Goal: Task Accomplishment & Management: Manage account settings

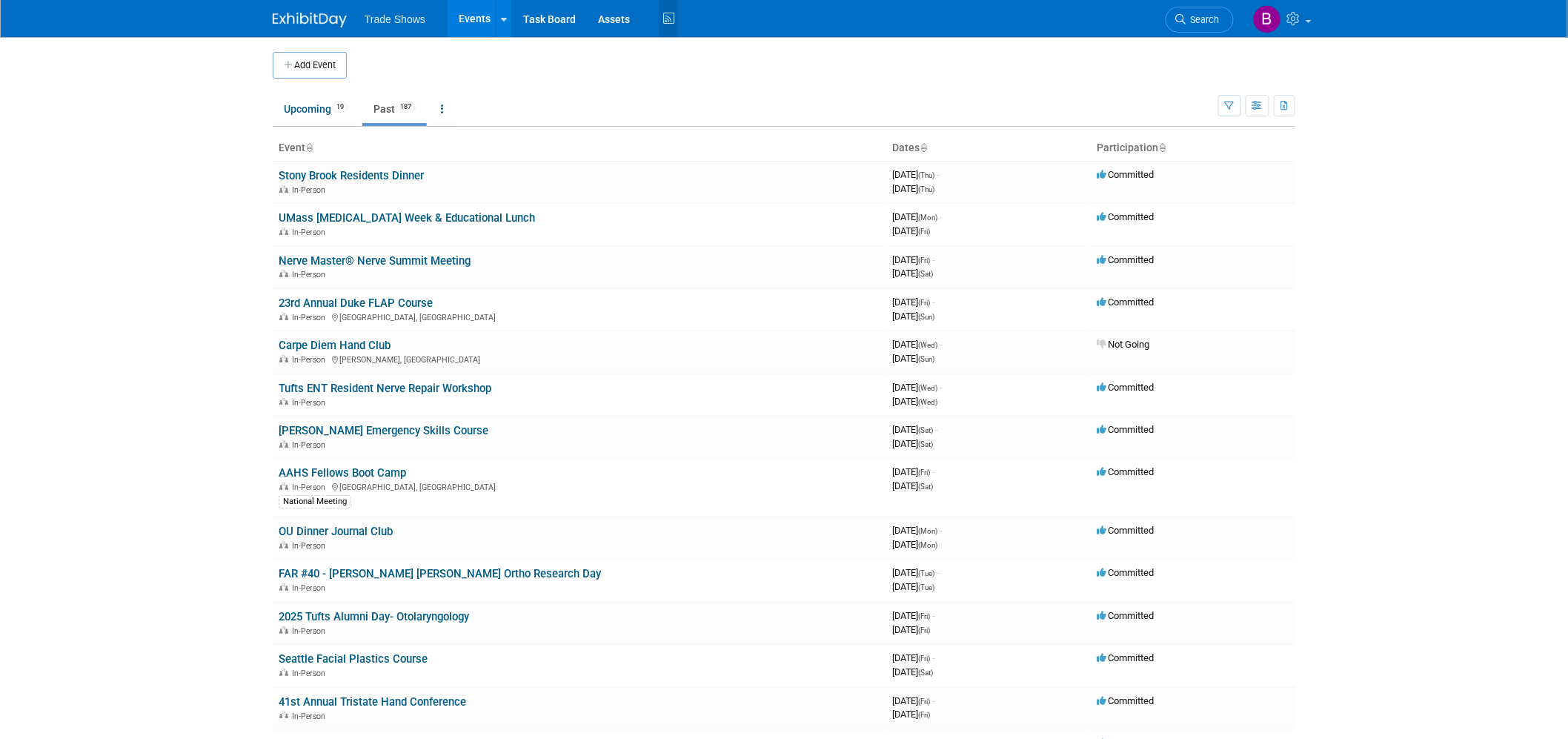
click at [661, 12] on icon at bounding box center [668, 19] width 19 height 23
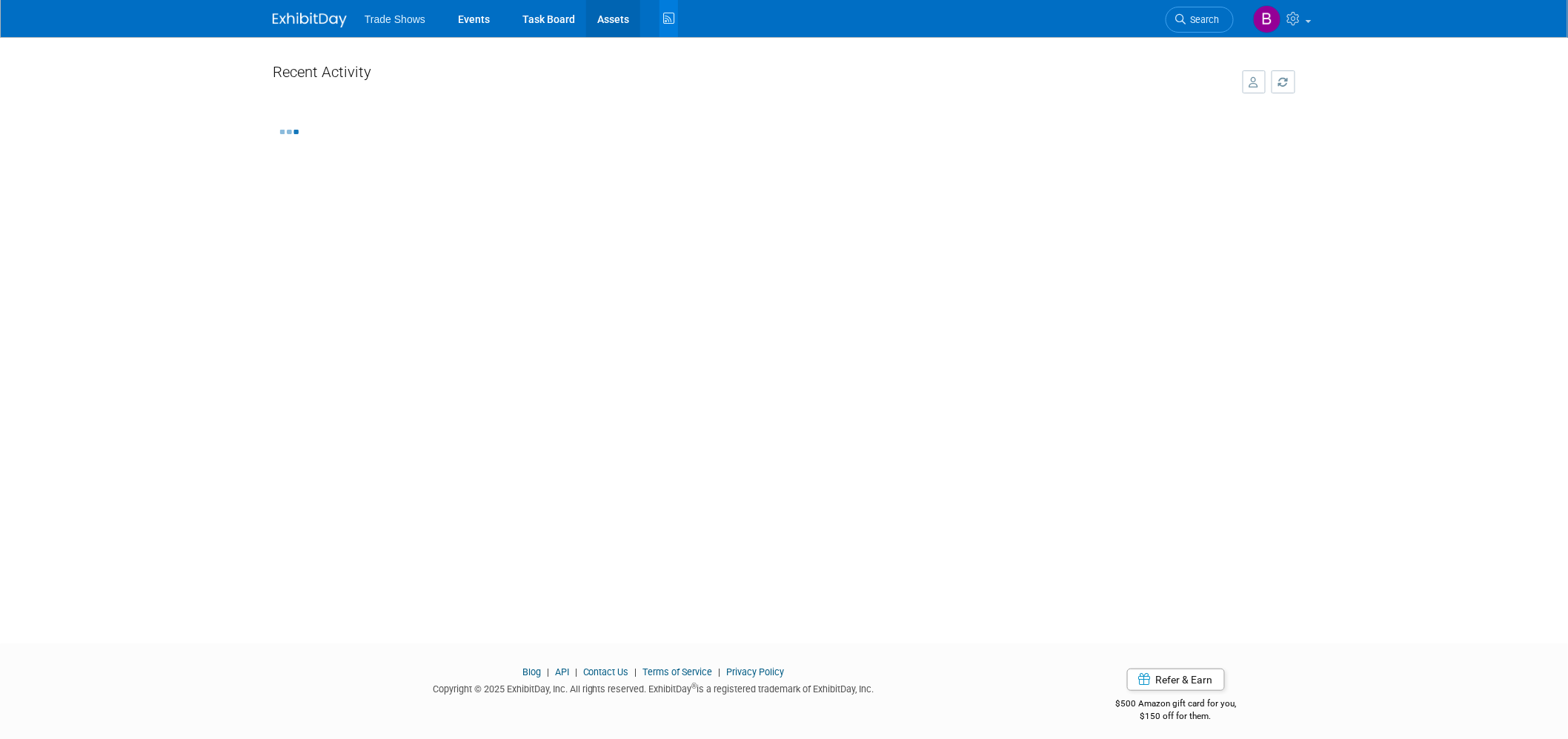
click at [634, 16] on link "Assets" at bounding box center [613, 19] width 54 height 37
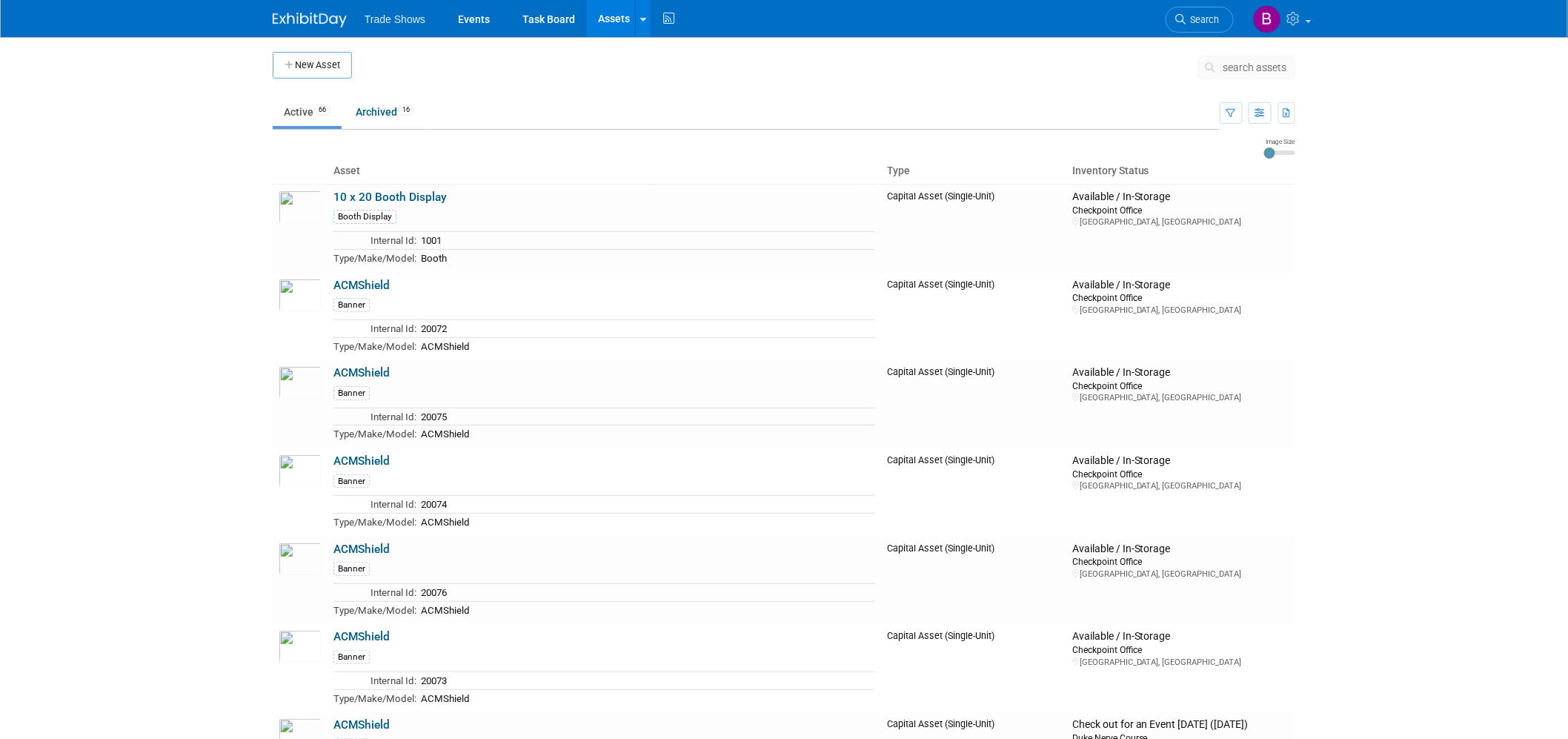
click at [620, 20] on link "Assets" at bounding box center [614, 19] width 54 height 37
click at [1252, 67] on span "search assets" at bounding box center [1255, 68] width 64 height 12
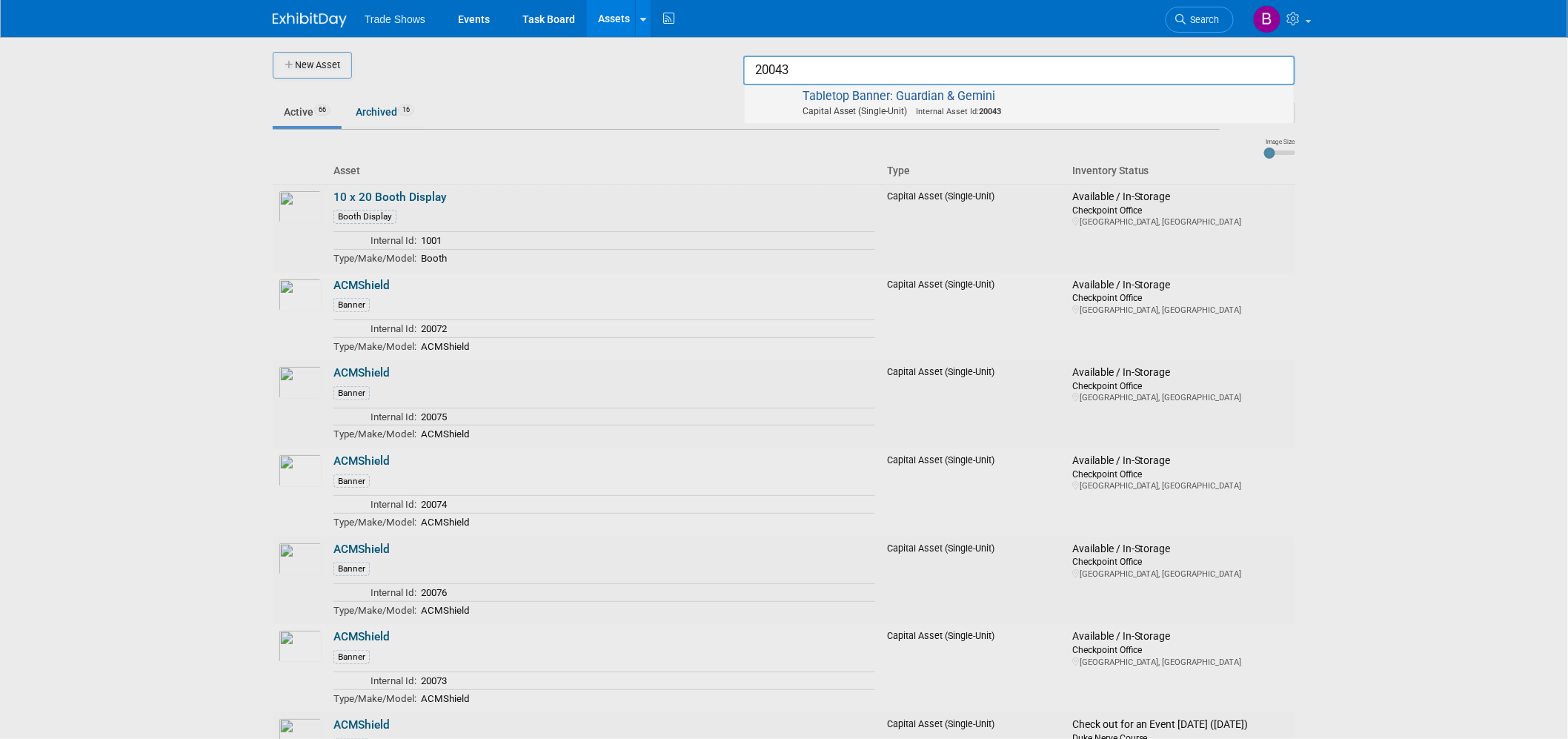
click at [961, 107] on span "Internal Asset Id: 20043" at bounding box center [954, 111] width 94 height 10
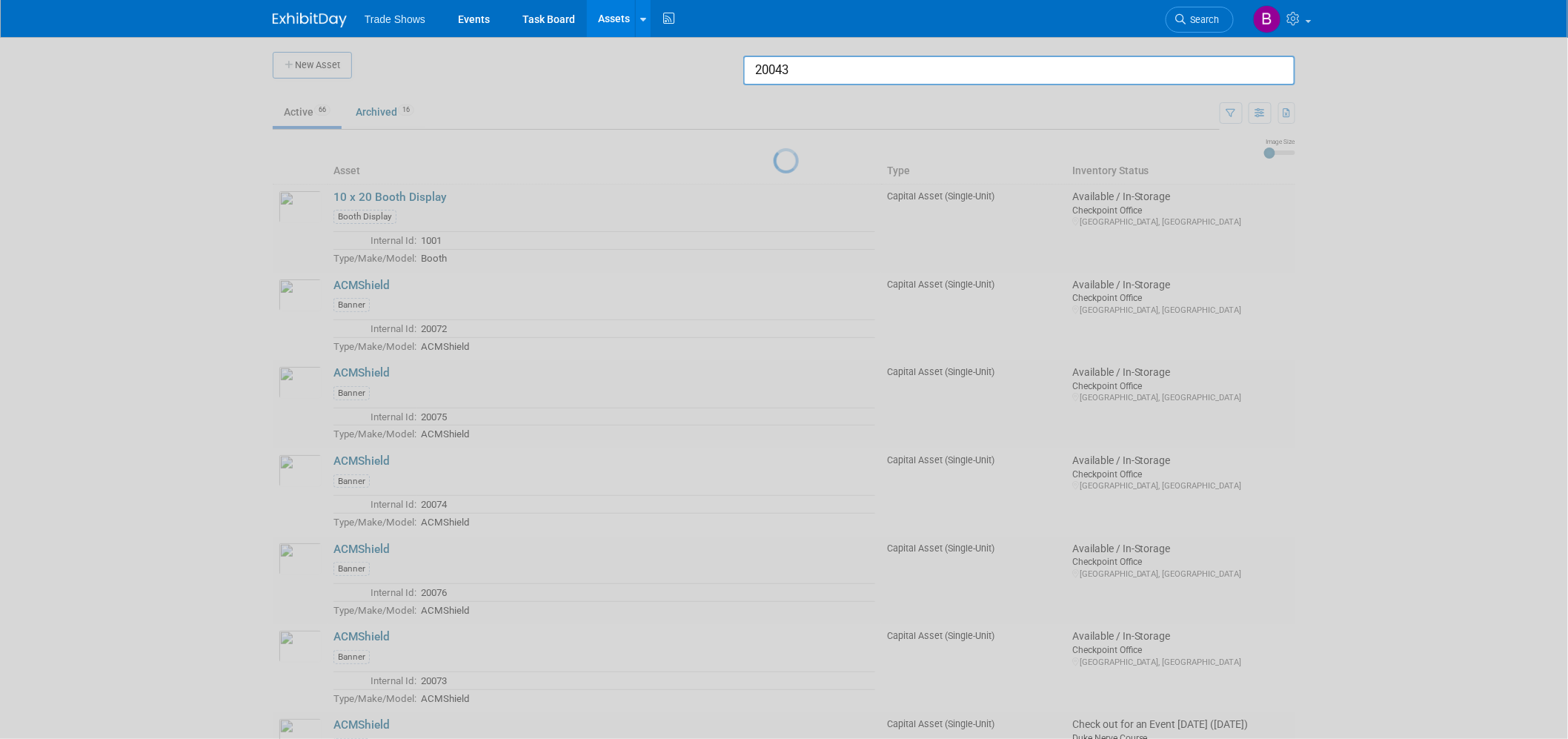
type input "Tabletop Banner: Guardian & Gemini"
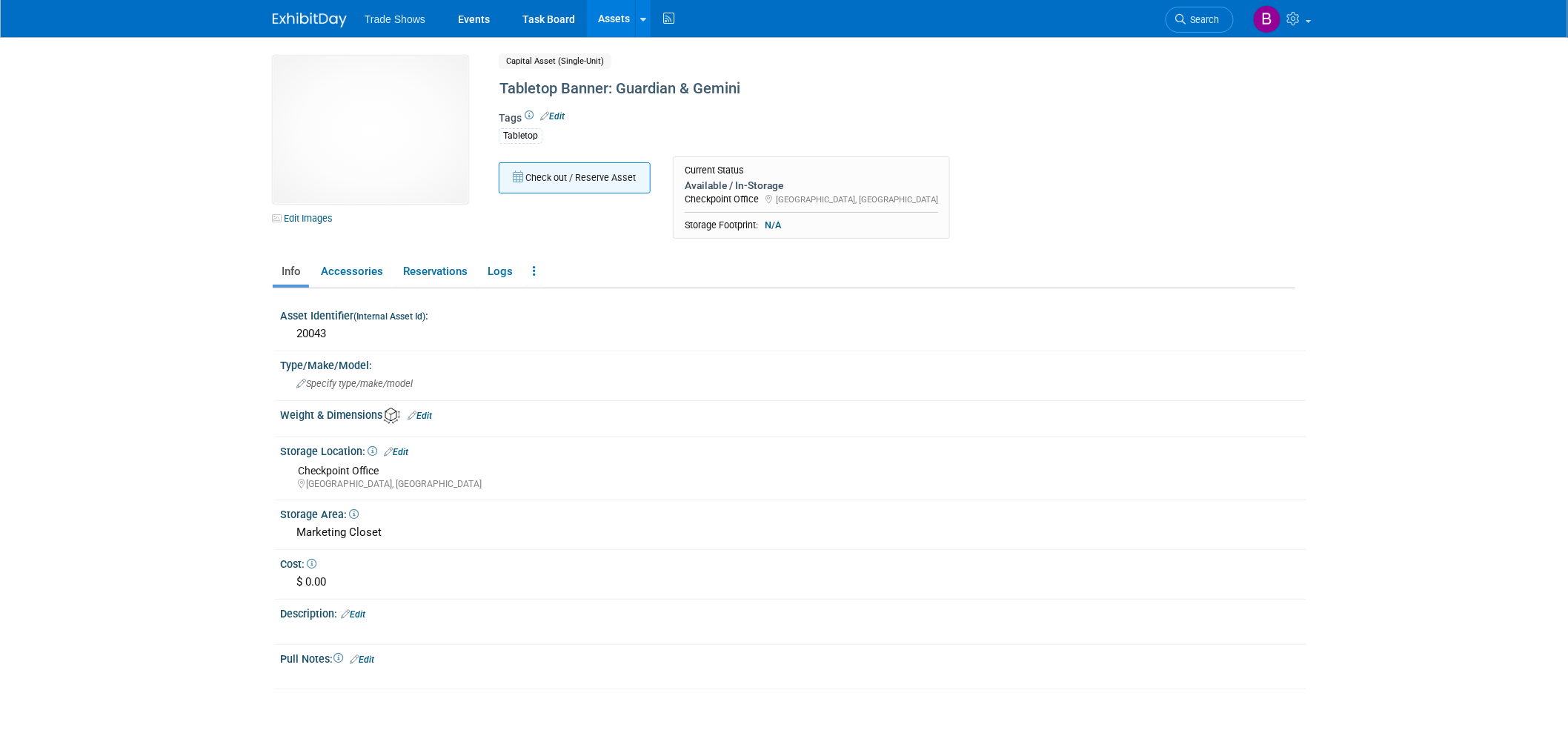
click at [585, 190] on button "Check out / Reserve Asset" at bounding box center [574, 178] width 152 height 31
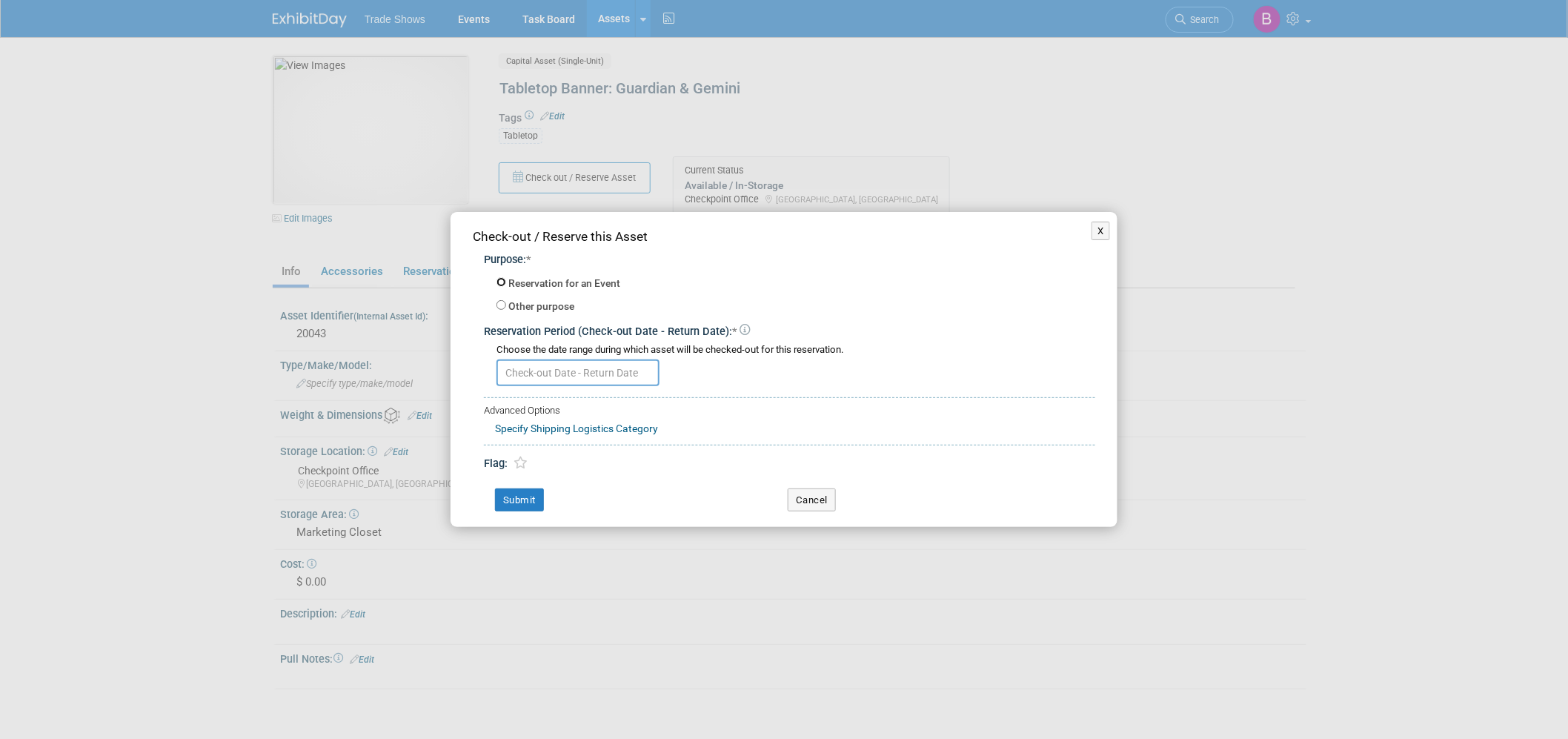
click at [504, 282] on input "Reservation for an Event" at bounding box center [501, 282] width 10 height 10
radio input "true"
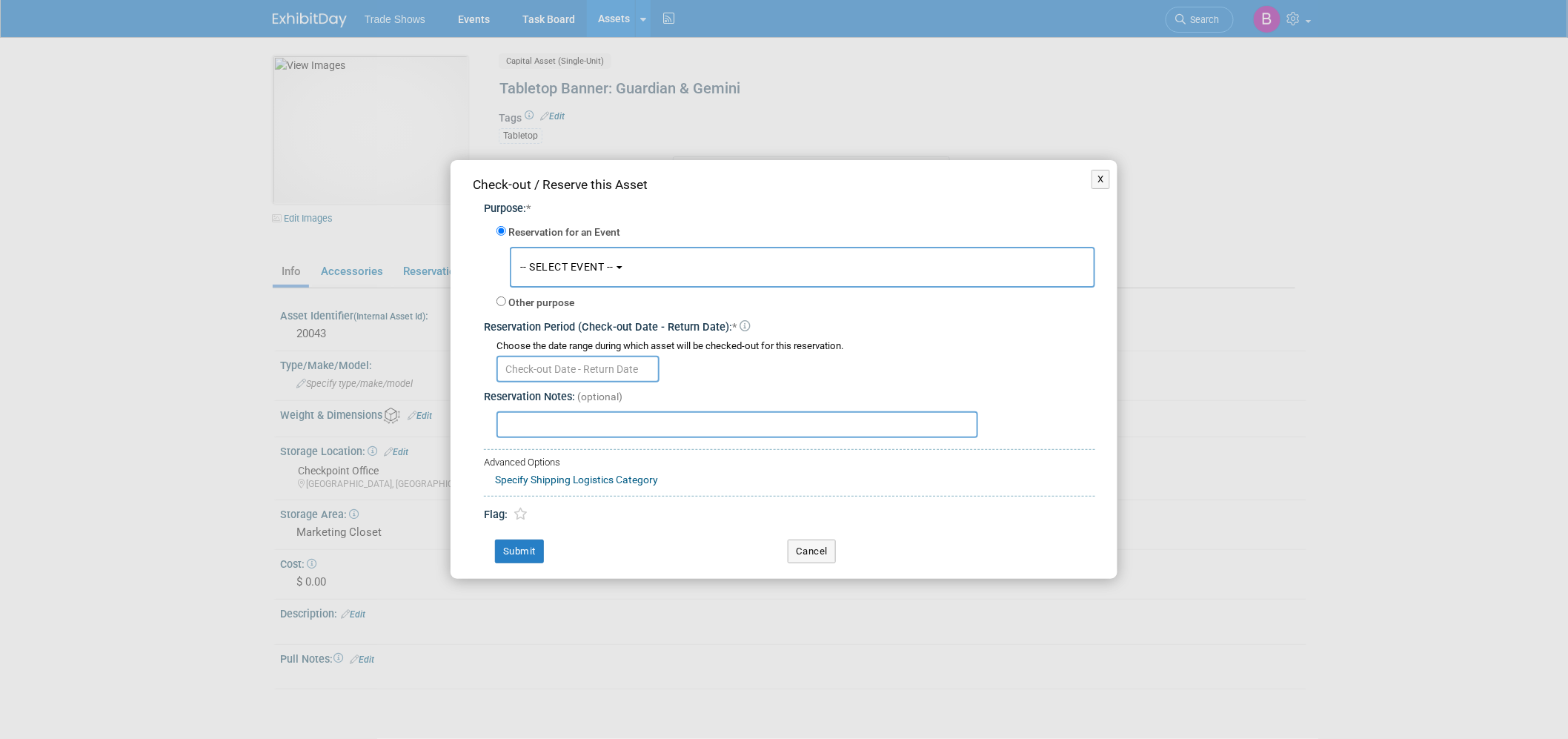
click at [594, 241] on div "Reservation for an Event" at bounding box center [796, 233] width 599 height 21
click at [606, 267] on span "-- SELECT EVENT --" at bounding box center [566, 267] width 93 height 12
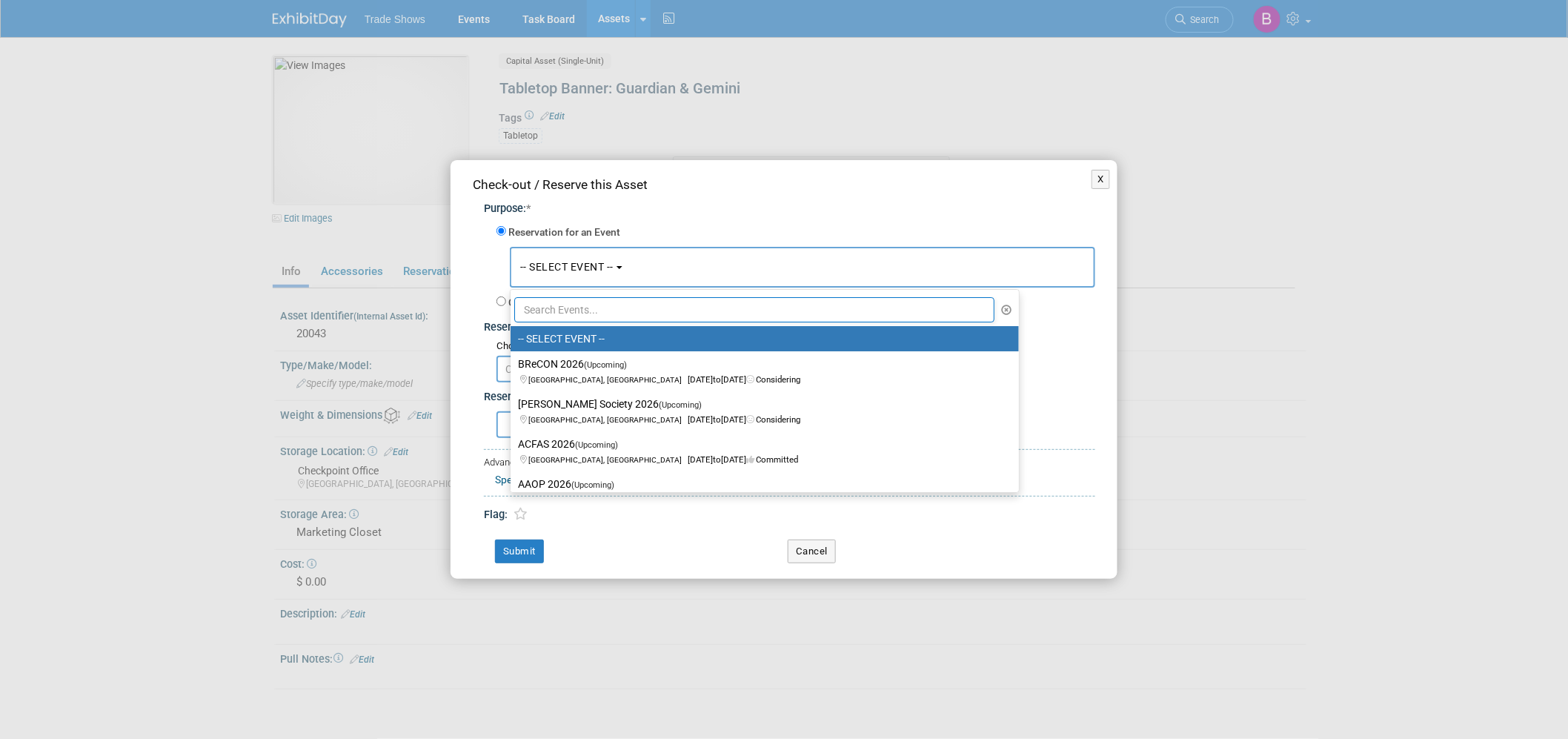
click at [583, 314] on input "text" at bounding box center [754, 310] width 480 height 25
type input "n"
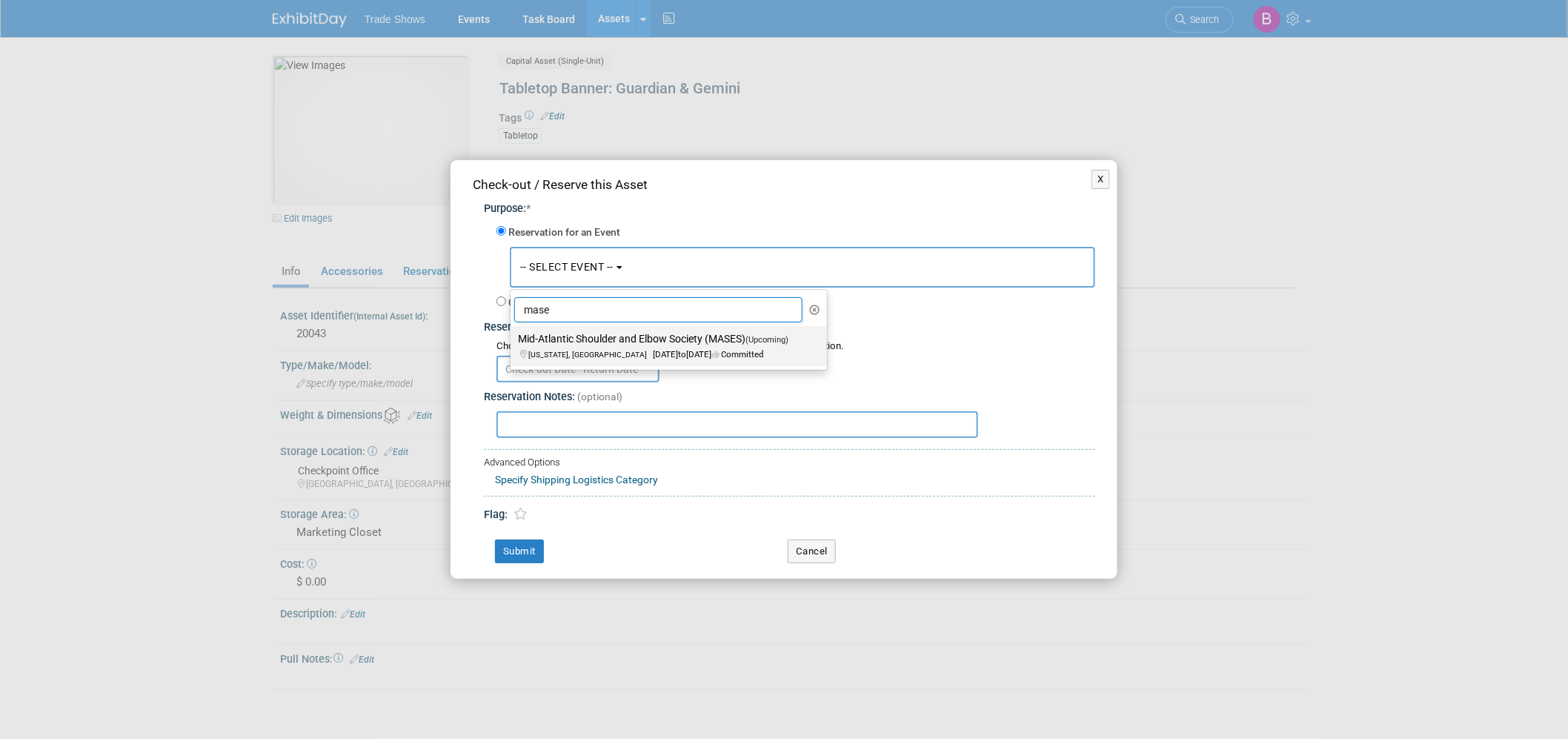
type input "mase"
click at [601, 340] on label "Mid-Atlantic Shoulder and Elbow Society (MASES) (Upcoming) Washington, DC Sep 5…" at bounding box center [664, 346] width 294 height 34
click at [512, 340] on input "Mid-Atlantic Shoulder and Elbow Society (MASES) (Upcoming) Washington, DC Sep 5…" at bounding box center [507, 339] width 10 height 10
select select "11130063"
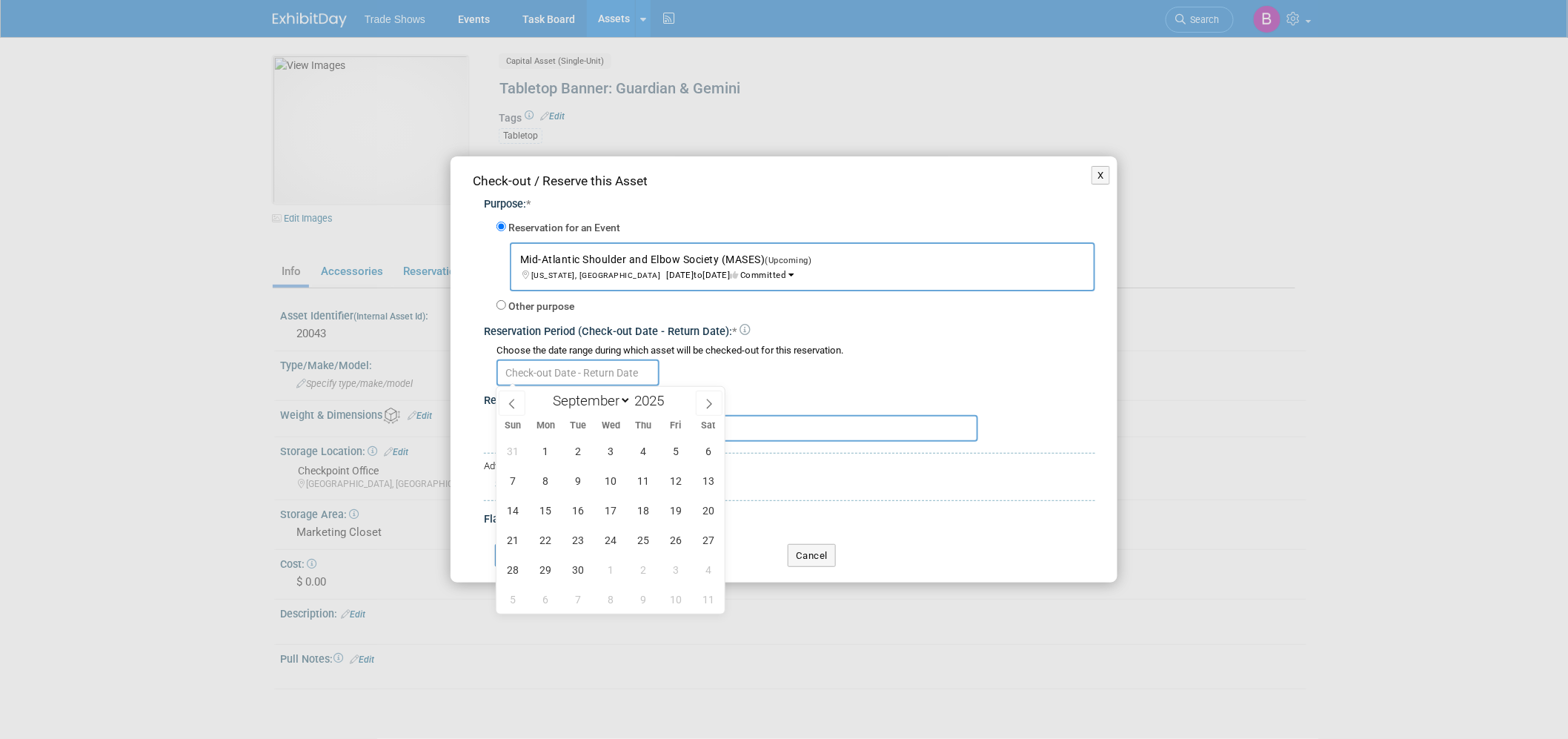
click at [571, 380] on input "text" at bounding box center [577, 372] width 163 height 27
click at [523, 409] on span at bounding box center [512, 403] width 27 height 25
select select "7"
click at [667, 566] on span "29" at bounding box center [676, 569] width 29 height 29
type input "Aug 29, 2025"
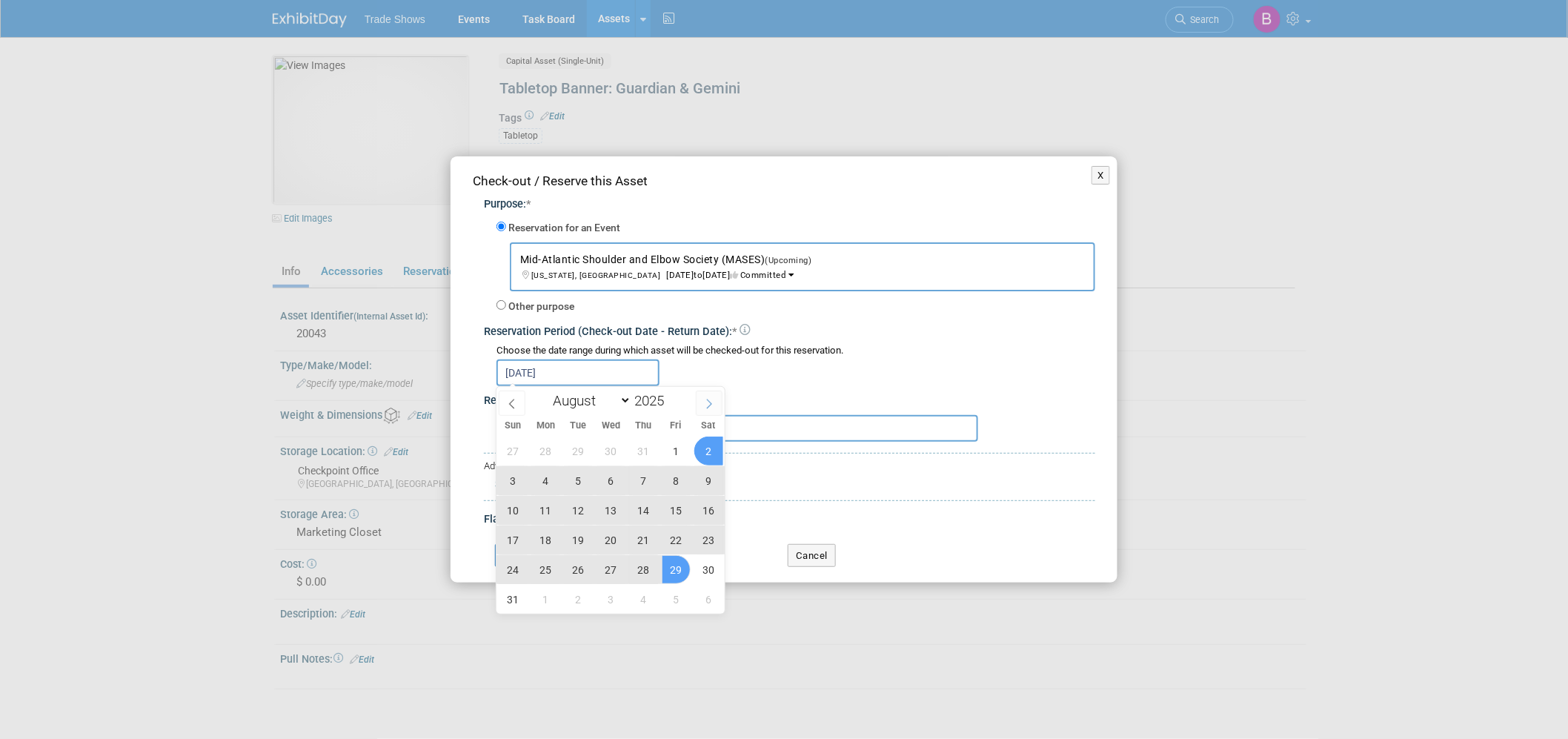
click at [707, 399] on icon at bounding box center [709, 404] width 10 height 10
select select "8"
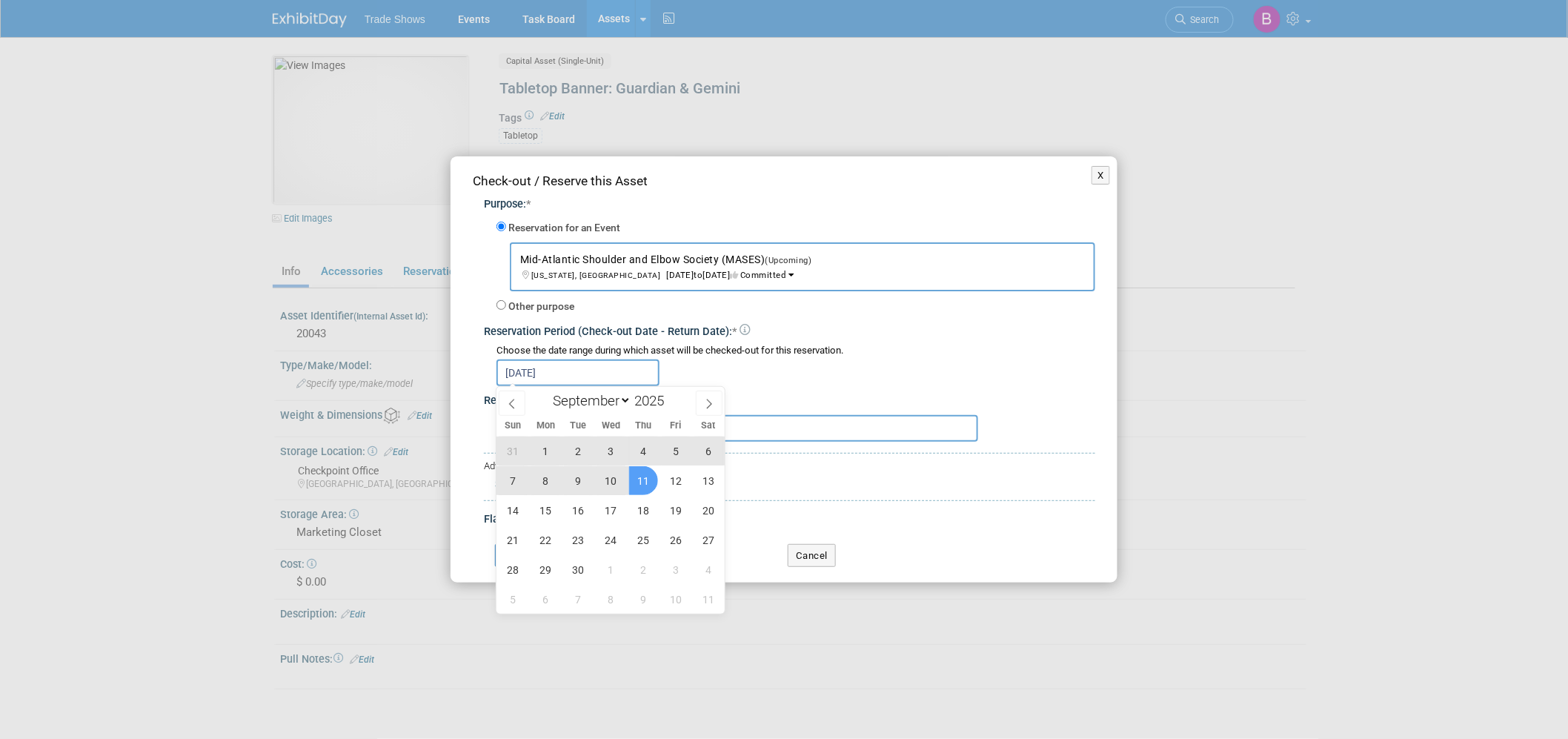
click at [644, 478] on span "11" at bounding box center [644, 480] width 29 height 29
type input "Aug 29, 2025 to Sep 11, 2025"
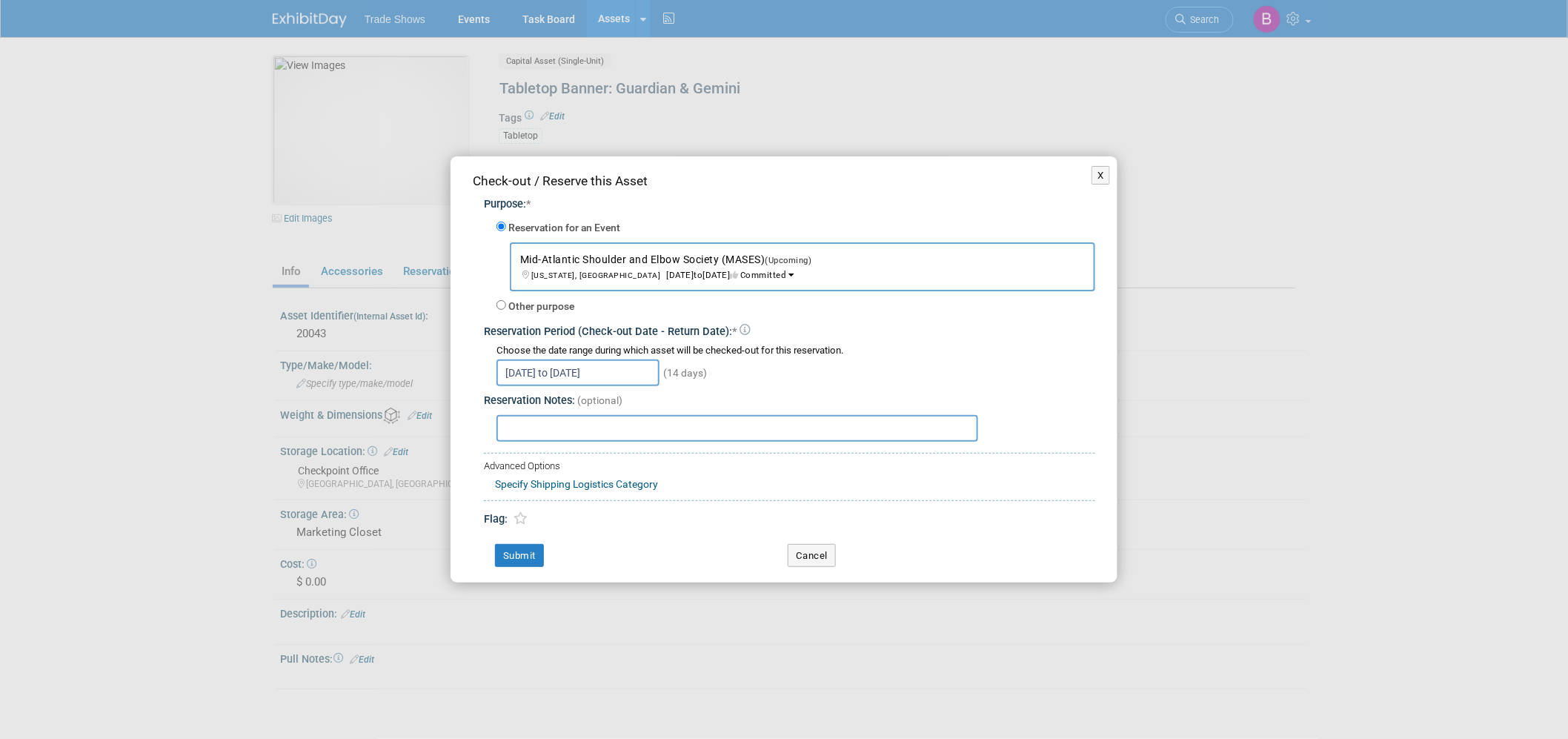
click at [588, 428] on input "text" at bounding box center [737, 428] width 482 height 27
click at [588, 428] on input "shipped by Becca with booth" at bounding box center [737, 428] width 482 height 27
type input "shipped by Becca with booth"
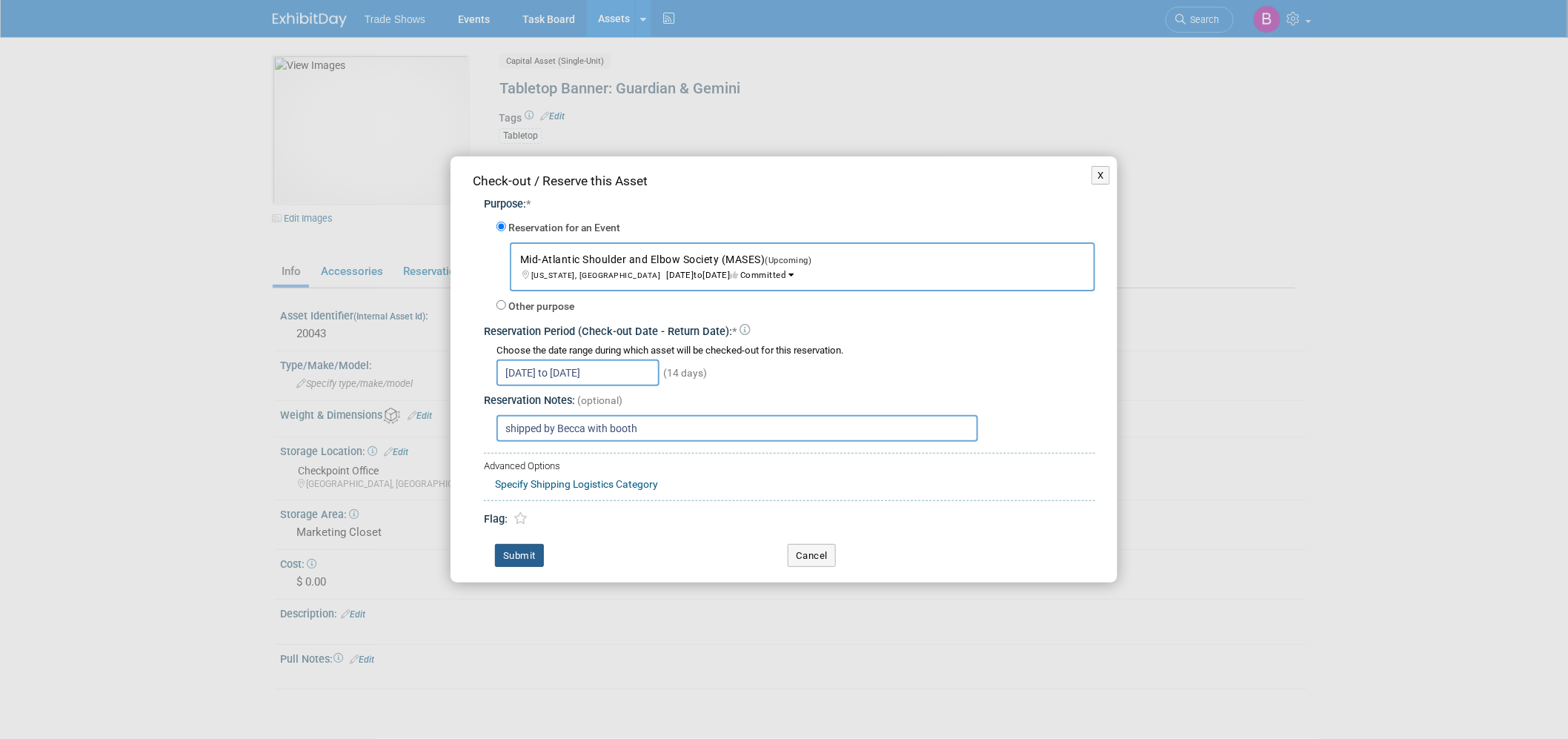
click at [527, 549] on button "Submit" at bounding box center [519, 556] width 49 height 24
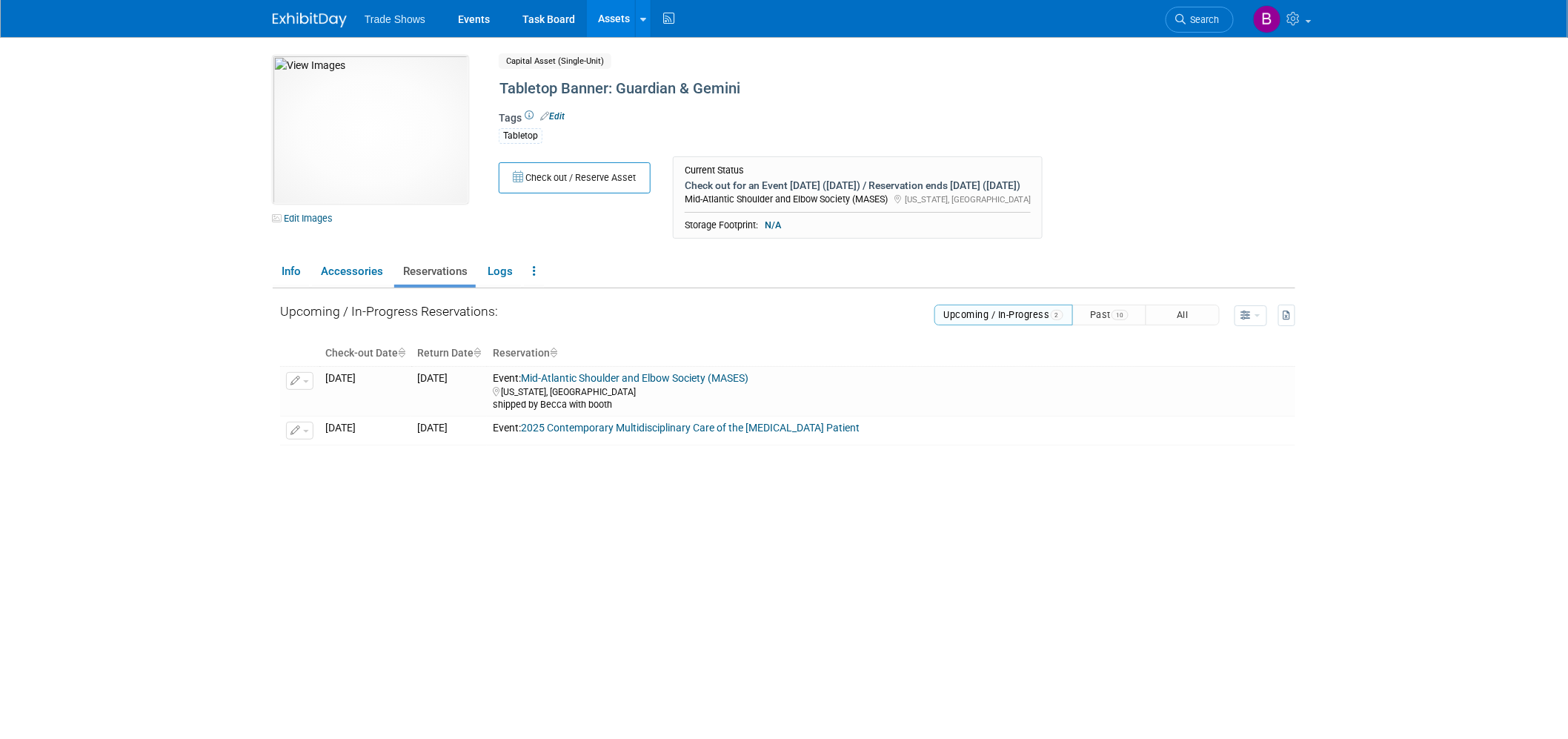
click at [618, 12] on link "Assets" at bounding box center [614, 19] width 54 height 37
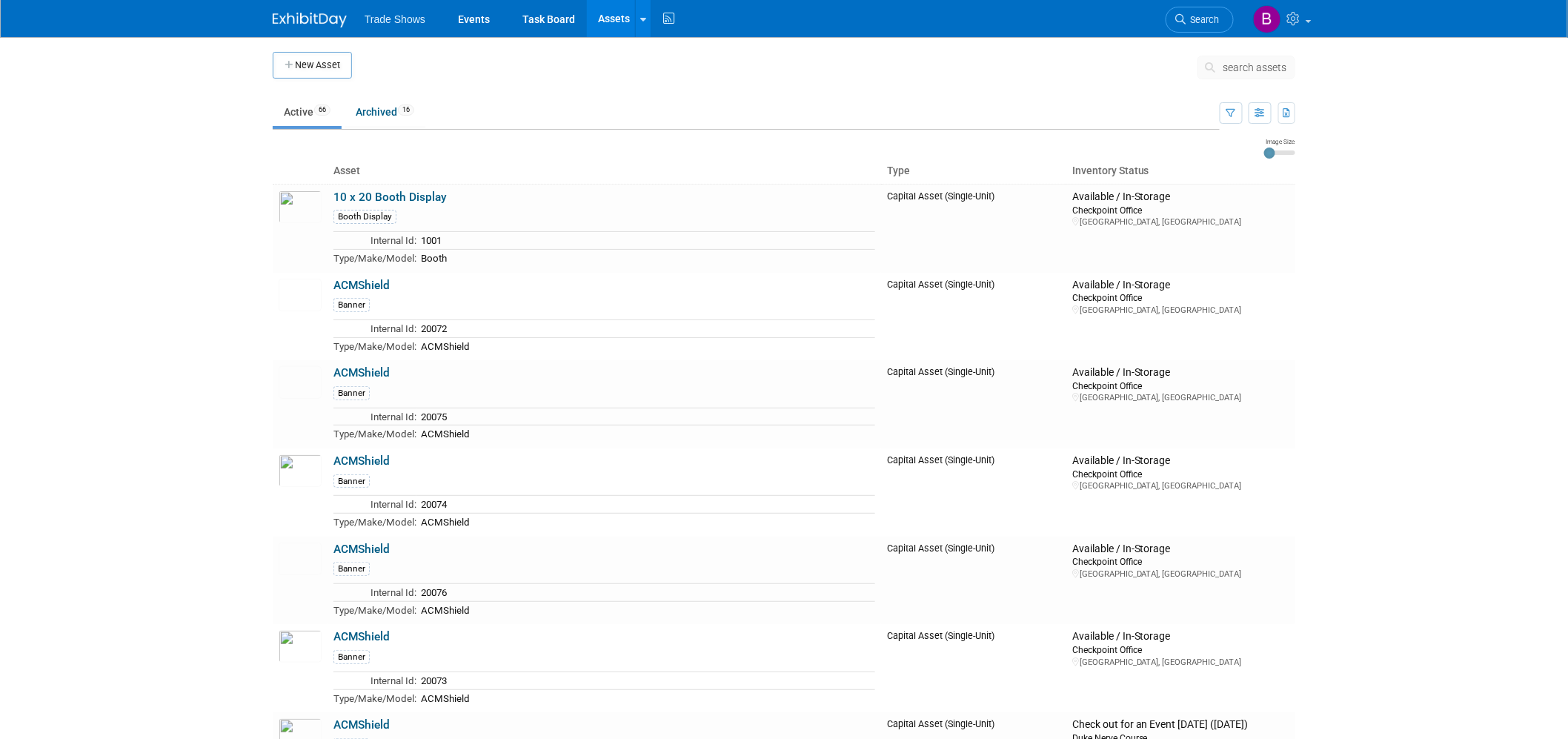
click at [1232, 66] on span "search assets" at bounding box center [1255, 68] width 64 height 12
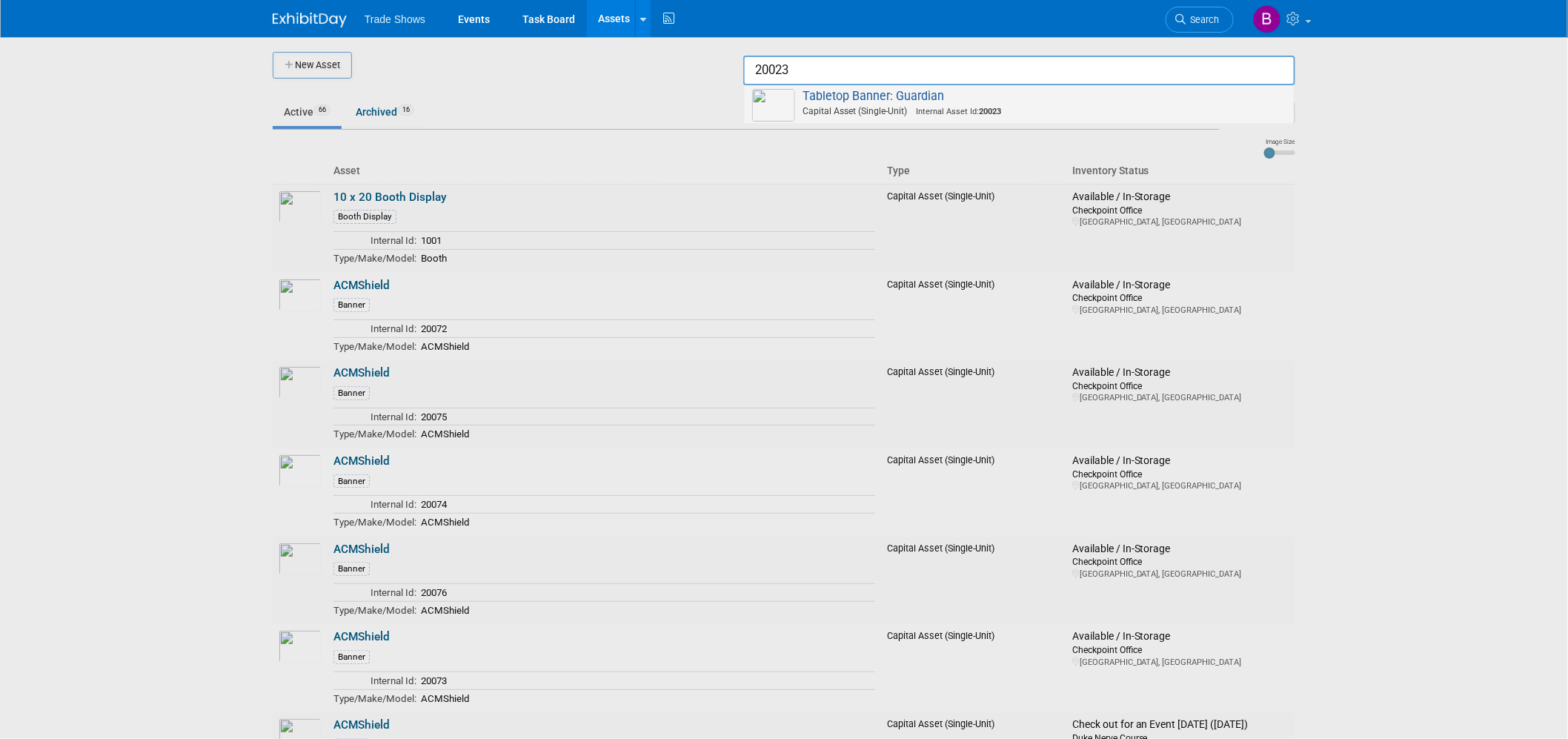
click at [862, 93] on span "Tabletop Banner: Guardian Capital Asset (Single-Unit) Internal Asset Id: 20023" at bounding box center [1019, 104] width 534 height 31
type input "Tabletop Banner: Guardian"
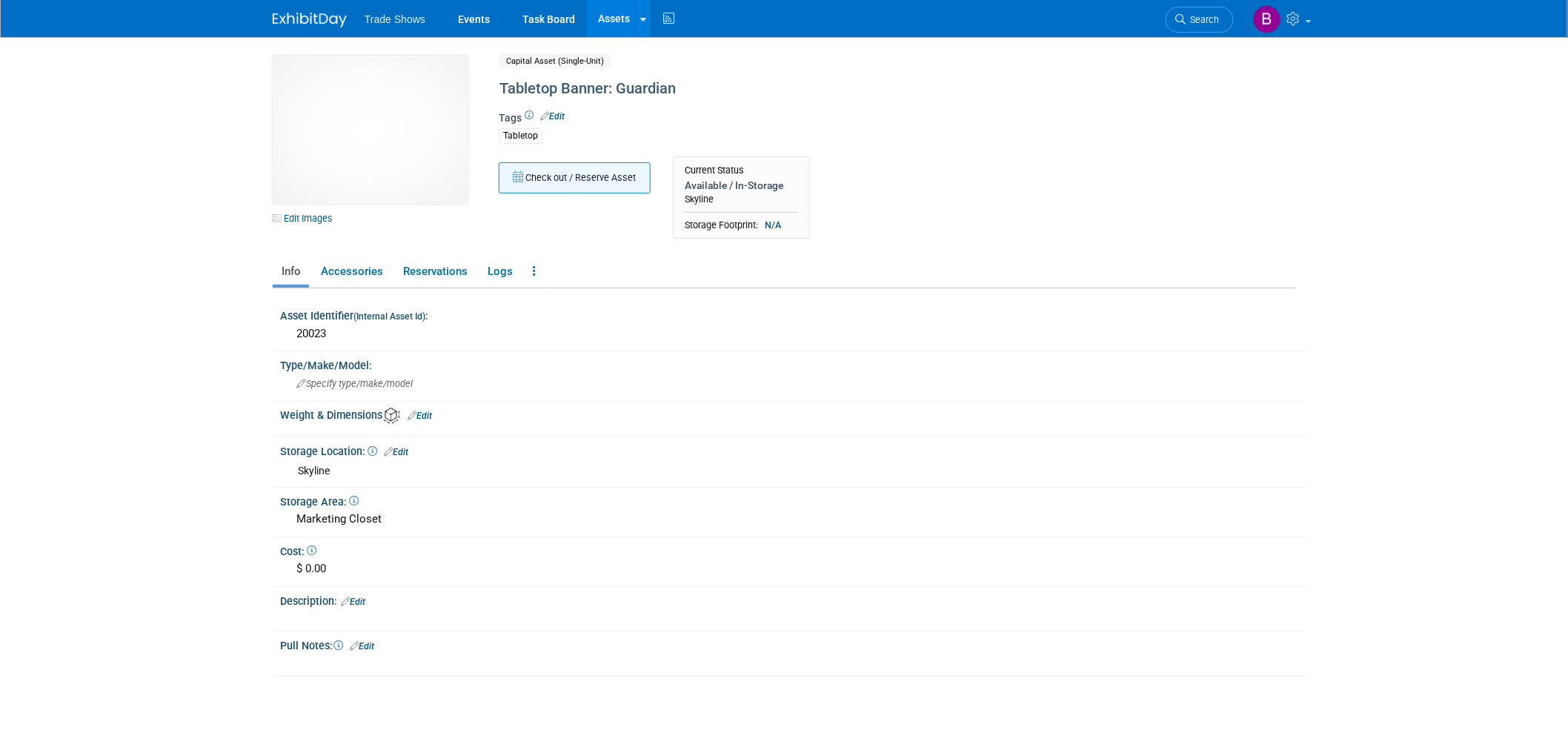
click at [565, 174] on button "Check out / Reserve Asset" at bounding box center [574, 178] width 152 height 31
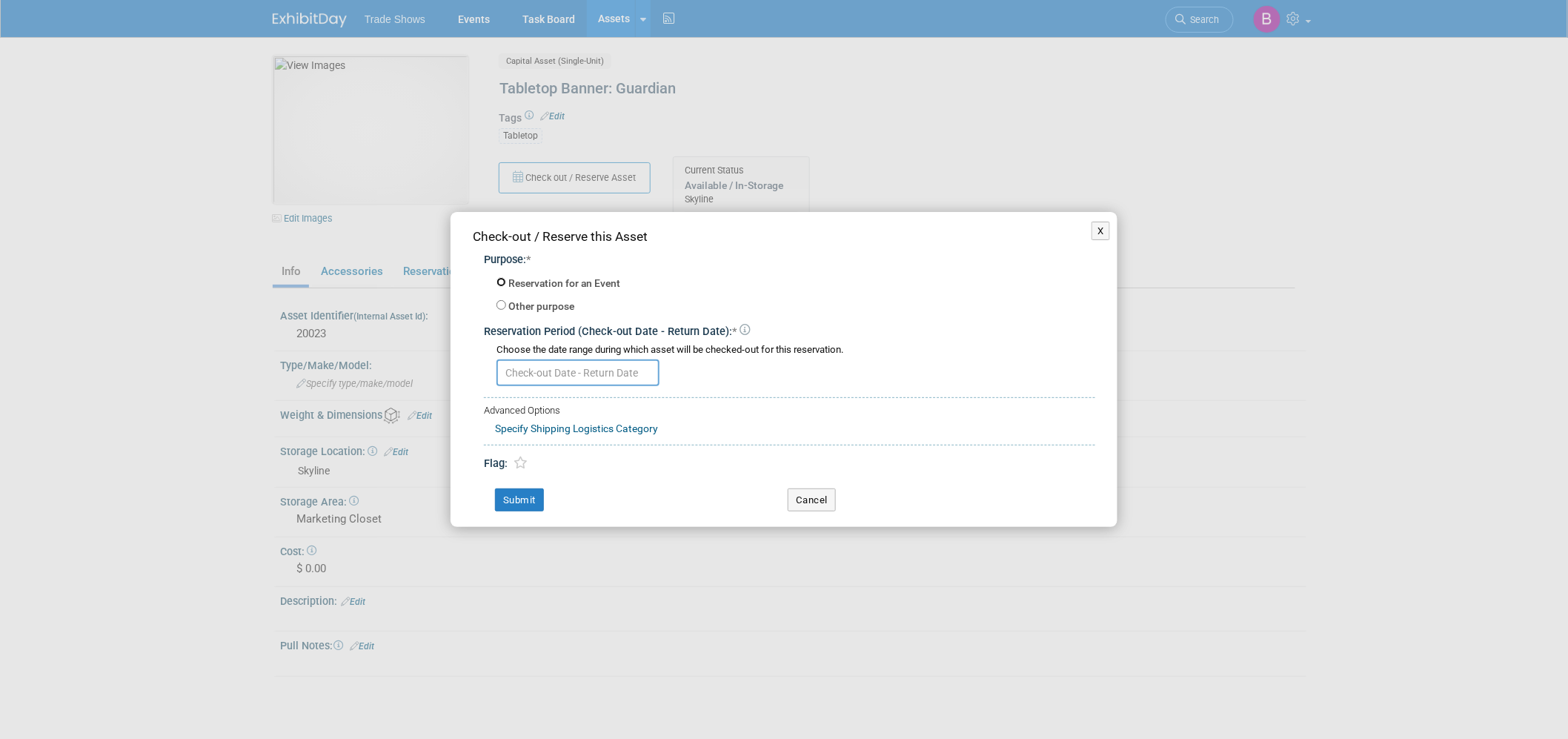
click at [502, 286] on input "Reservation for an Event" at bounding box center [501, 282] width 10 height 10
radio input "true"
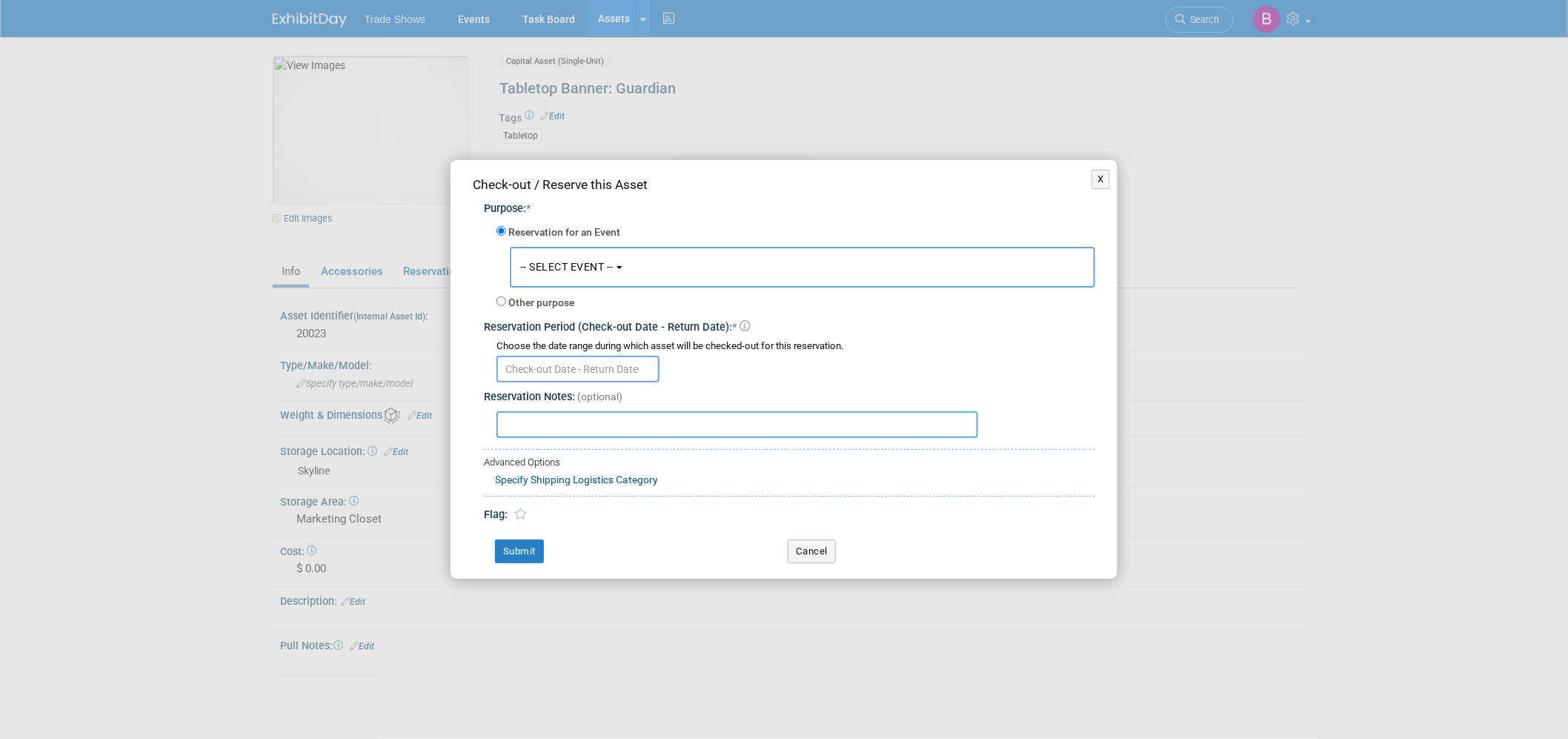
click at [562, 277] on button "-- SELECT EVENT --" at bounding box center [802, 267] width 585 height 41
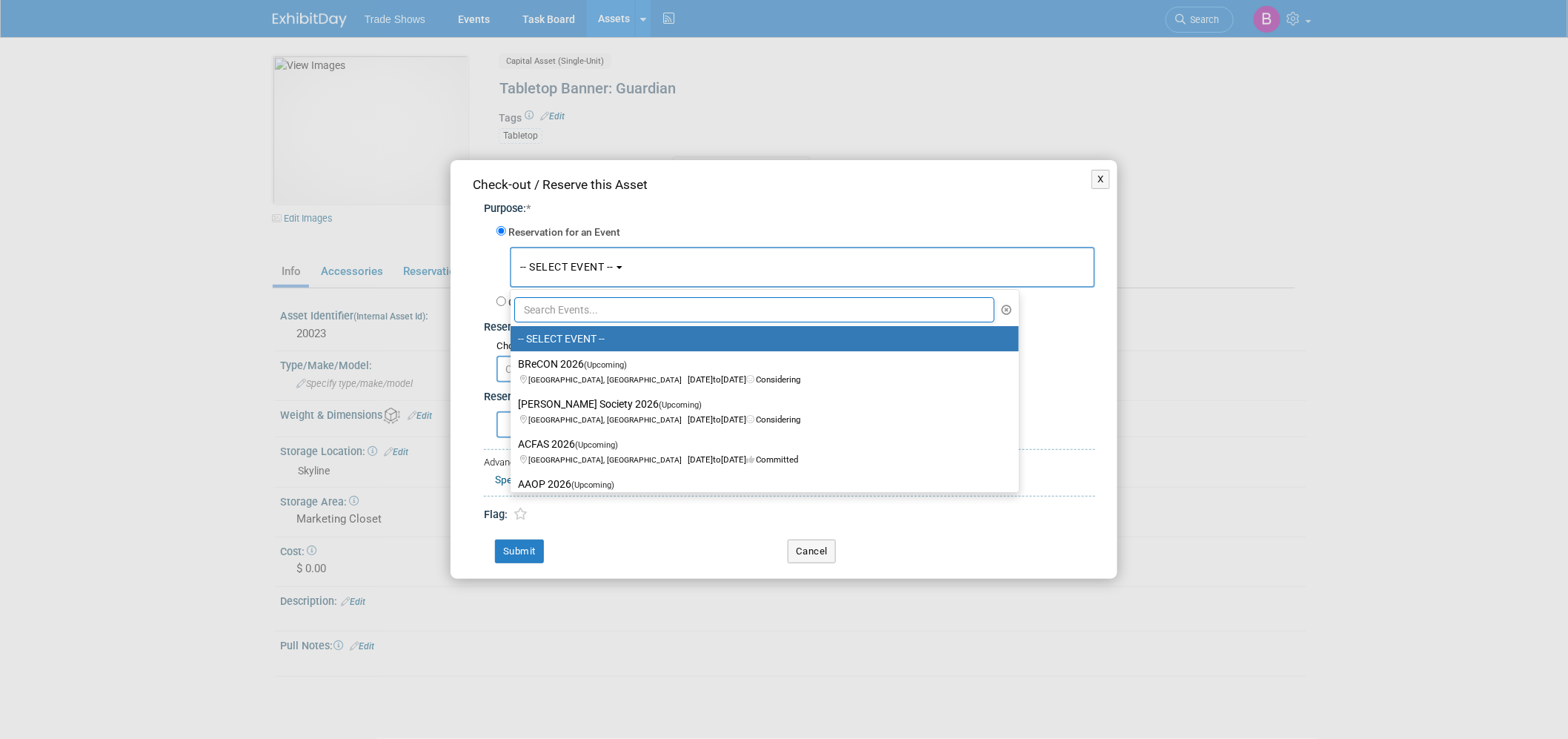
click at [576, 312] on input "text" at bounding box center [754, 310] width 480 height 25
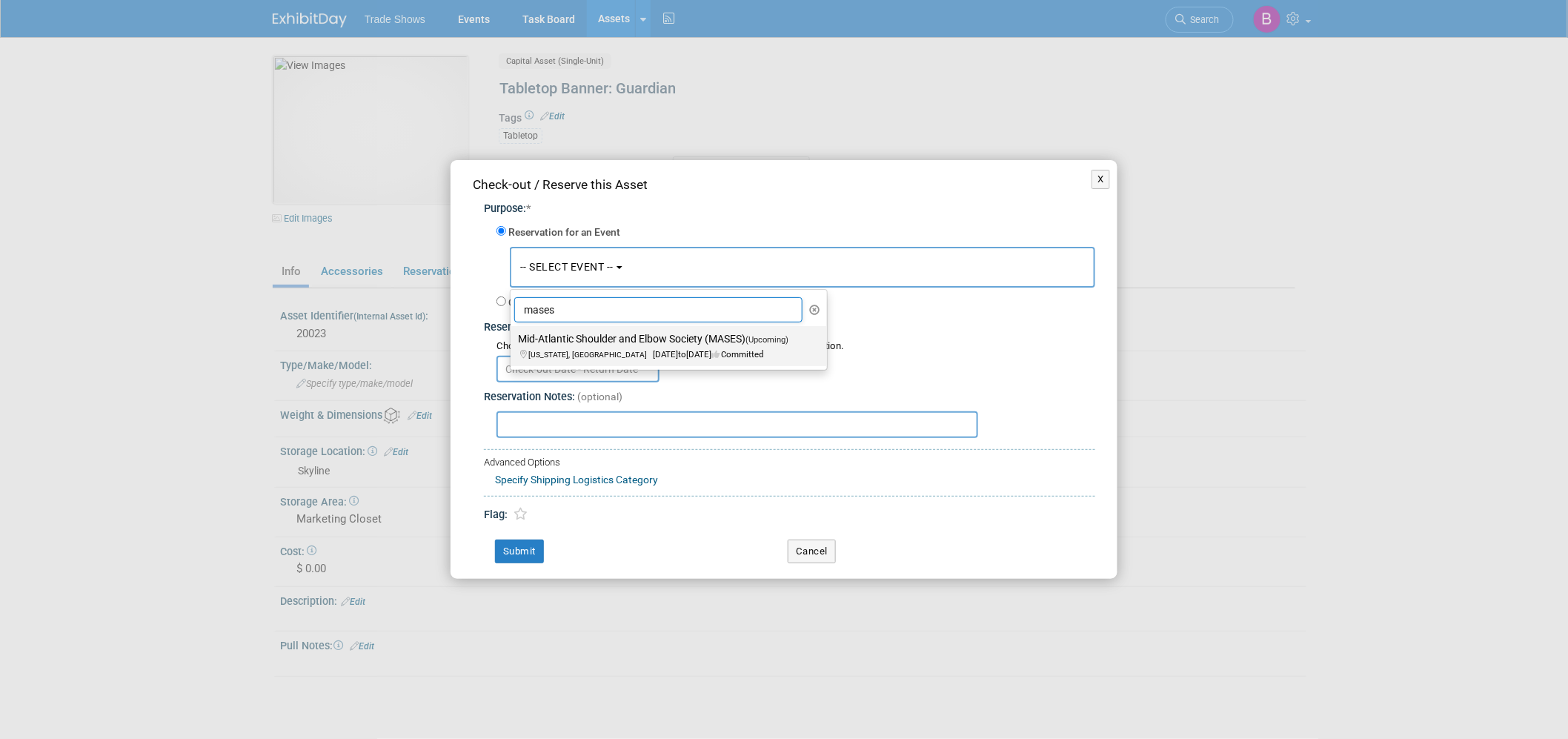
type input "mases"
click at [583, 337] on label "Mid-Atlantic Shoulder and Elbow Society (MASES) (Upcoming) Washington, DC Sep 5…" at bounding box center [664, 346] width 294 height 34
click at [512, 337] on input "Mid-Atlantic Shoulder and Elbow Society (MASES) (Upcoming) Washington, DC Sep 5…" at bounding box center [507, 339] width 10 height 10
select select "11130063"
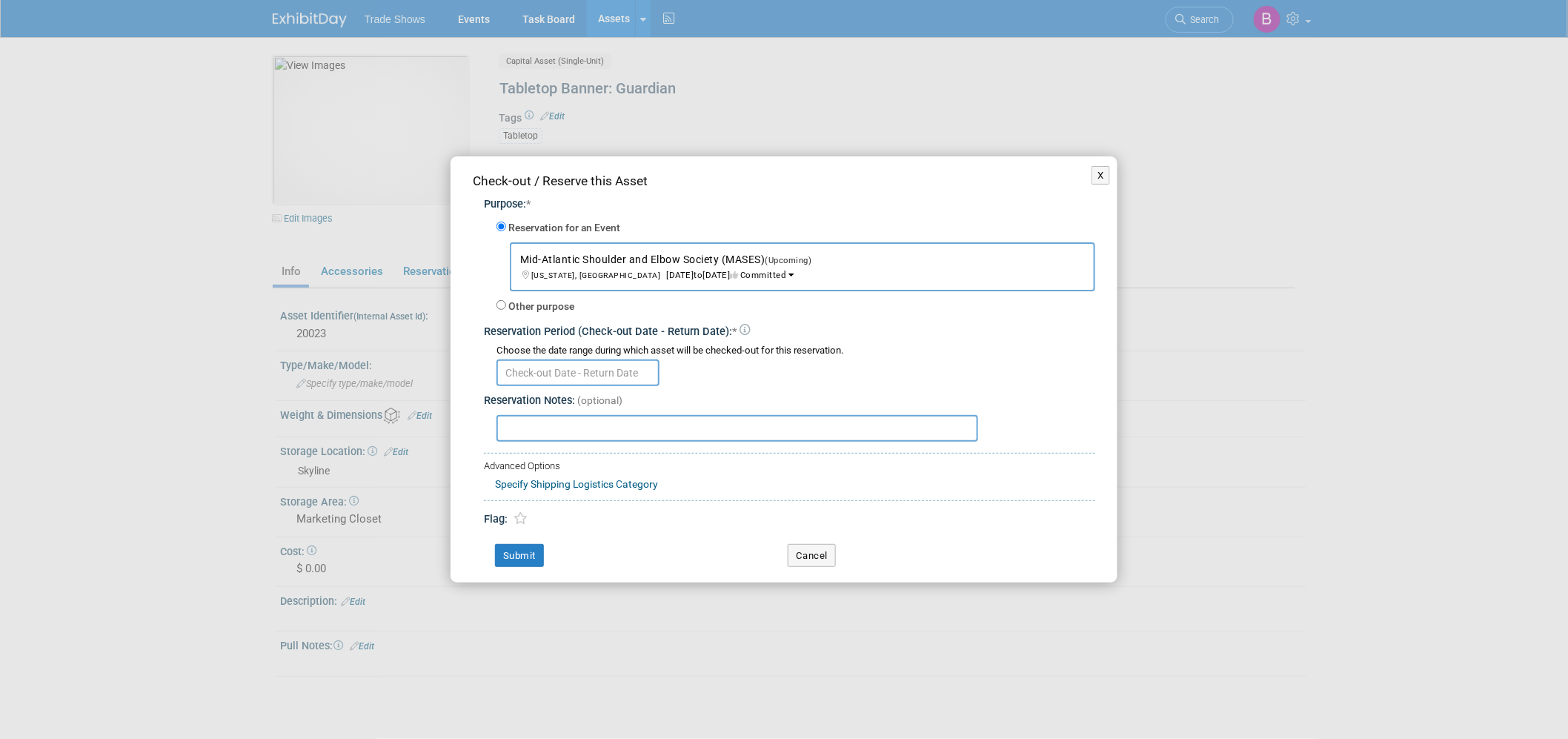
click at [589, 381] on body "Trade Shows Events Task Board Assets New Asset" at bounding box center [784, 370] width 1568 height 739
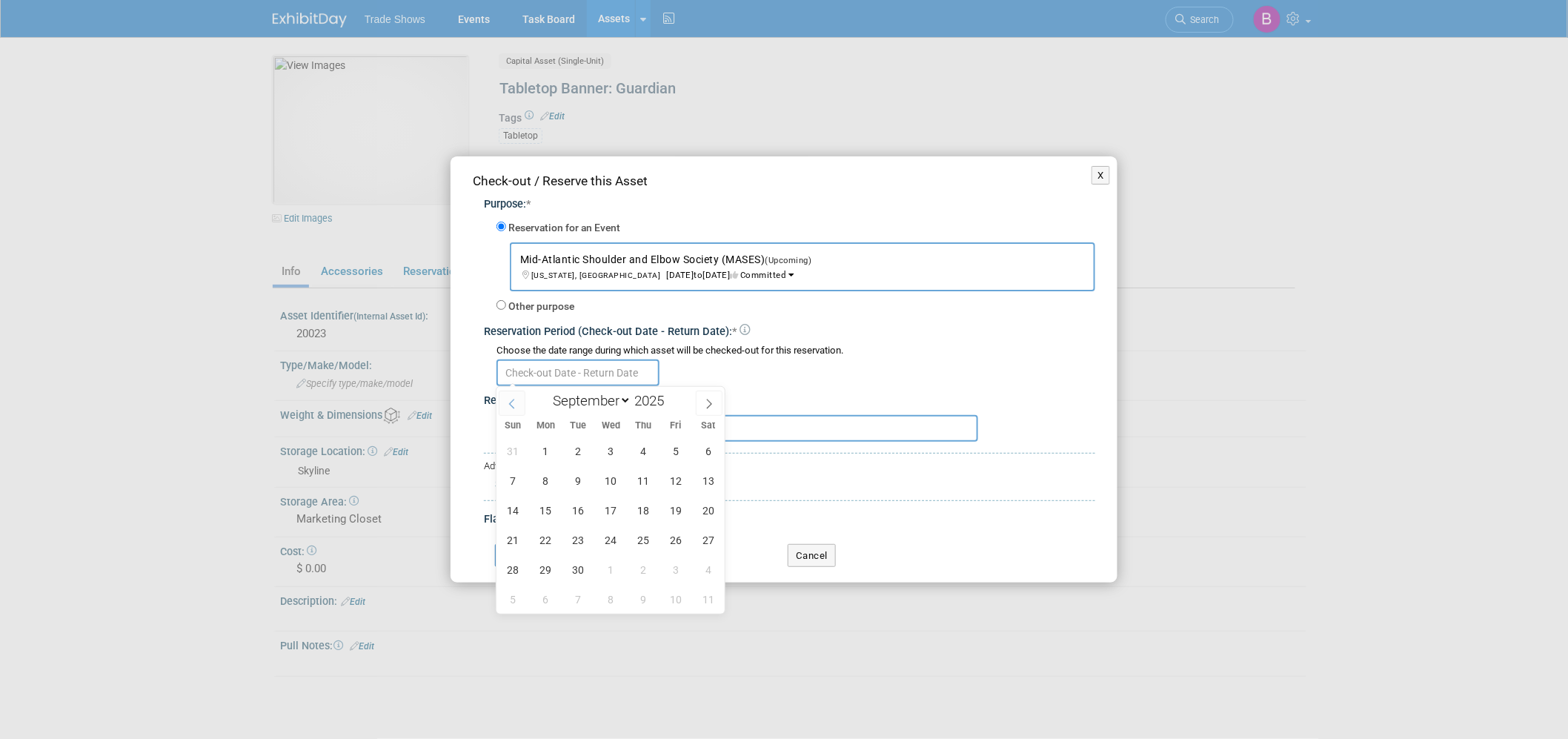
click at [507, 400] on icon at bounding box center [512, 404] width 10 height 10
select select "7"
click at [676, 573] on span "29" at bounding box center [676, 569] width 29 height 29
type input "Aug 29, 2025"
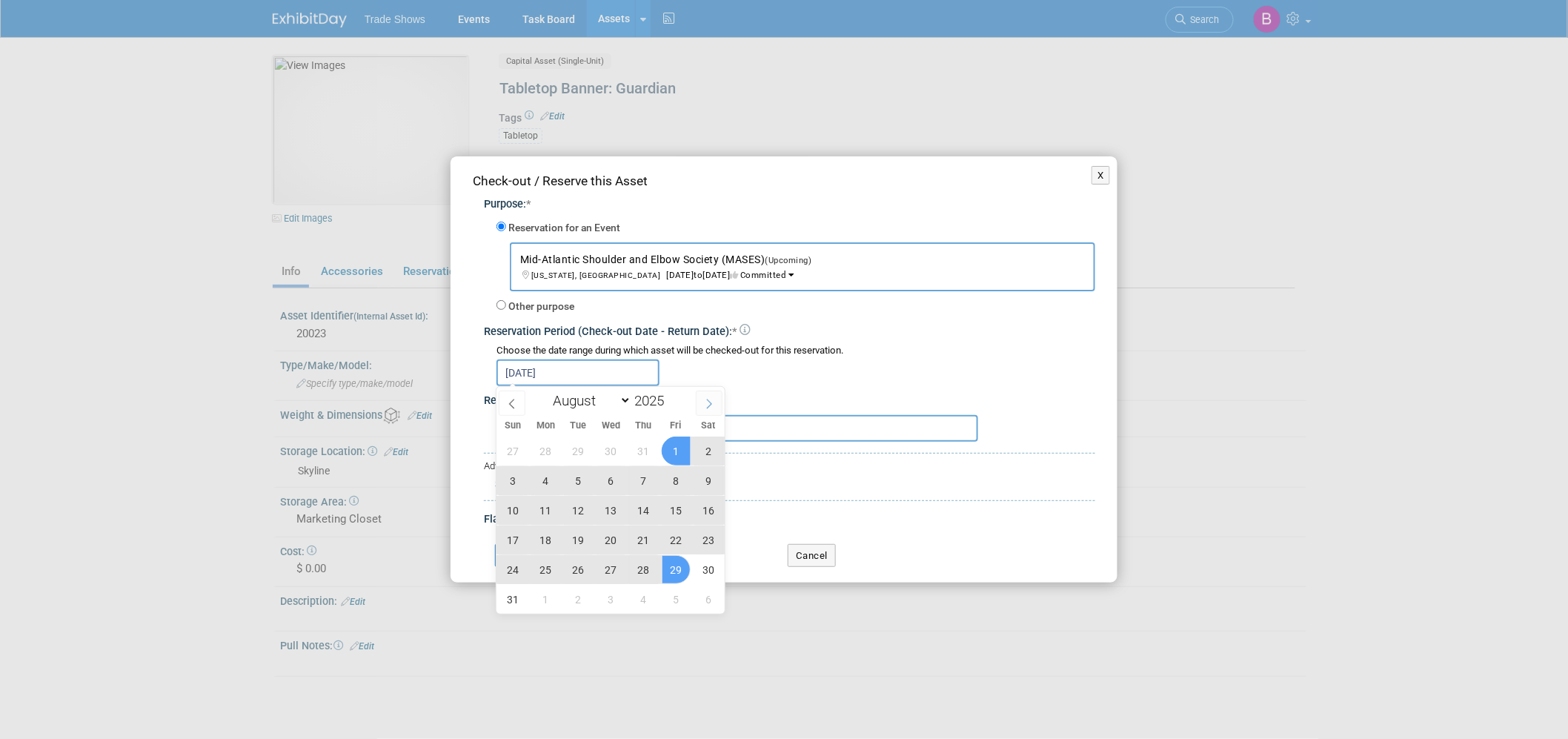
click at [707, 402] on icon at bounding box center [709, 404] width 10 height 10
select select "8"
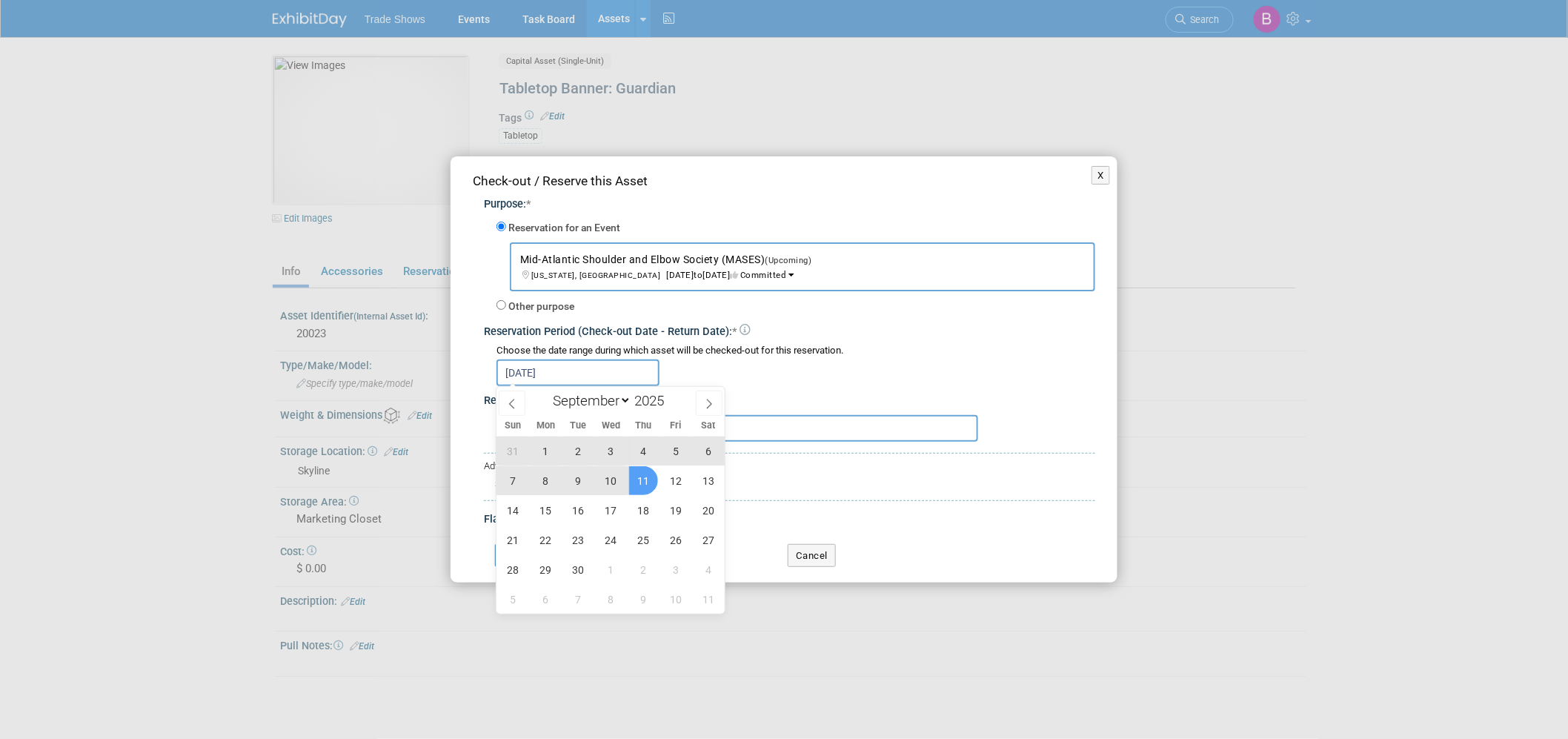
click at [641, 487] on span "11" at bounding box center [644, 480] width 29 height 29
type input "Aug 29, 2025 to Sep 11, 2025"
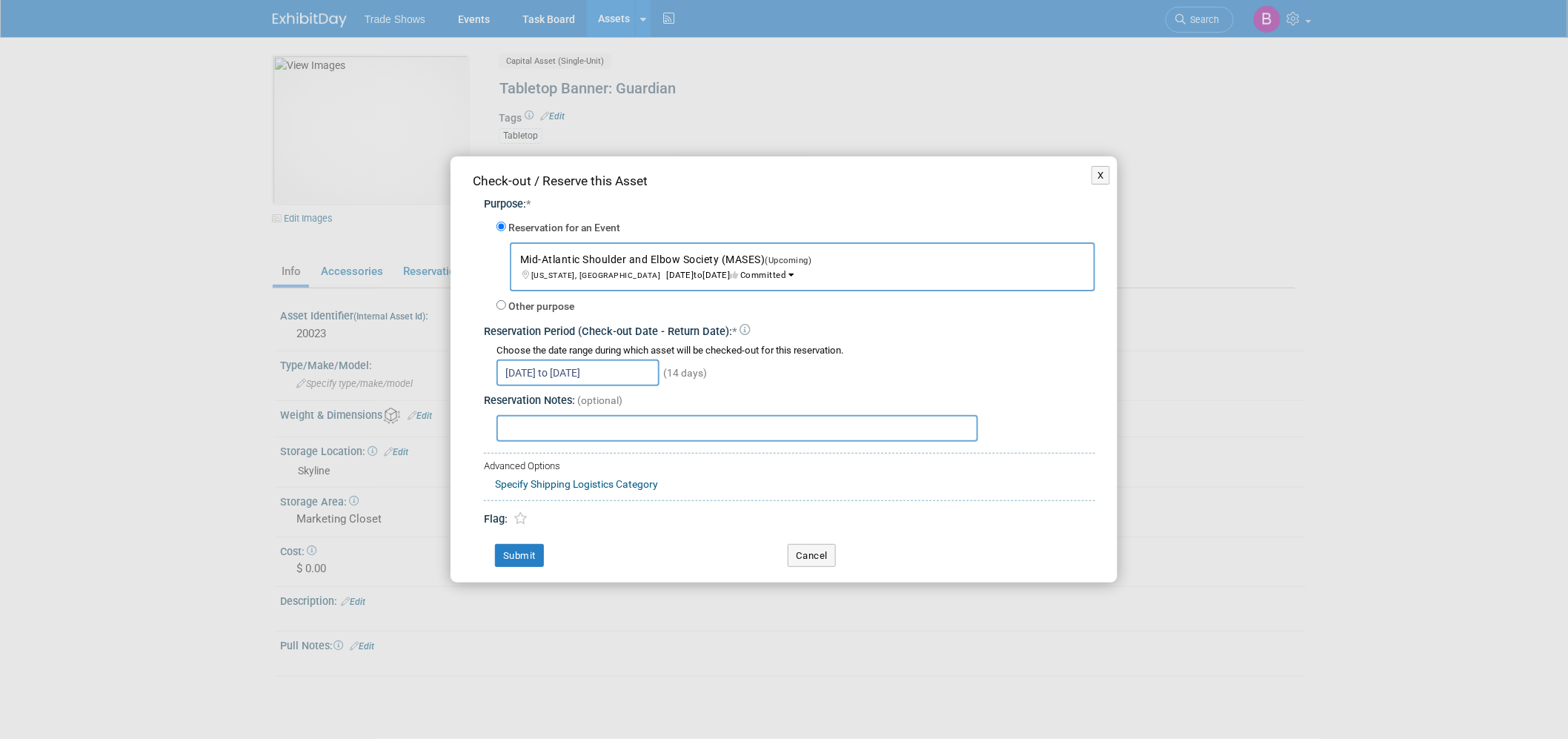
click at [596, 418] on input "text" at bounding box center [737, 428] width 482 height 27
paste input "shipped by Becca with booth"
type input "shipped by Becca with booth"
click at [530, 559] on button "Submit" at bounding box center [519, 556] width 49 height 24
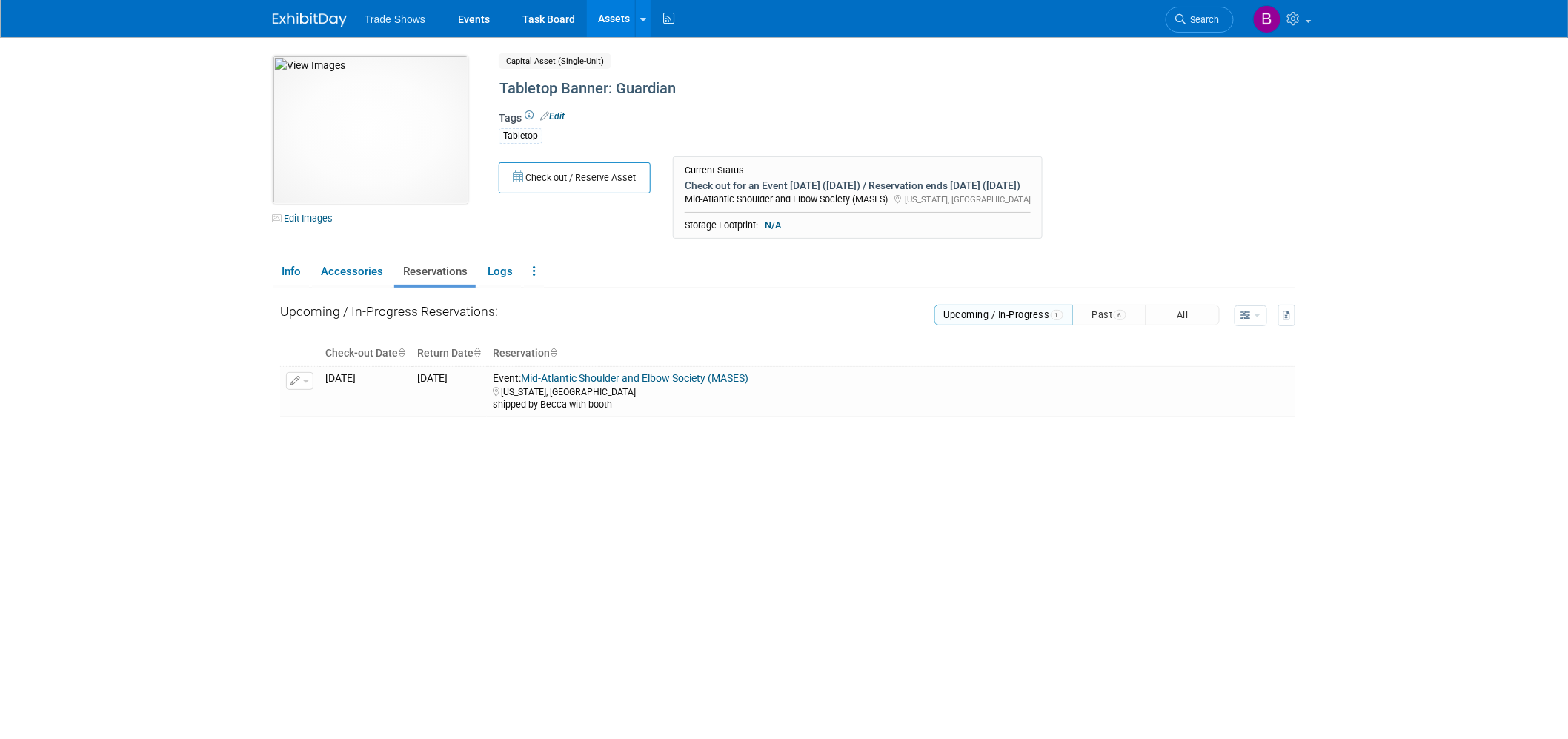
click at [409, 22] on span "Trade Shows" at bounding box center [395, 19] width 61 height 12
click at [466, 19] on link "Events" at bounding box center [474, 19] width 54 height 37
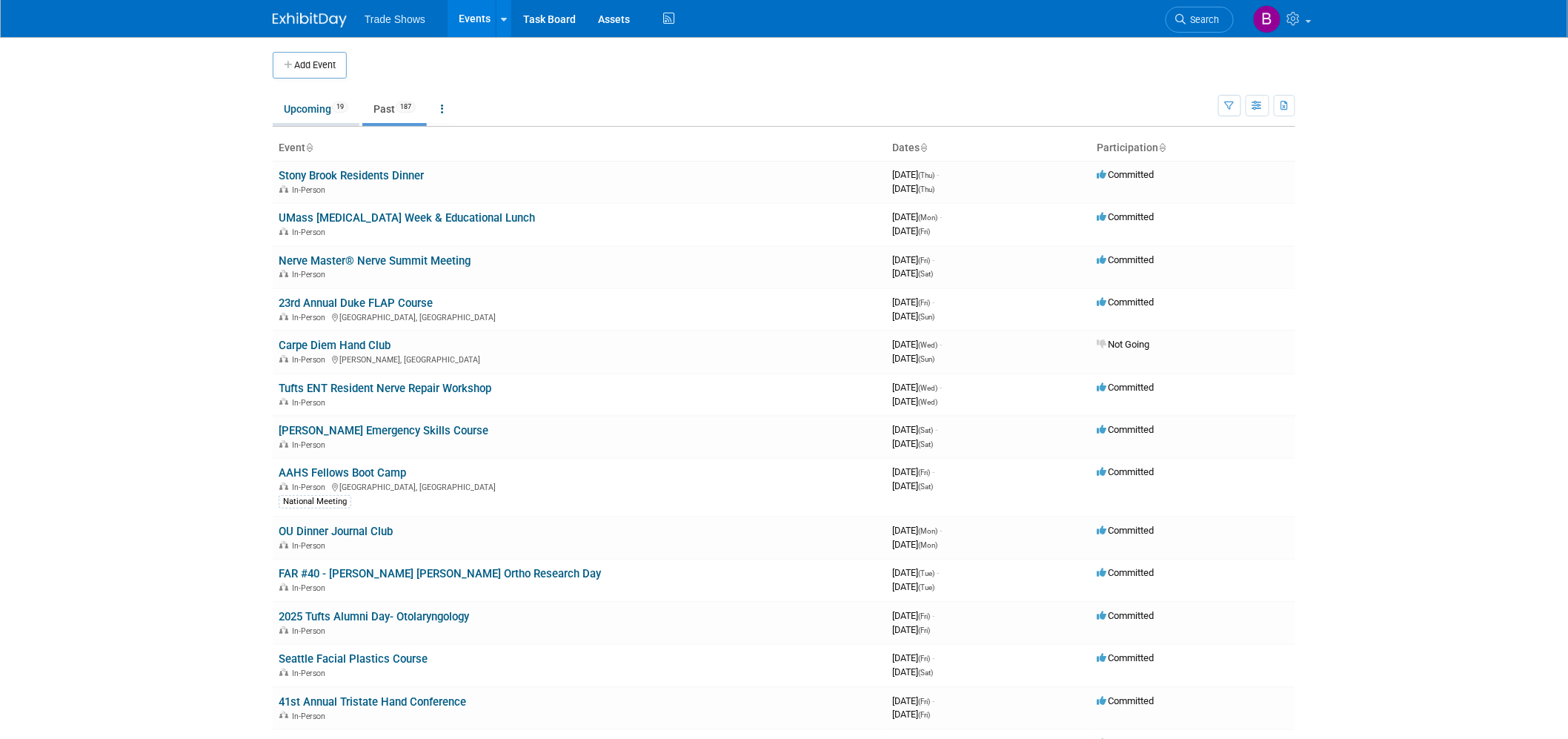
click at [322, 104] on link "Upcoming 19" at bounding box center [316, 109] width 86 height 28
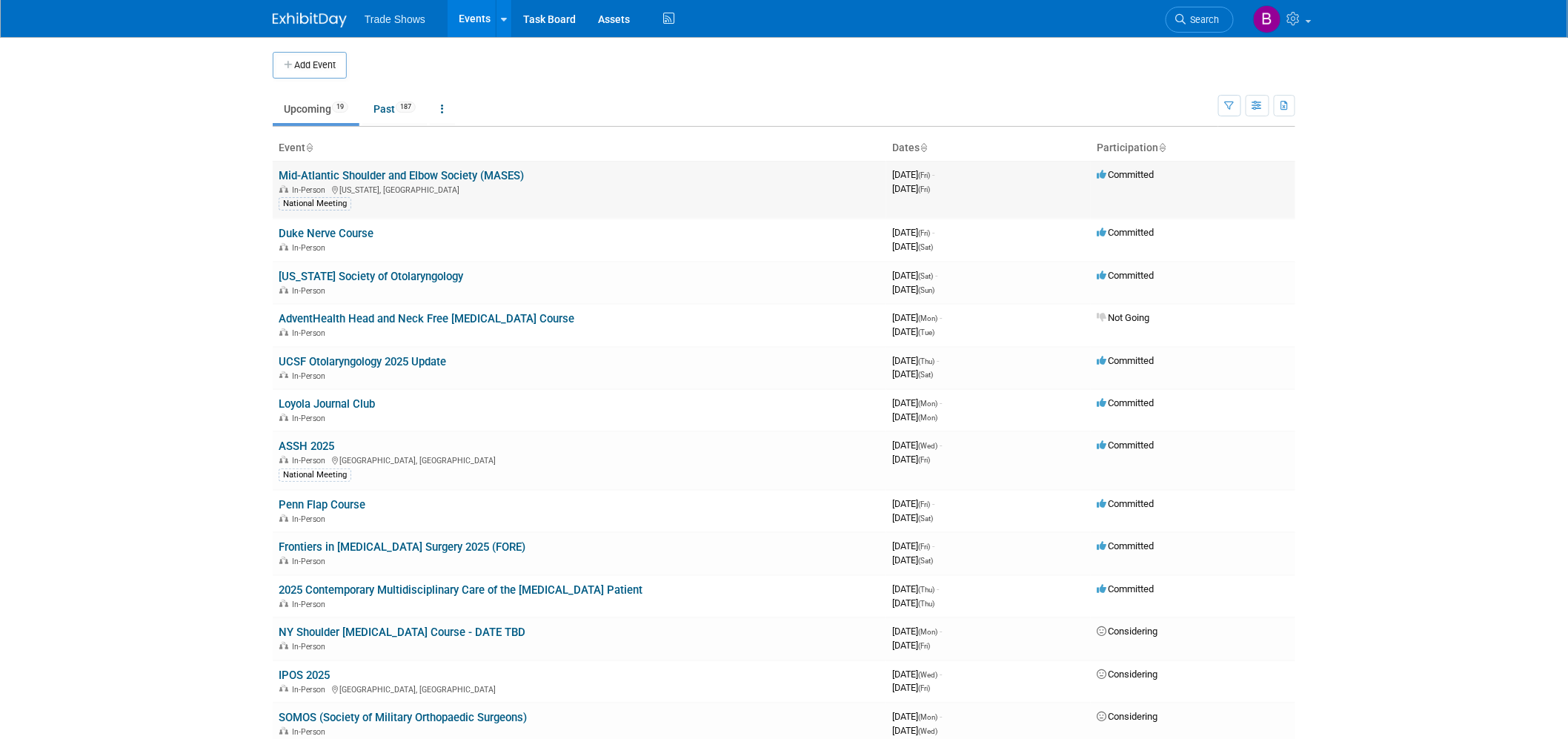
click at [345, 183] on div "In-Person Washington, DC" at bounding box center [580, 189] width 602 height 12
click at [349, 177] on link "Mid-Atlantic Shoulder and Elbow Society (MASES)" at bounding box center [401, 176] width 245 height 13
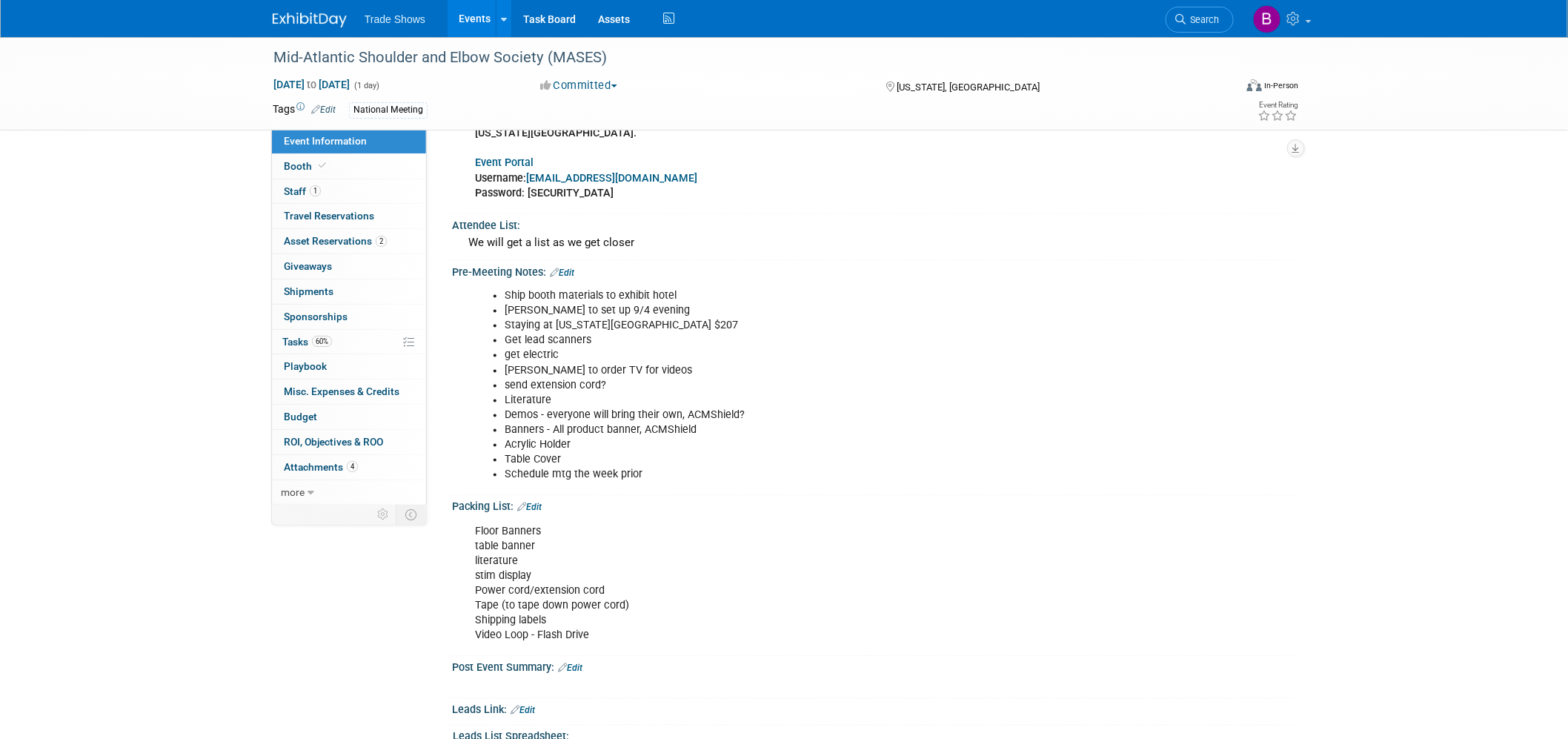
scroll to position [906, 0]
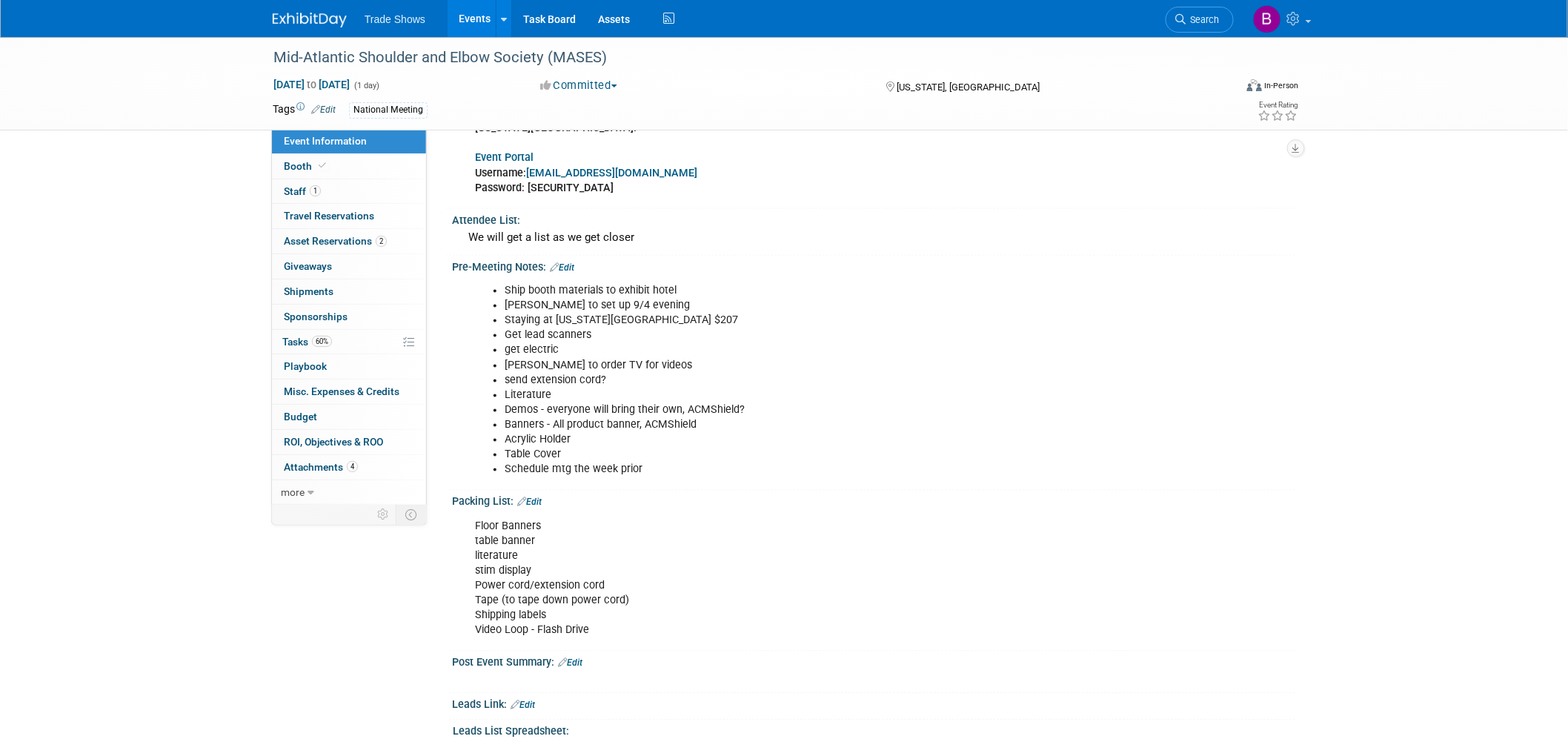
drag, startPoint x: 542, startPoint y: 396, endPoint x: 544, endPoint y: 406, distance: 10.2
click at [542, 433] on li "Acrylic Holder" at bounding box center [813, 440] width 619 height 15
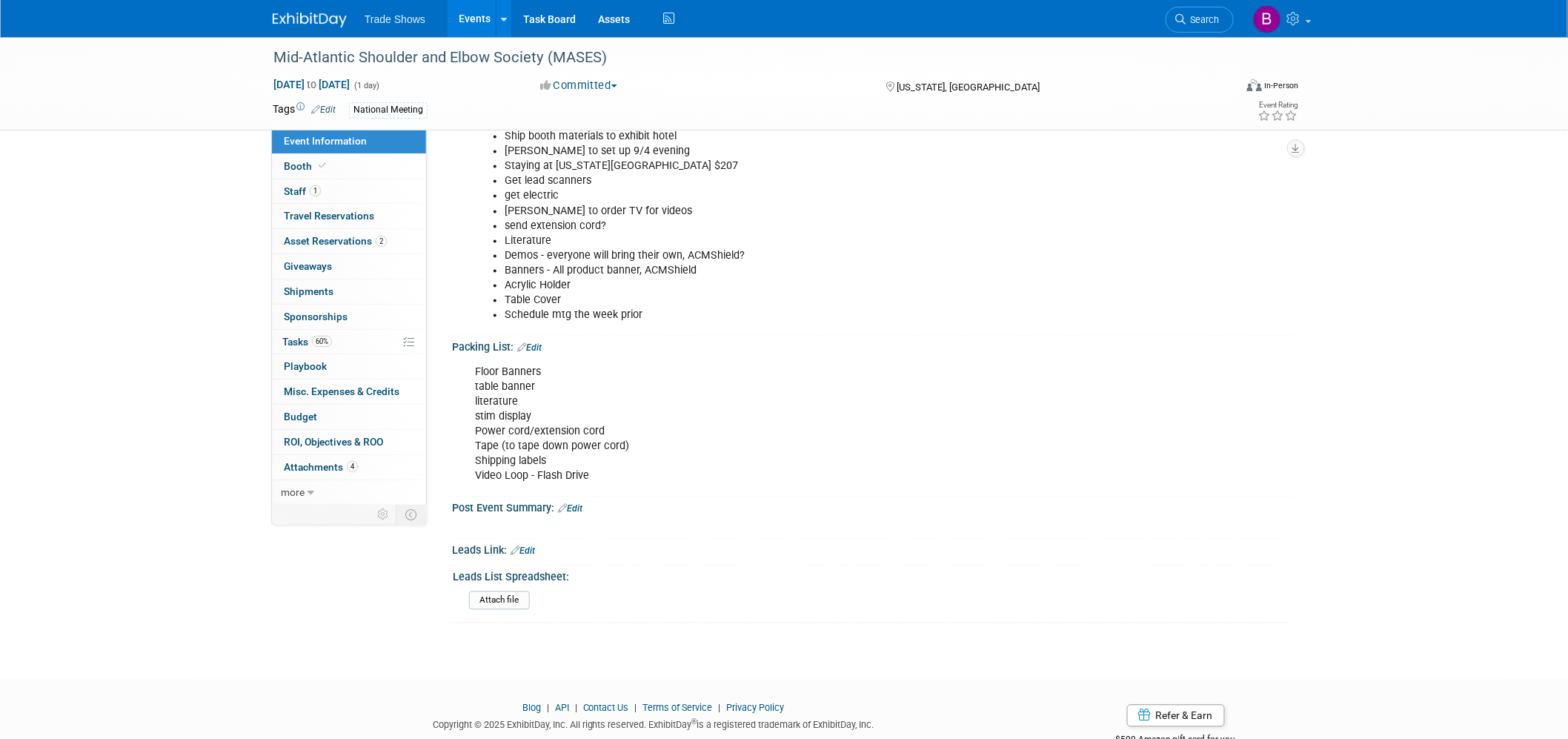
scroll to position [1061, 0]
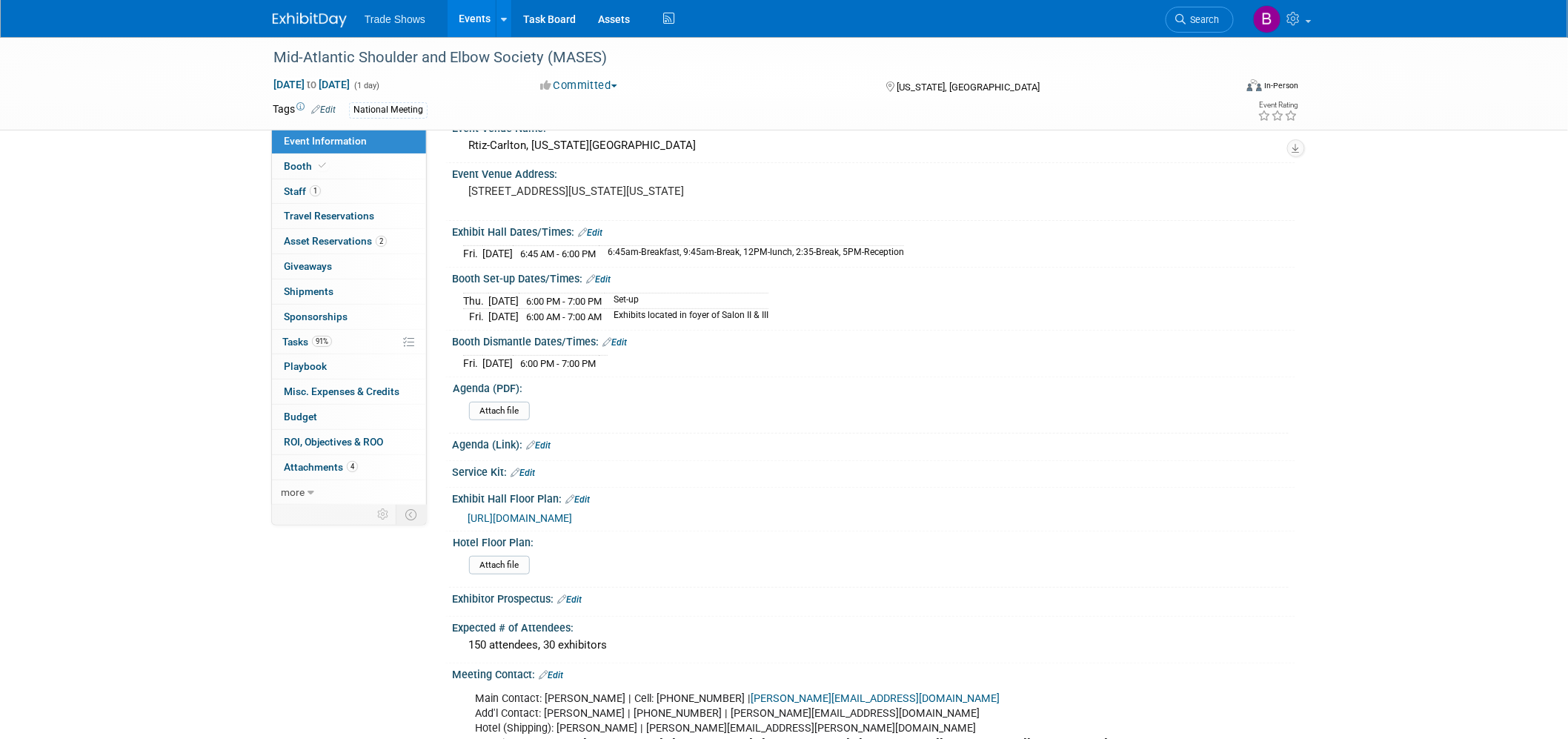
scroll to position [0, 0]
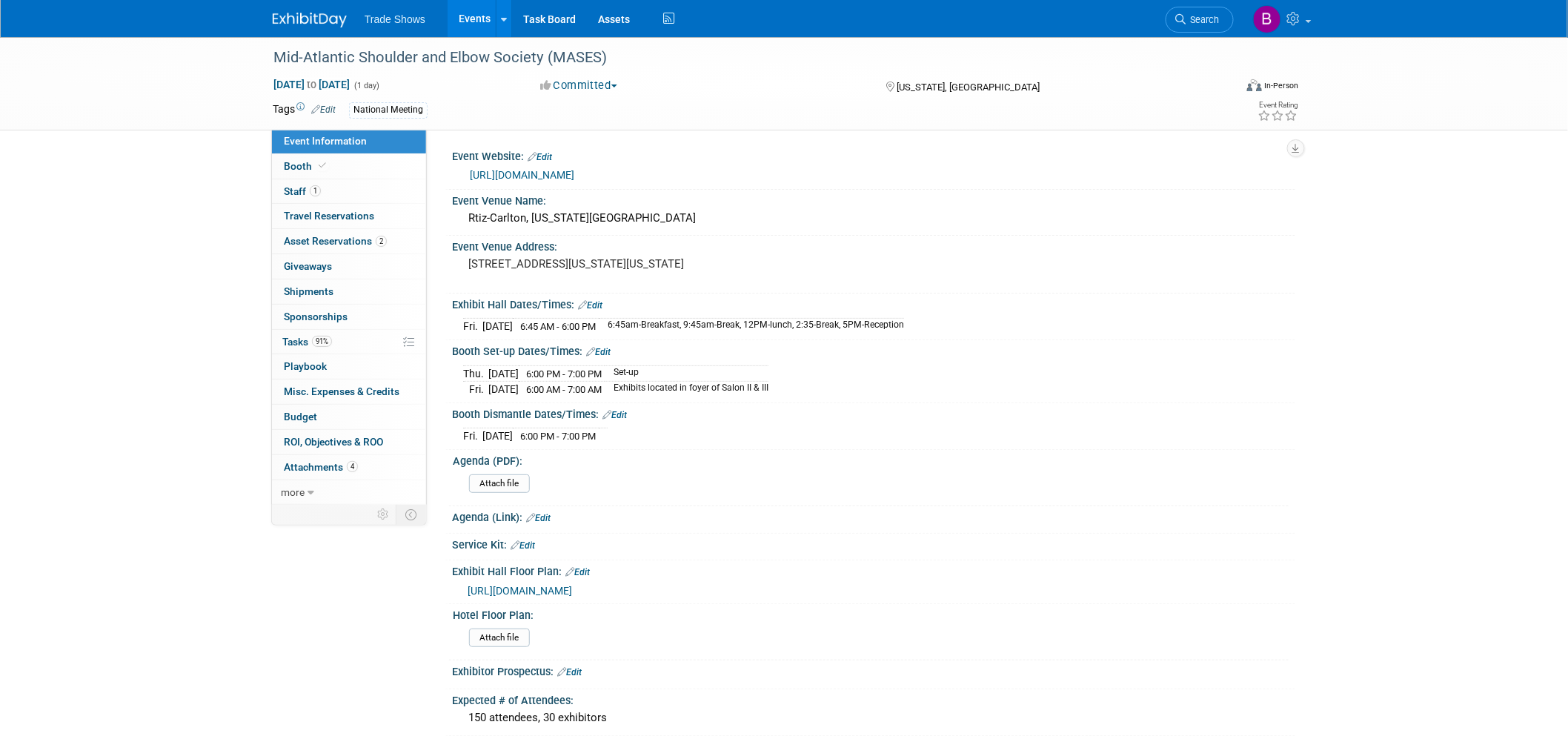
click at [306, 16] on img at bounding box center [309, 20] width 74 height 15
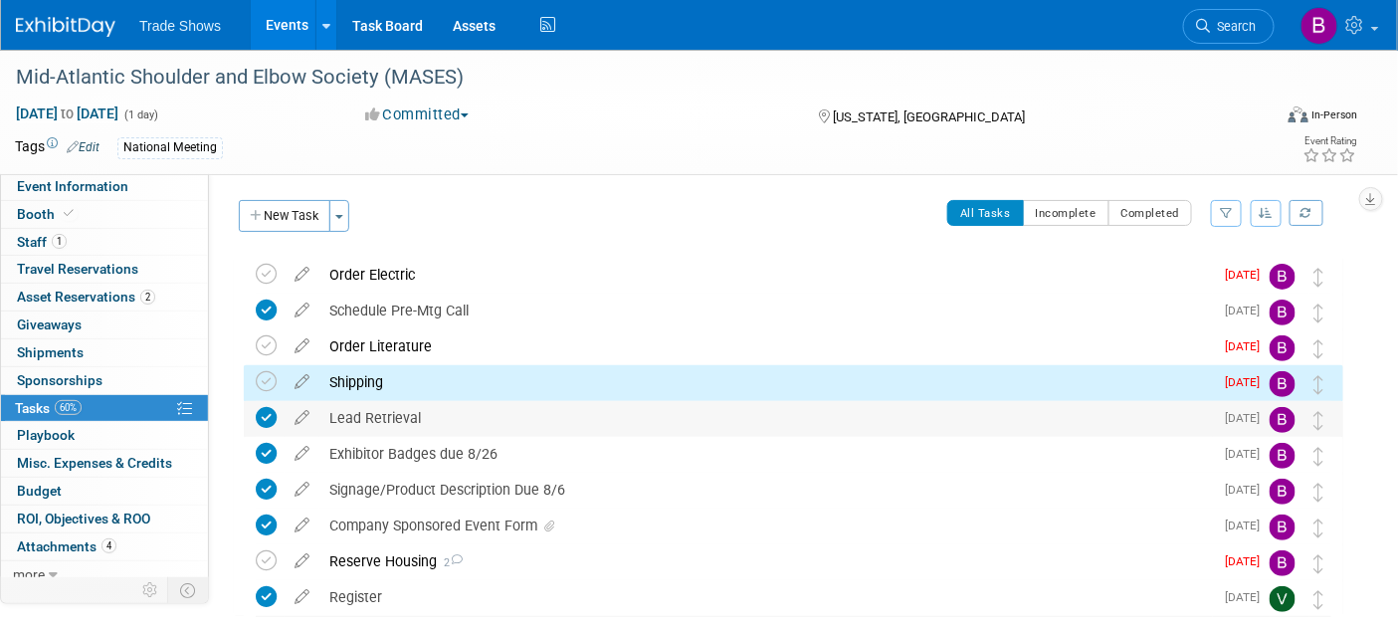
scroll to position [40, 0]
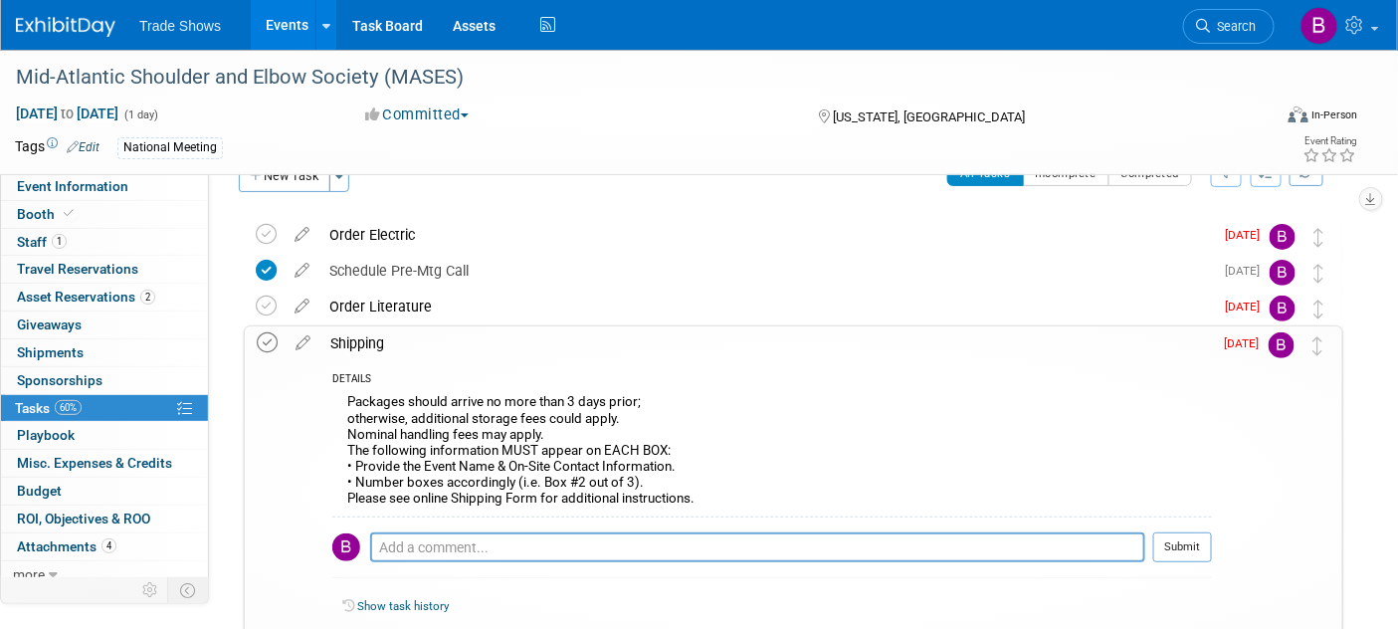
click at [265, 343] on icon at bounding box center [267, 342] width 21 height 21
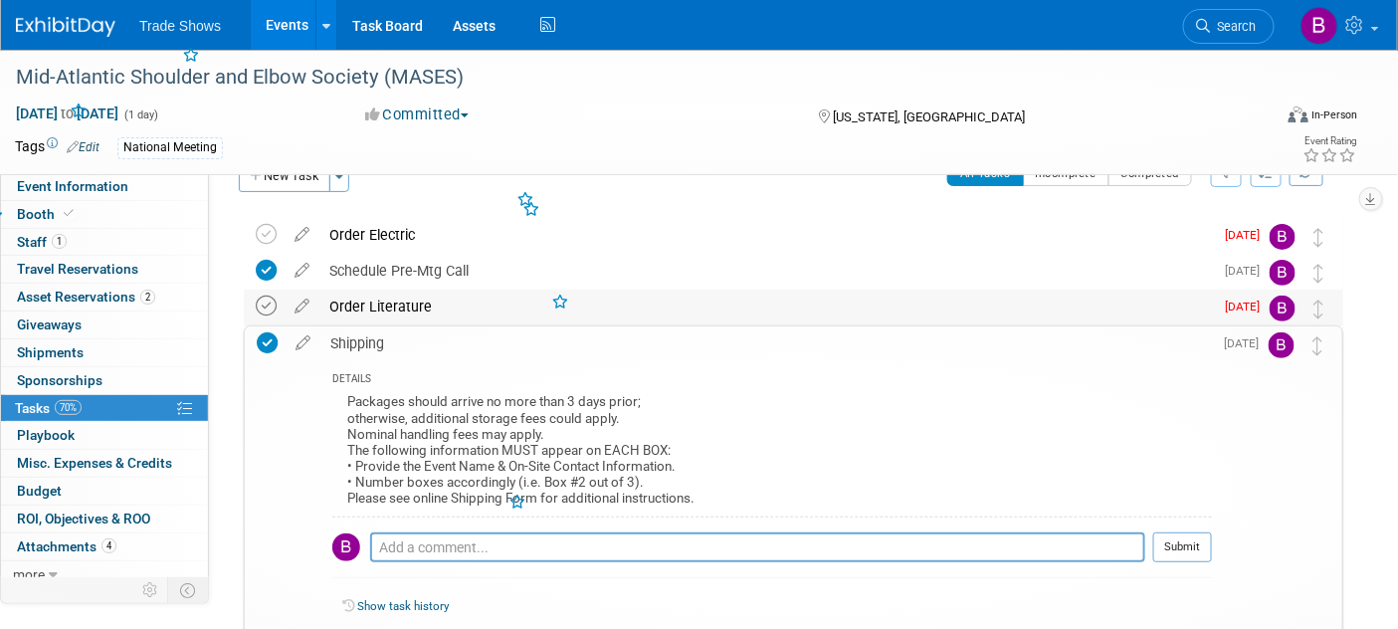
click at [271, 314] on icon at bounding box center [266, 305] width 21 height 21
click at [277, 235] on td at bounding box center [270, 236] width 29 height 36
click at [271, 241] on icon at bounding box center [266, 234] width 21 height 21
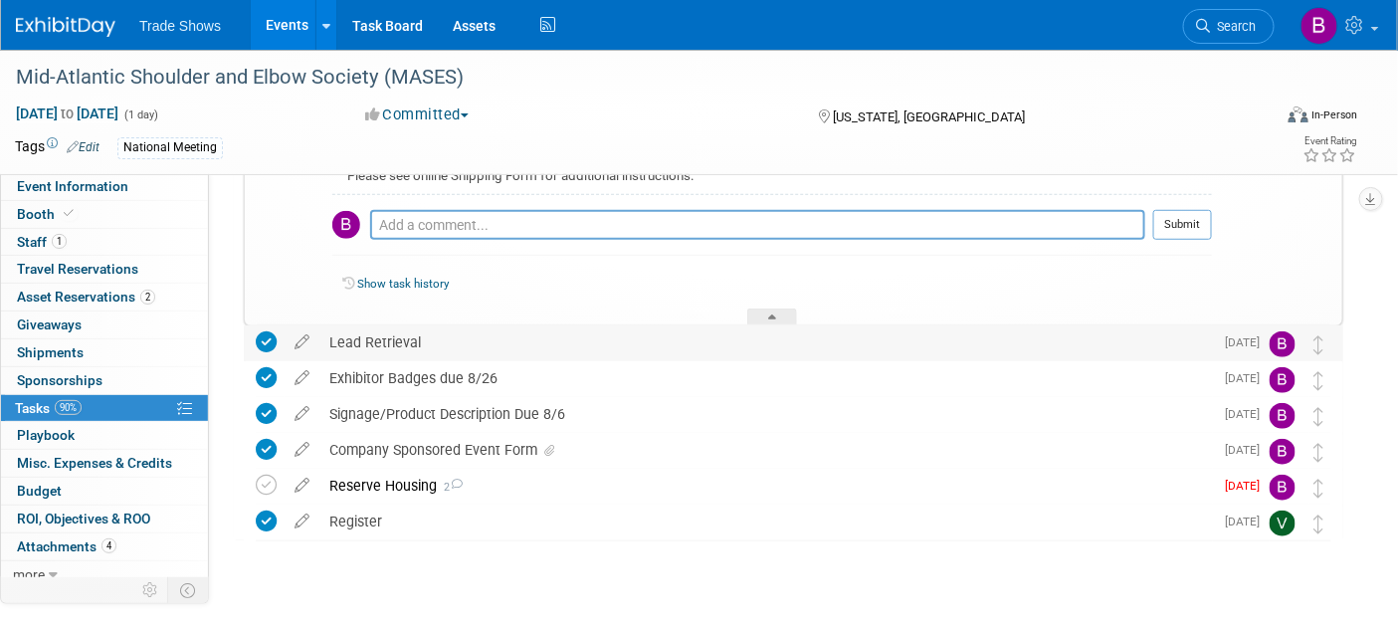
scroll to position [371, 0]
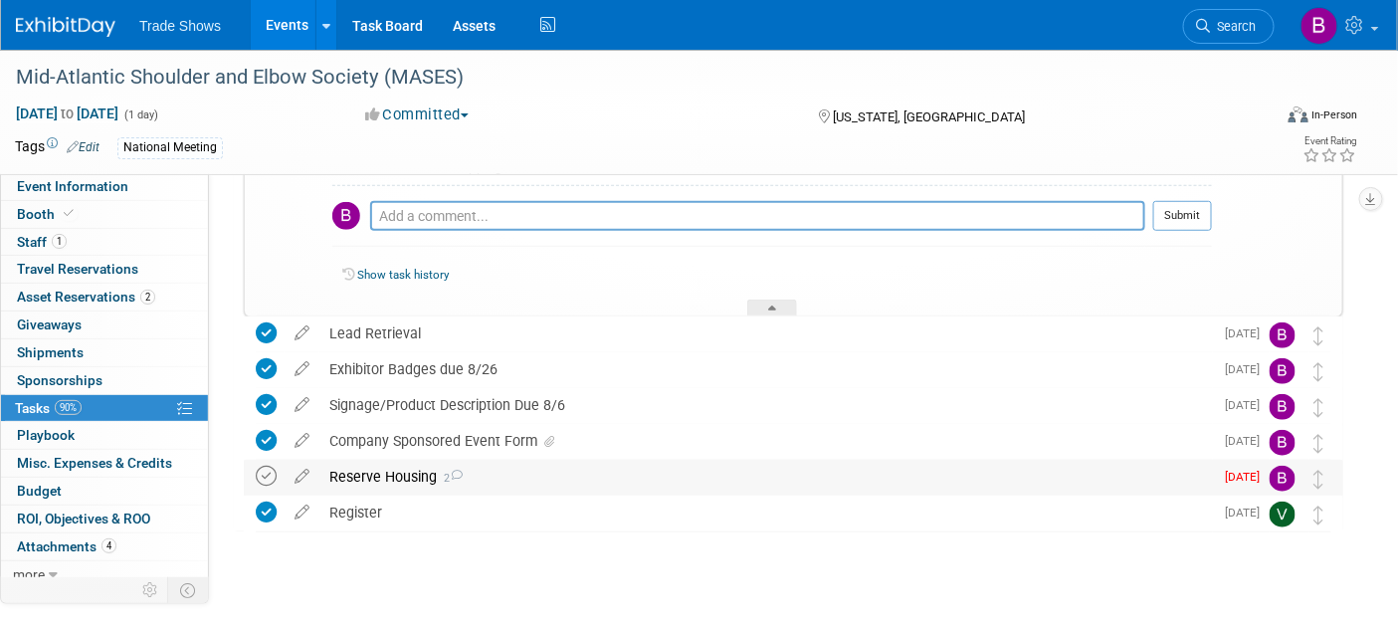
click at [269, 477] on icon at bounding box center [266, 476] width 21 height 21
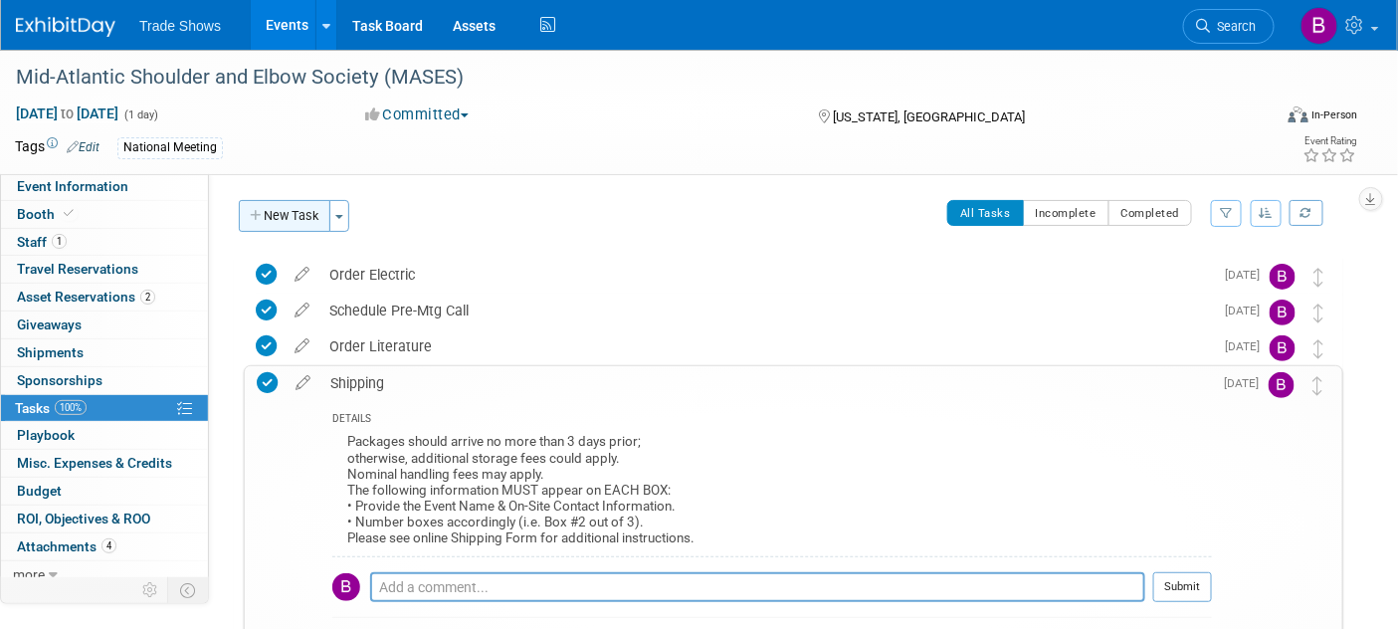
click at [283, 211] on button "New Task" at bounding box center [285, 216] width 92 height 32
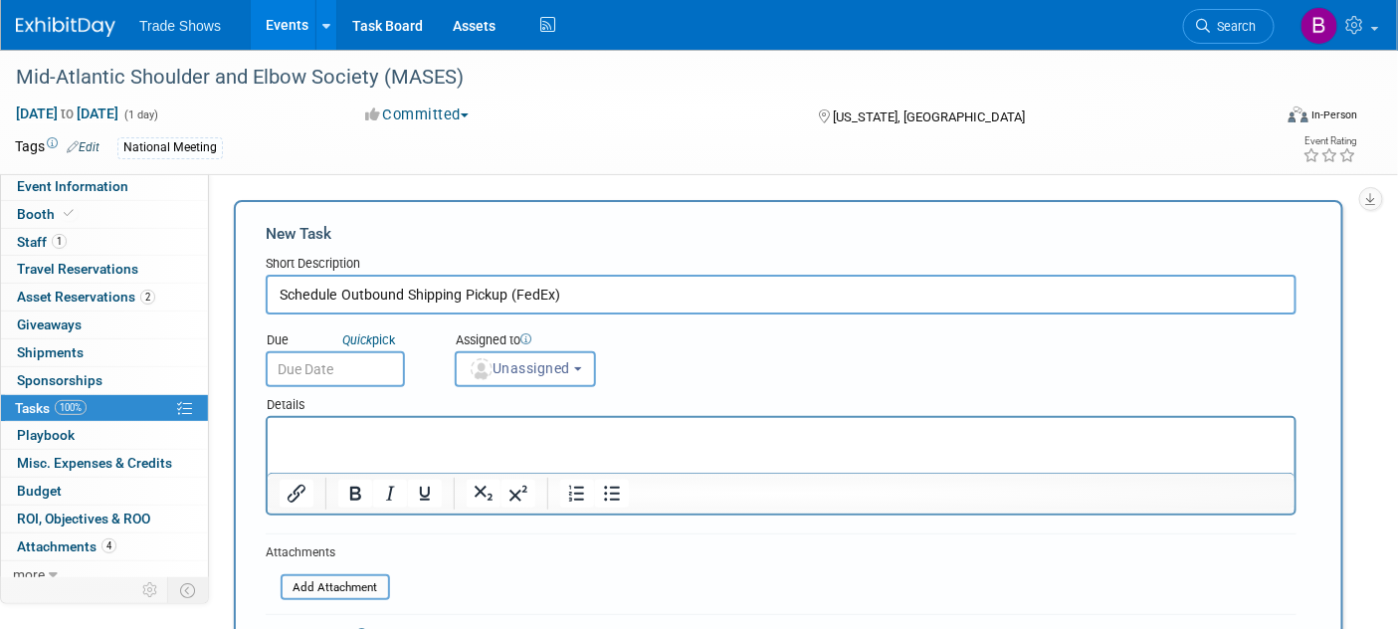
type input "Schedule Outbound Shipping Pickup (FedEx)"
click at [346, 363] on input "text" at bounding box center [335, 369] width 139 height 36
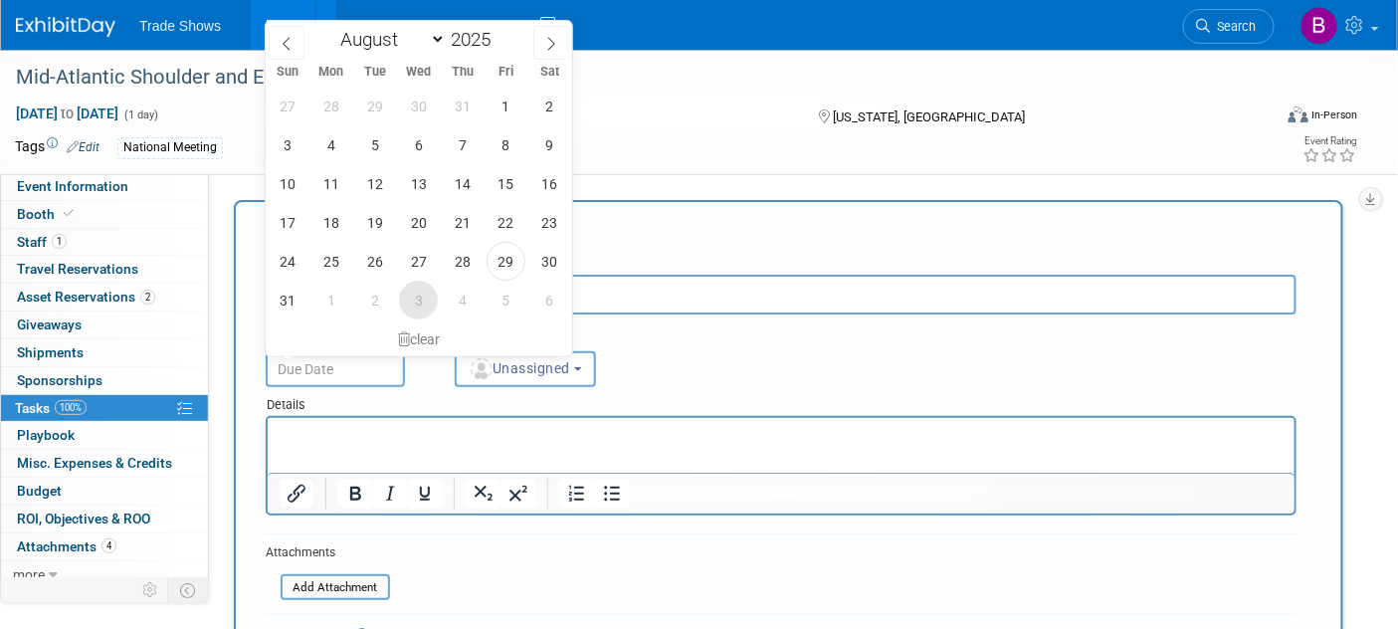
click at [419, 292] on span "3" at bounding box center [418, 300] width 39 height 39
type input "Sep 3, 2025"
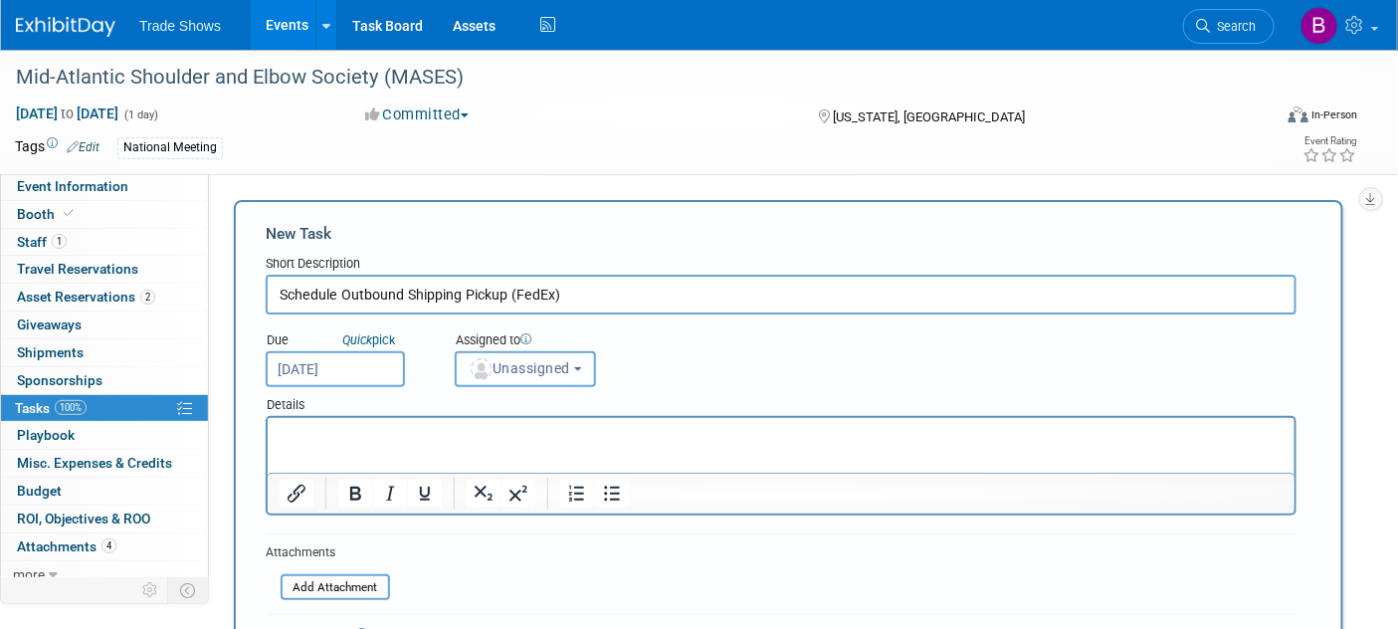
click at [524, 360] on span "Unassigned" at bounding box center [519, 368] width 101 height 16
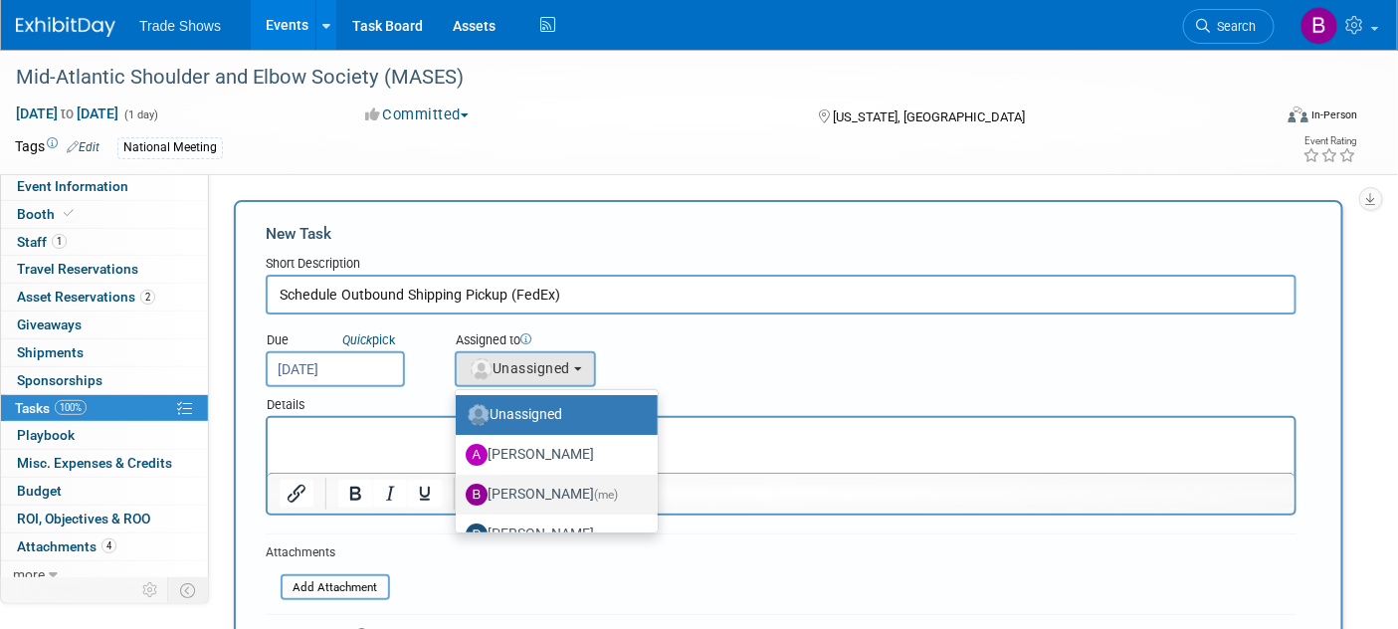
click at [551, 488] on label "Becca Rensi (me)" at bounding box center [552, 494] width 172 height 32
click at [459, 488] on input "Becca Rensi (me)" at bounding box center [452, 491] width 13 height 13
select select "ea71e12e-5ca3-4b49-8008-3a5742e0e7c7"
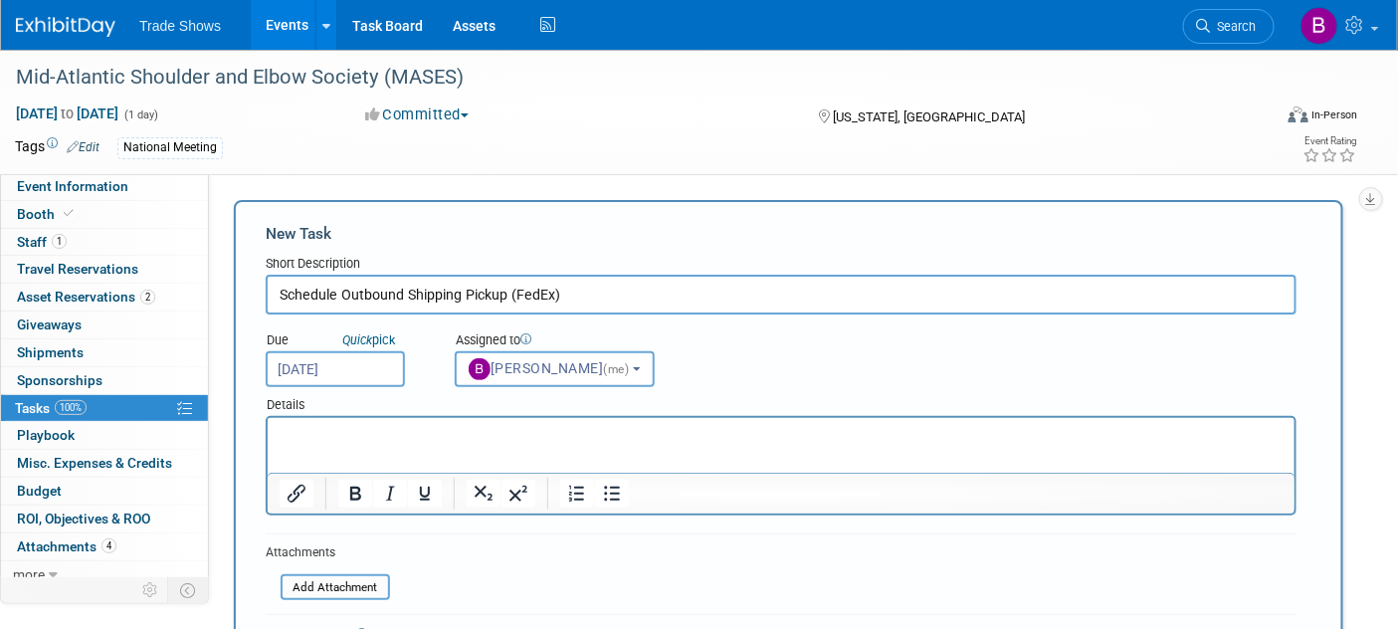
click at [381, 433] on p "Rich Text Area. Press ALT-0 for help." at bounding box center [781, 435] width 1004 height 20
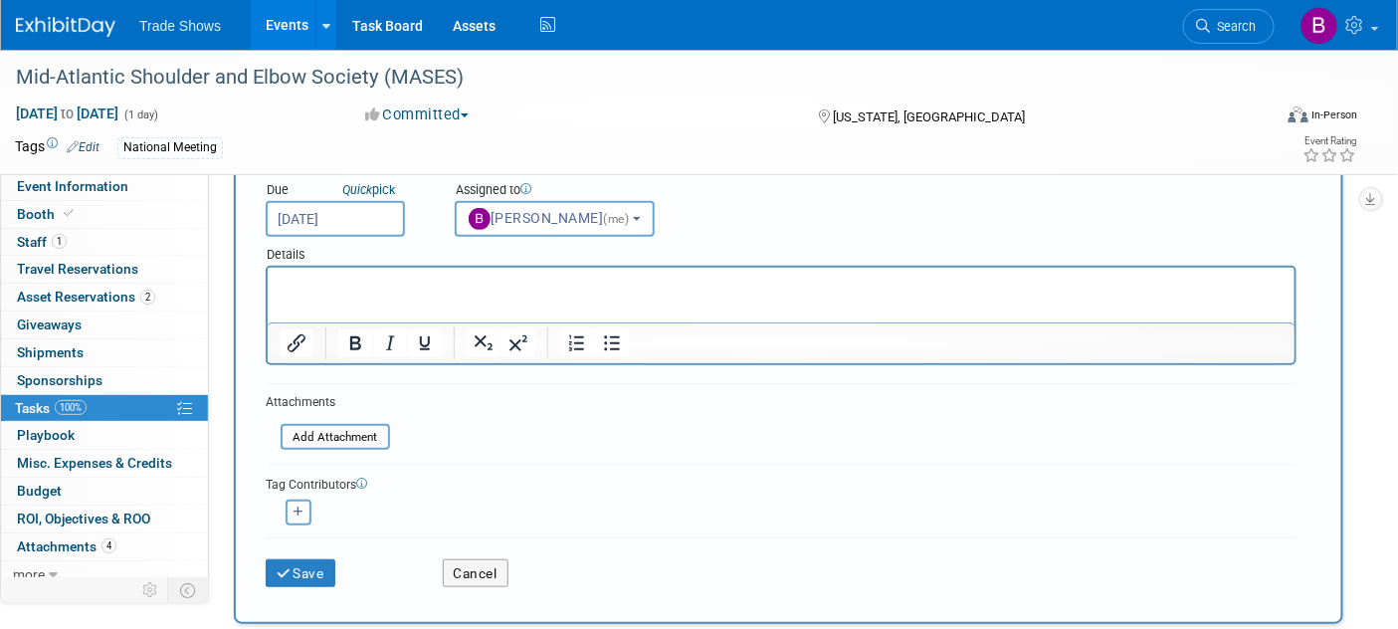
scroll to position [110, 0]
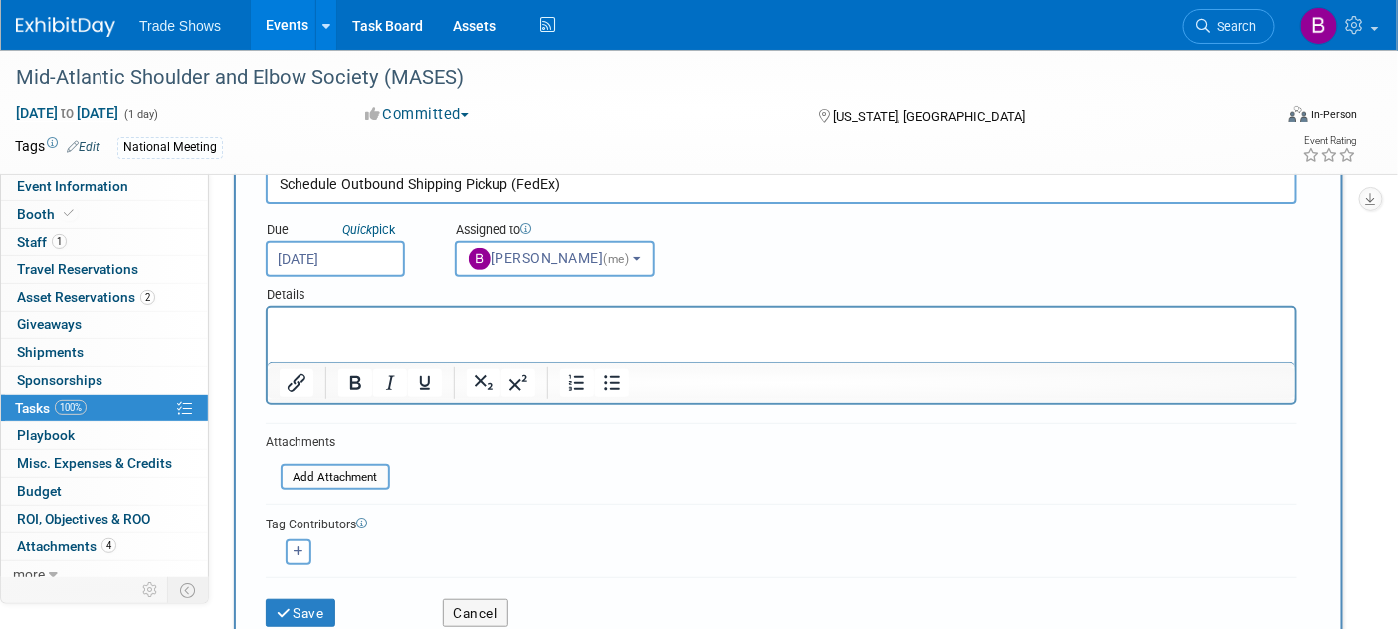
click at [408, 334] on html at bounding box center [780, 320] width 1027 height 28
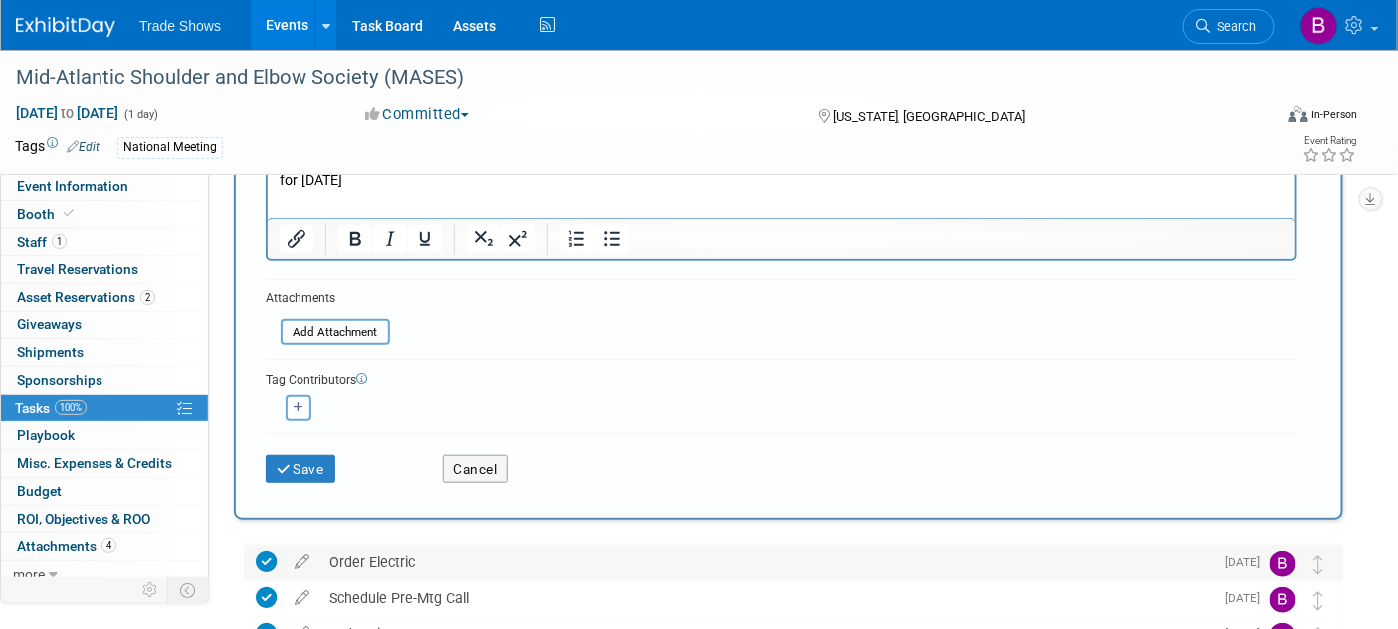
scroll to position [331, 0]
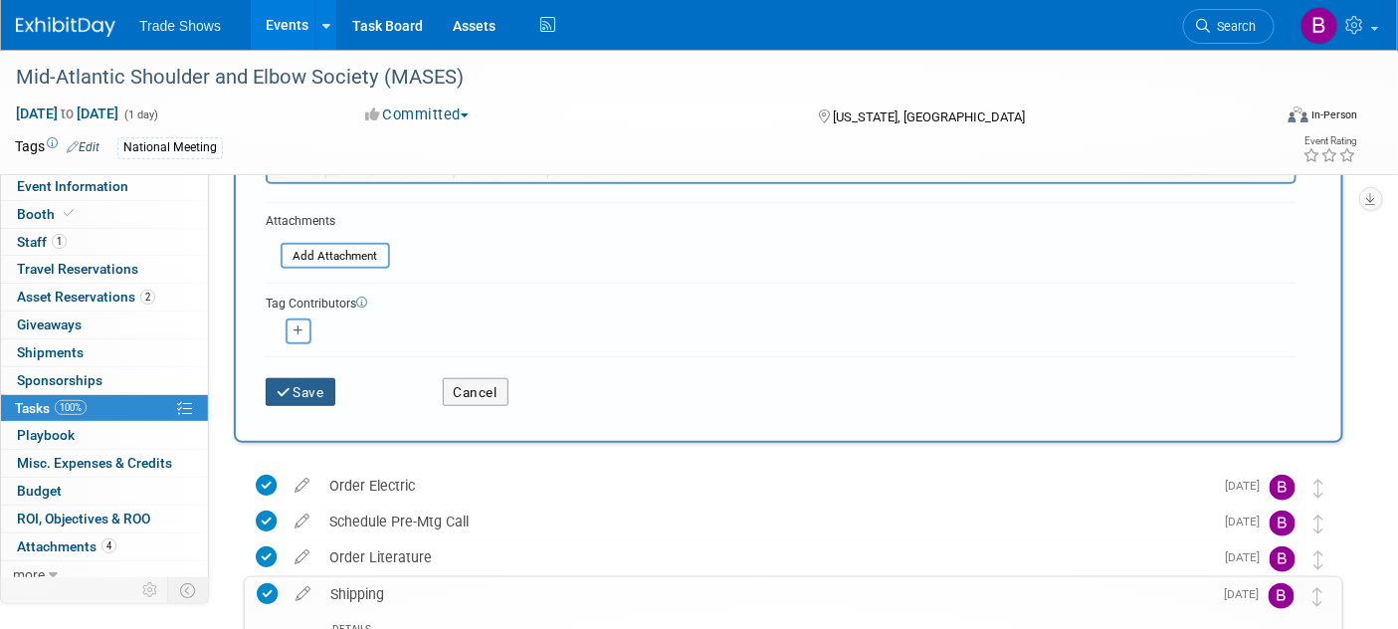
click at [312, 385] on button "Save" at bounding box center [301, 392] width 70 height 28
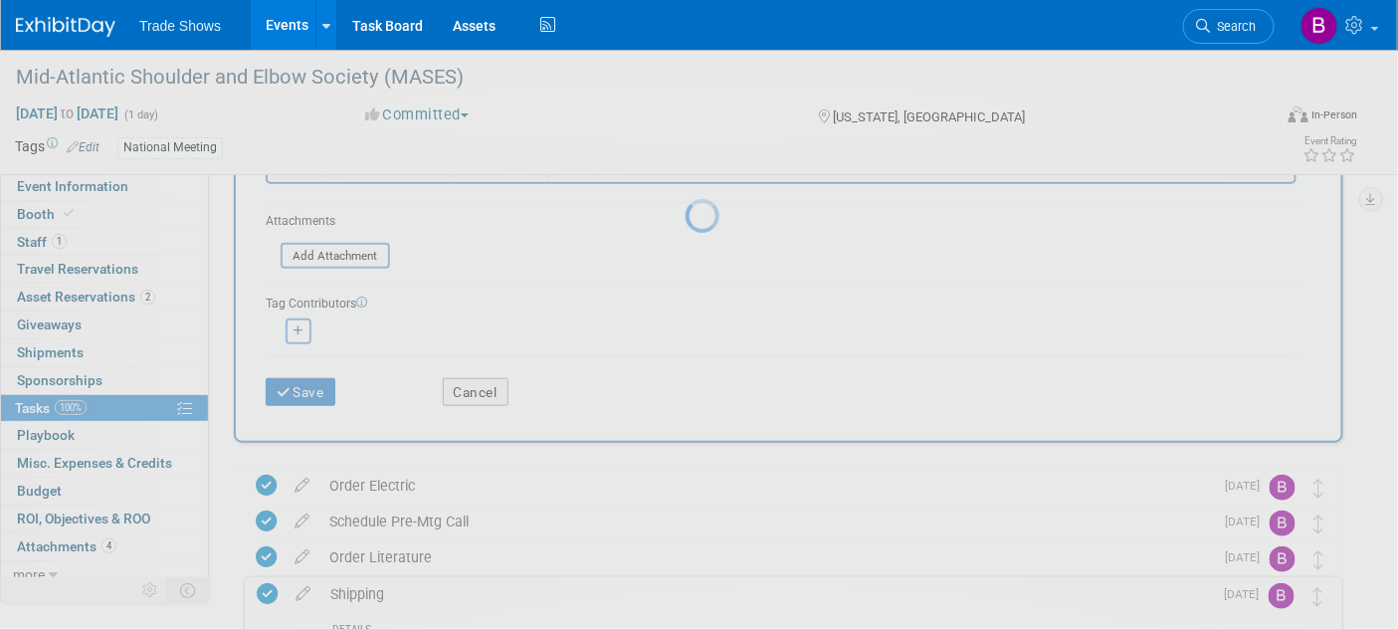
scroll to position [0, 0]
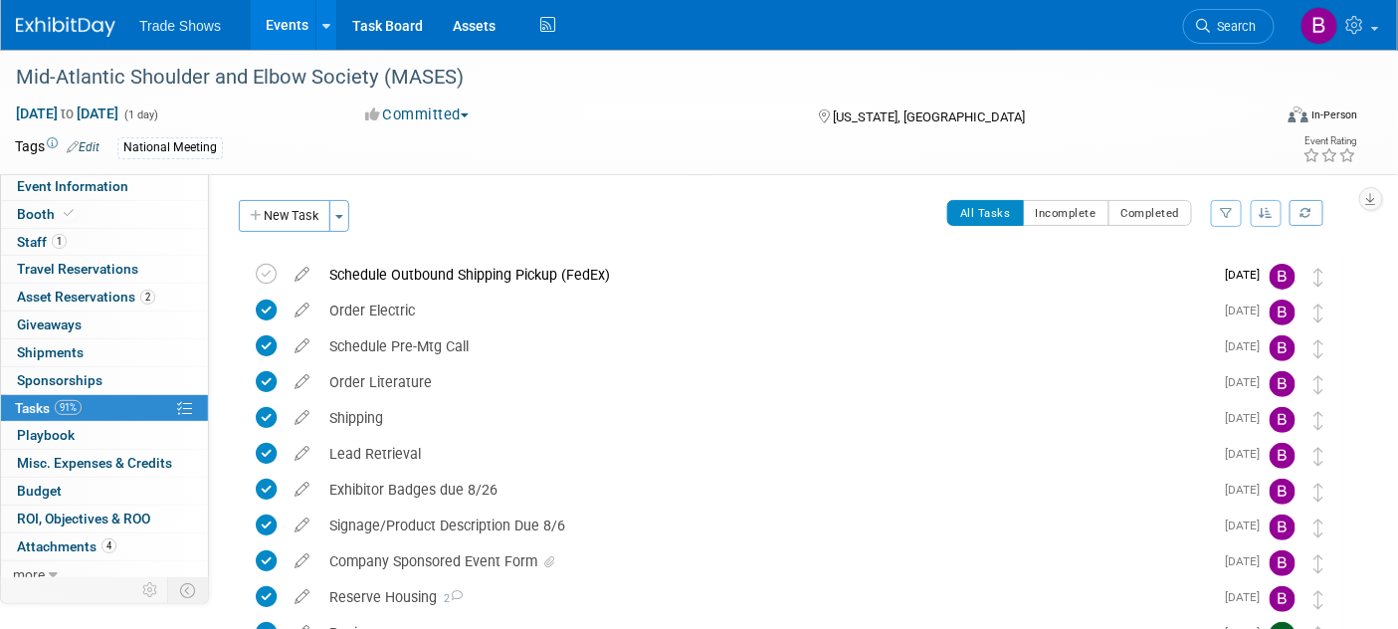
click at [592, 202] on div "All Tasks Incomplete Completed Filter by Assignee -- Select Assignee -- All una…" at bounding box center [851, 221] width 983 height 42
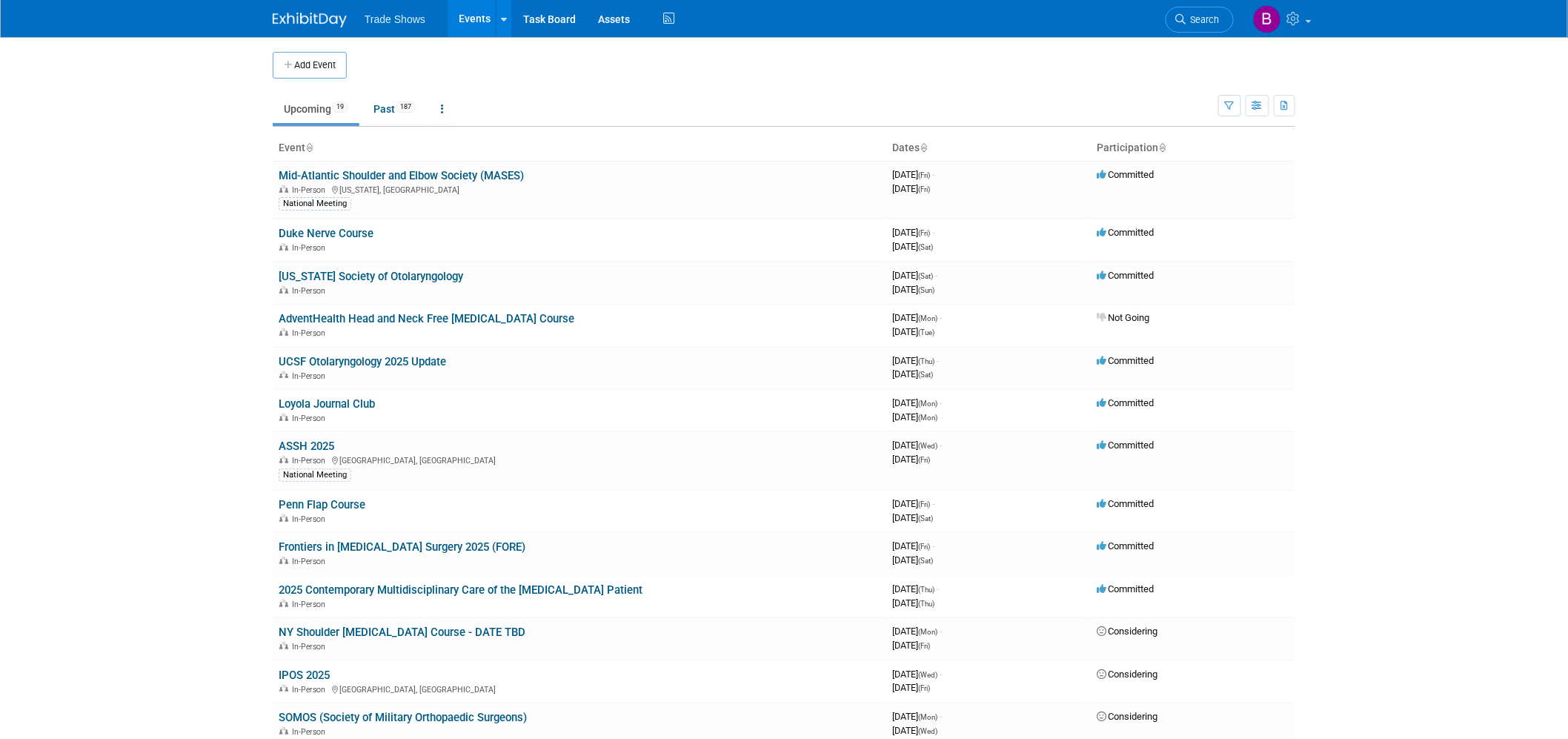
click at [756, 83] on td "Upcoming 19 Past 187 All Events 206 Past and Upcoming Grouped Annually Events g…" at bounding box center [745, 102] width 945 height 48
click at [235, 171] on body "Trade Shows Events Add Event Bulk Upload Events Shareable Event Boards Recently…" at bounding box center [784, 370] width 1568 height 739
click at [135, 355] on body "Trade Shows Events Add Event Bulk Upload Events Shareable Event Boards Recently…" at bounding box center [784, 370] width 1568 height 739
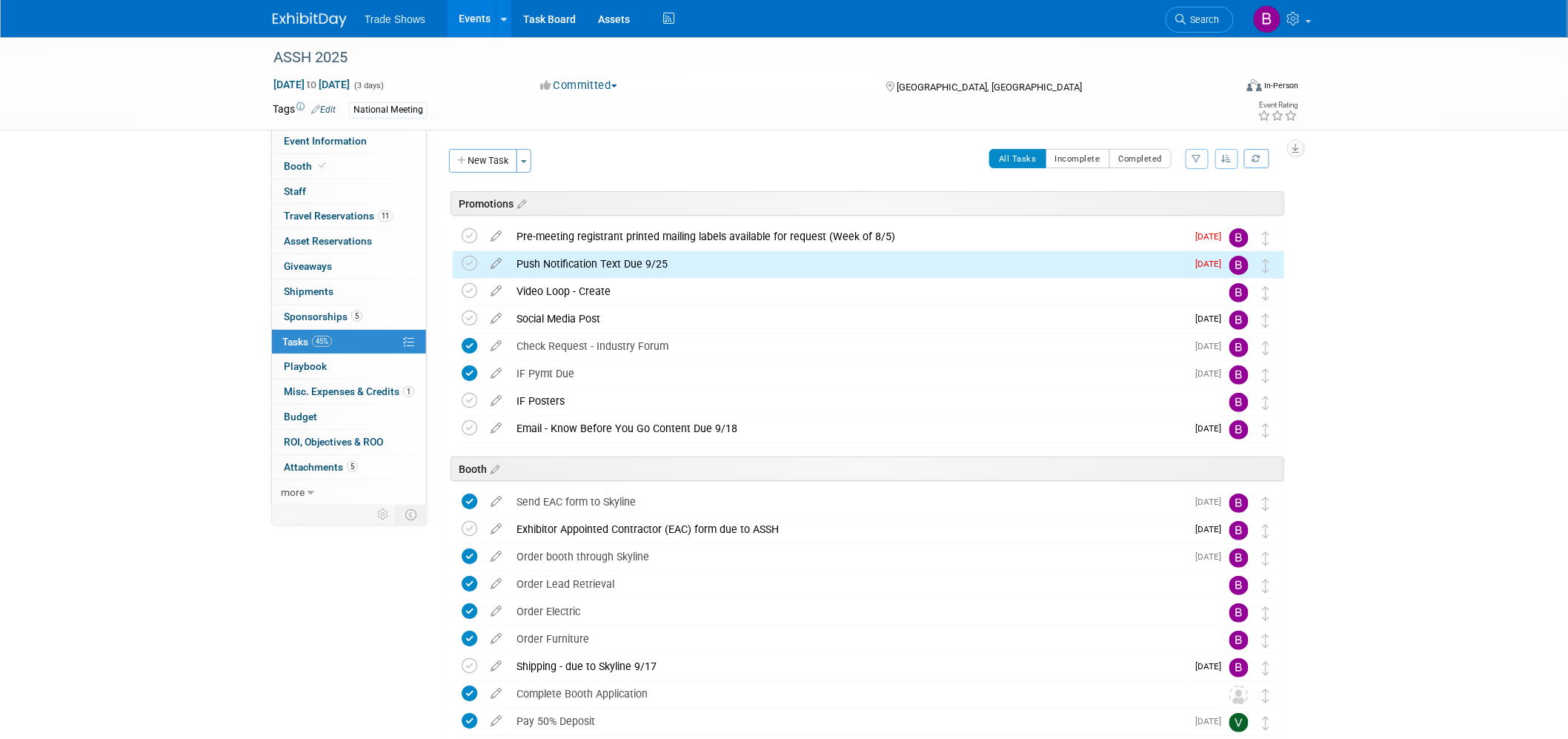
scroll to position [10, 0]
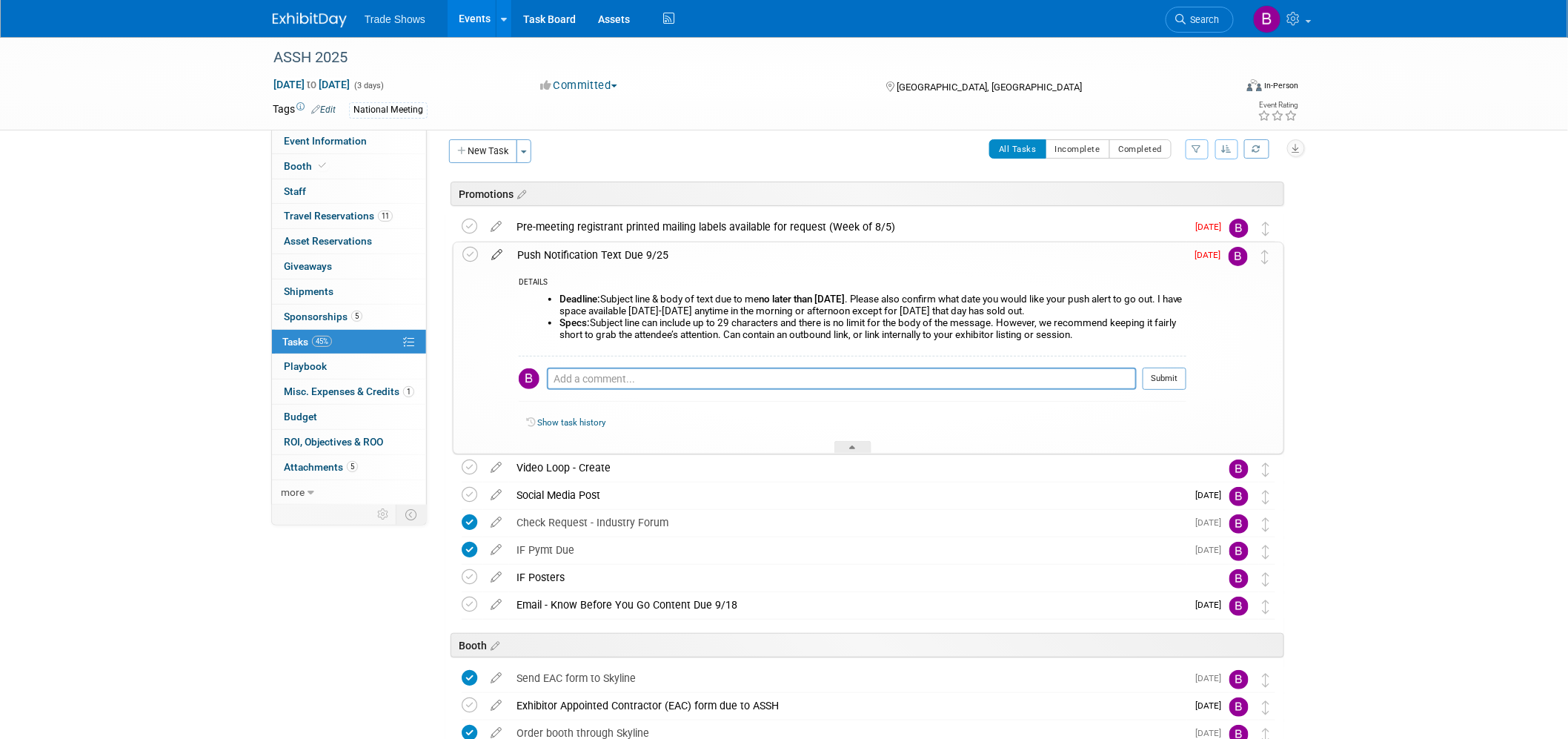
click at [496, 254] on icon at bounding box center [497, 251] width 26 height 19
select select "7"
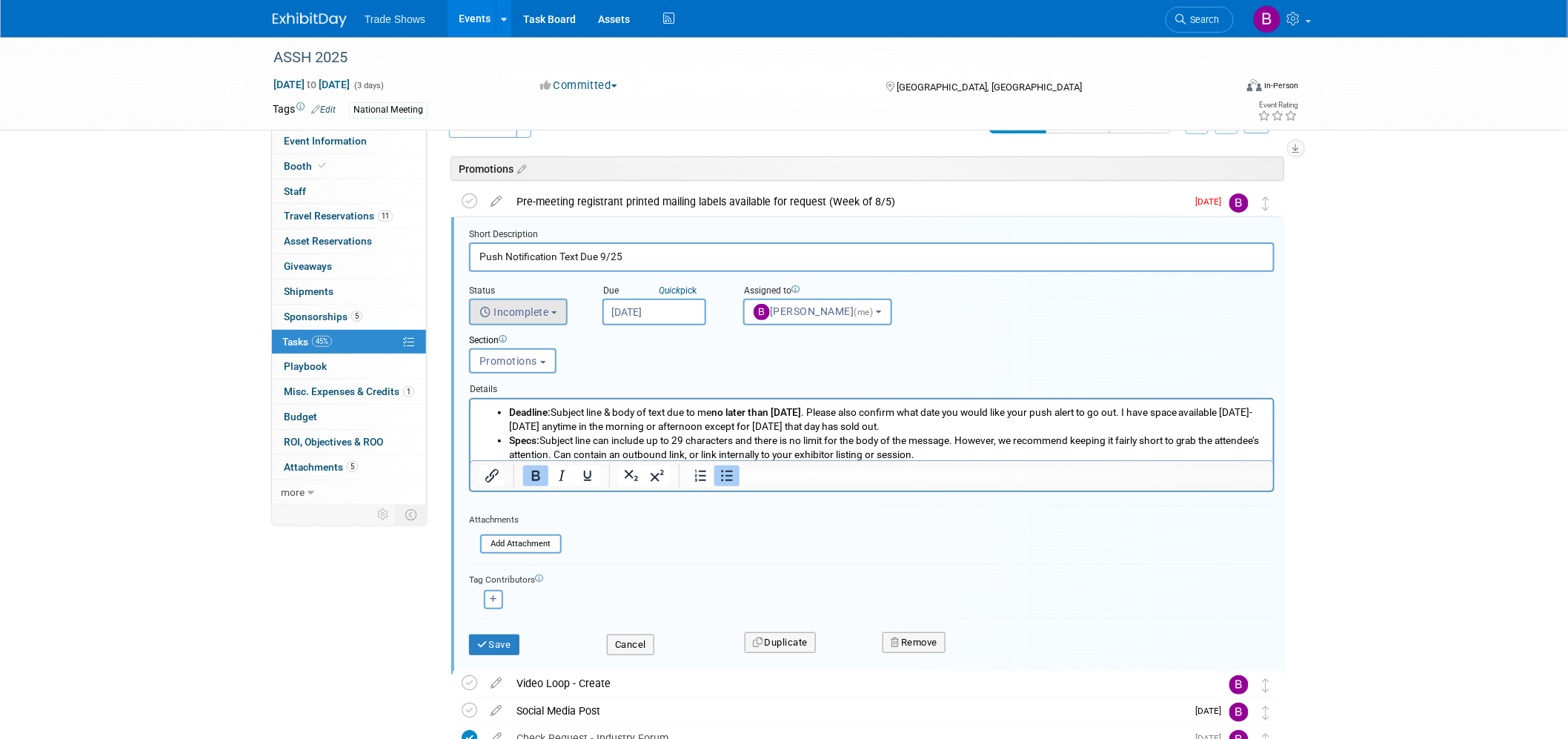
scroll to position [0, 0]
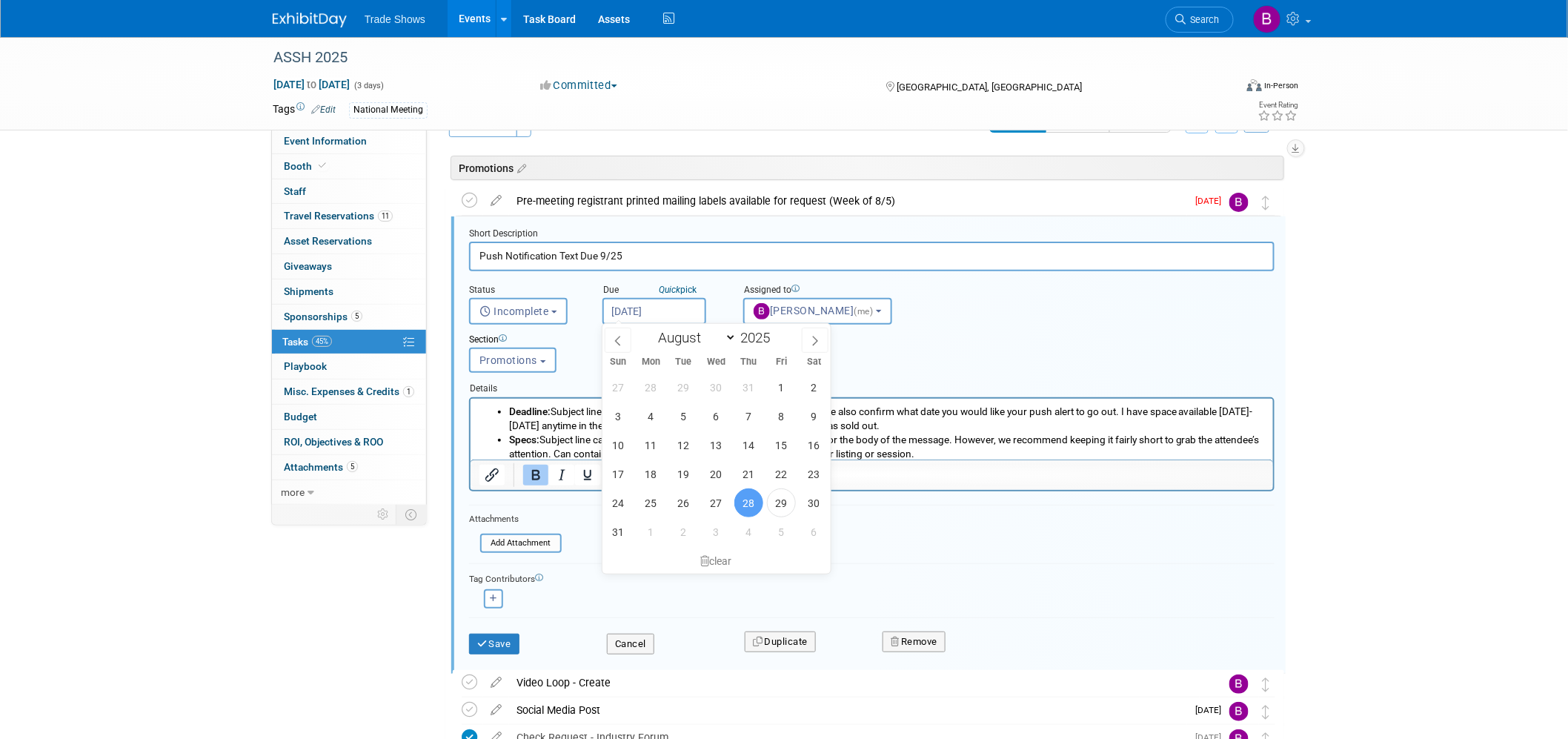
click at [671, 299] on input "[DATE]" at bounding box center [654, 311] width 104 height 27
click at [756, 536] on span "4" at bounding box center [749, 531] width 29 height 29
type input "Sep 4, 2025"
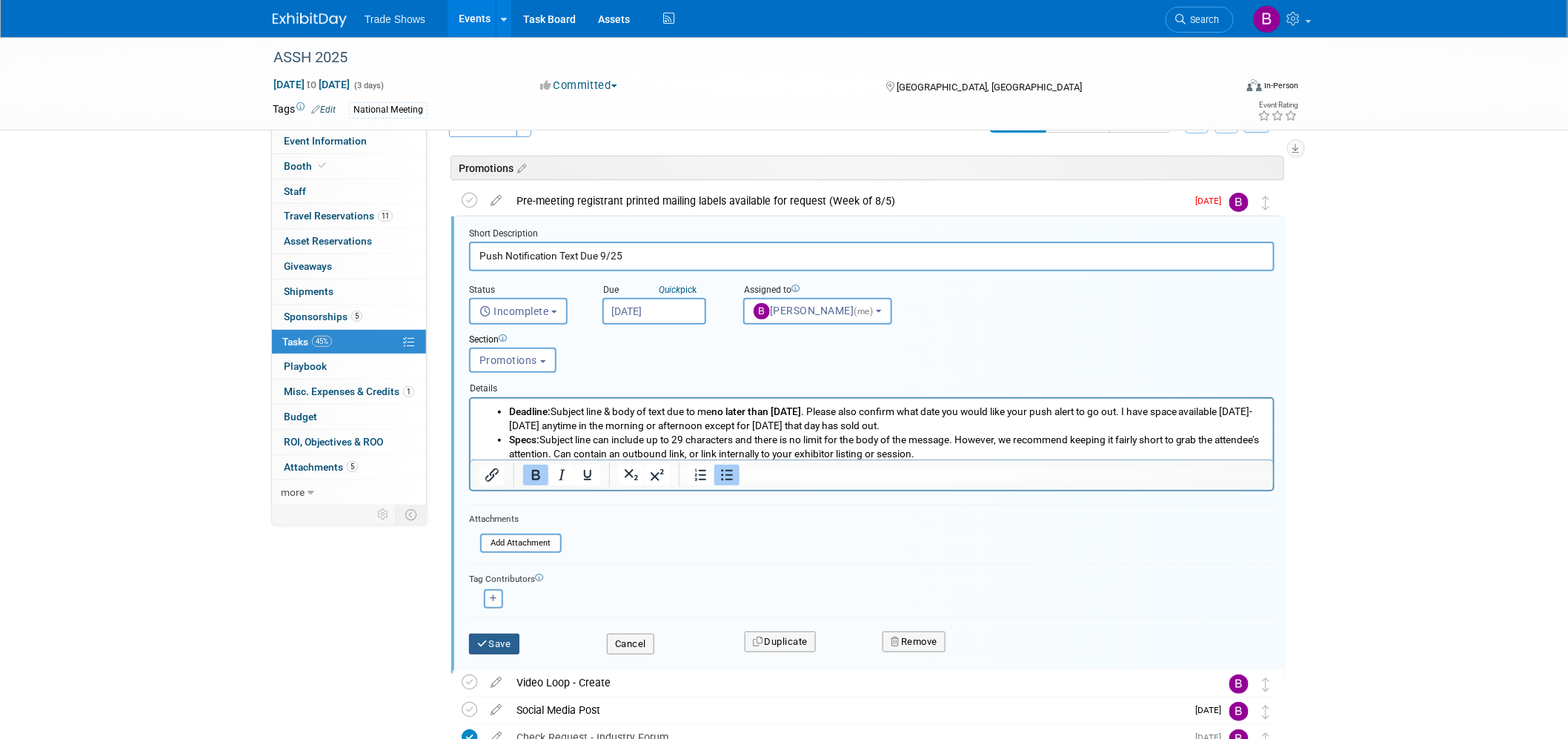
click at [501, 634] on button "Save" at bounding box center [495, 644] width 51 height 21
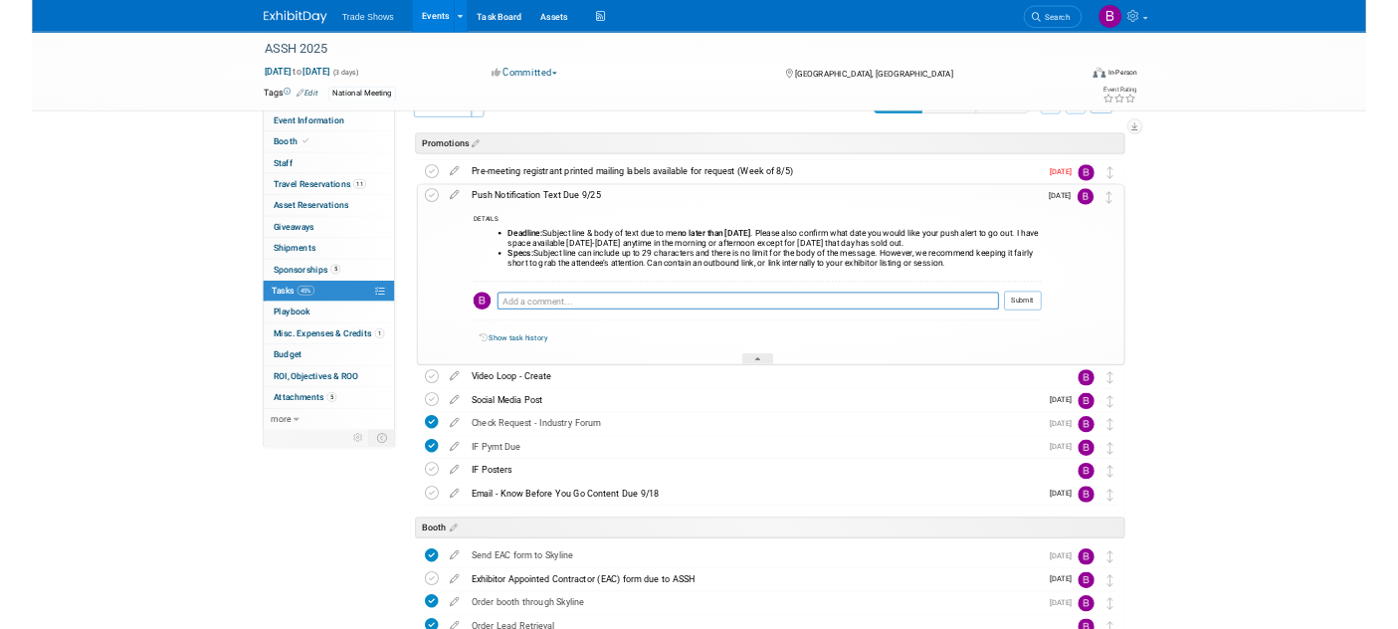
scroll to position [48, 0]
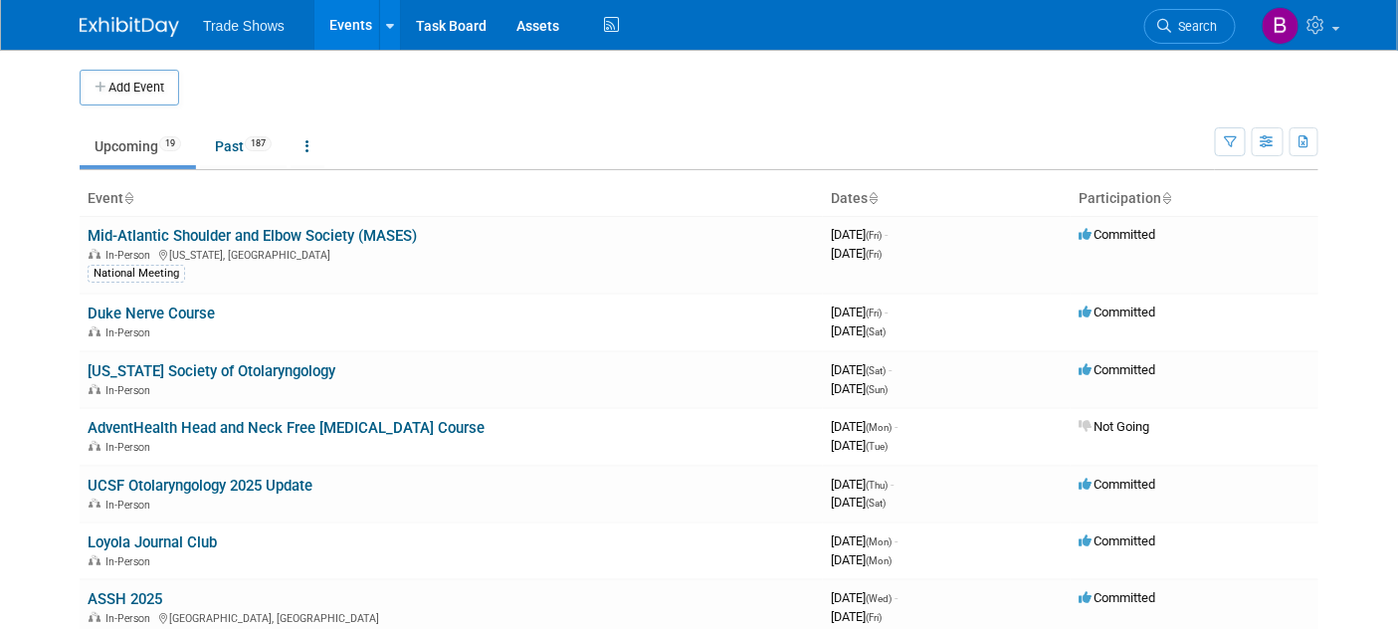
click at [133, 25] on img at bounding box center [129, 27] width 99 height 20
click at [133, 591] on link "ASSH 2025" at bounding box center [125, 599] width 75 height 18
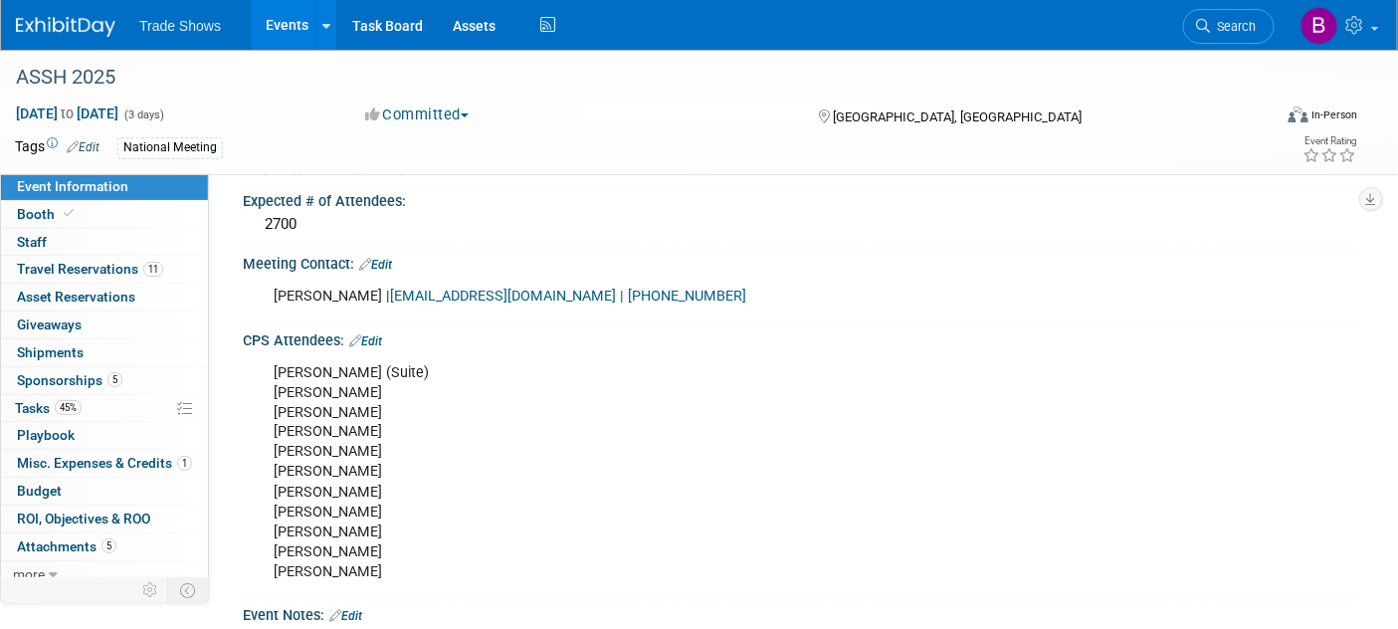
scroll to position [883, 0]
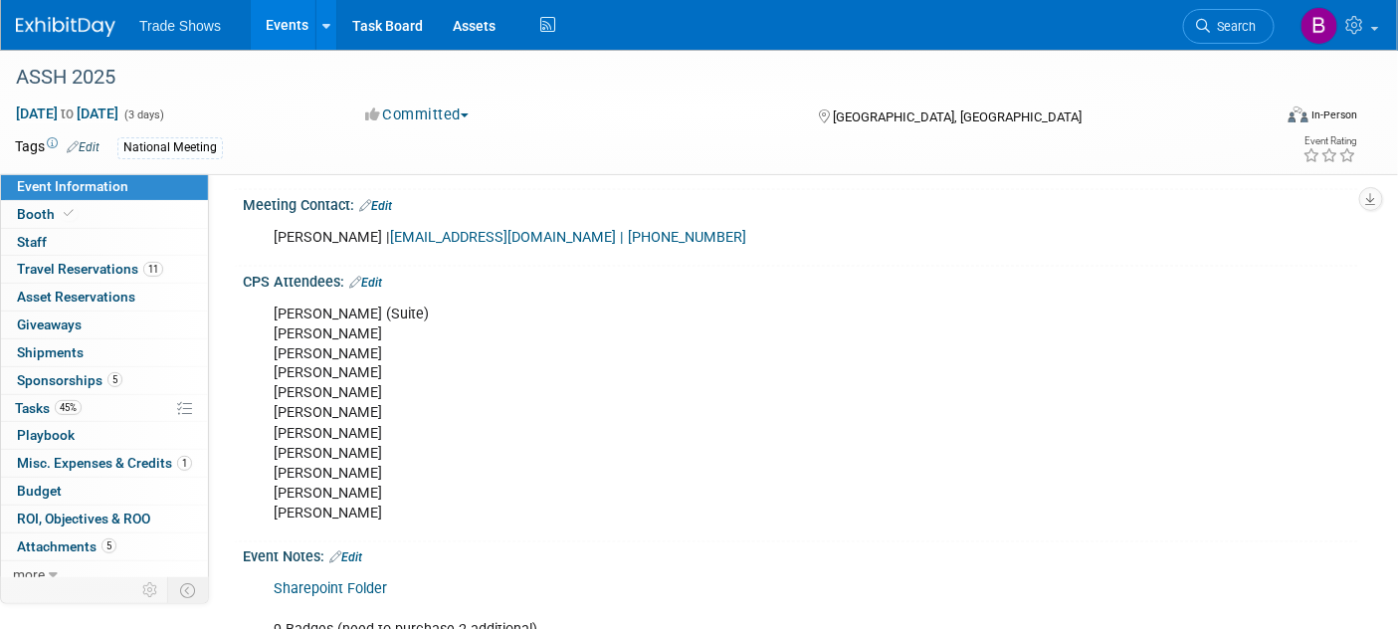
click at [374, 276] on link "Edit" at bounding box center [365, 283] width 33 height 14
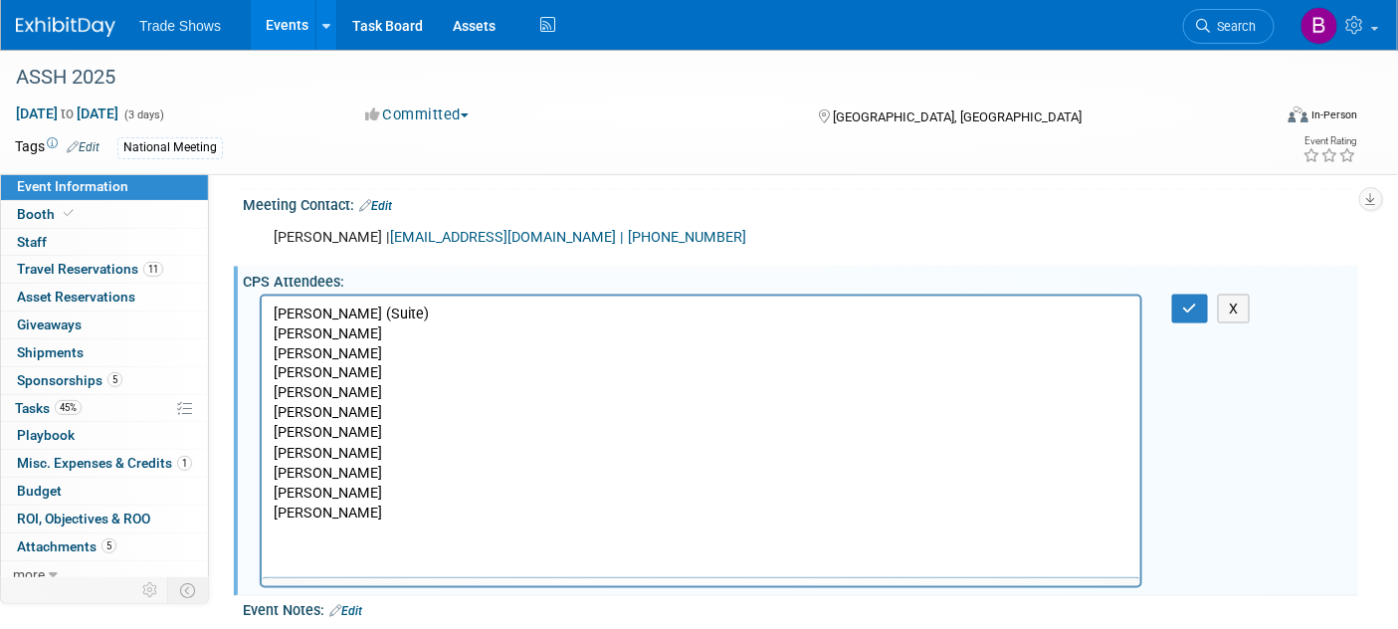
scroll to position [0, 0]
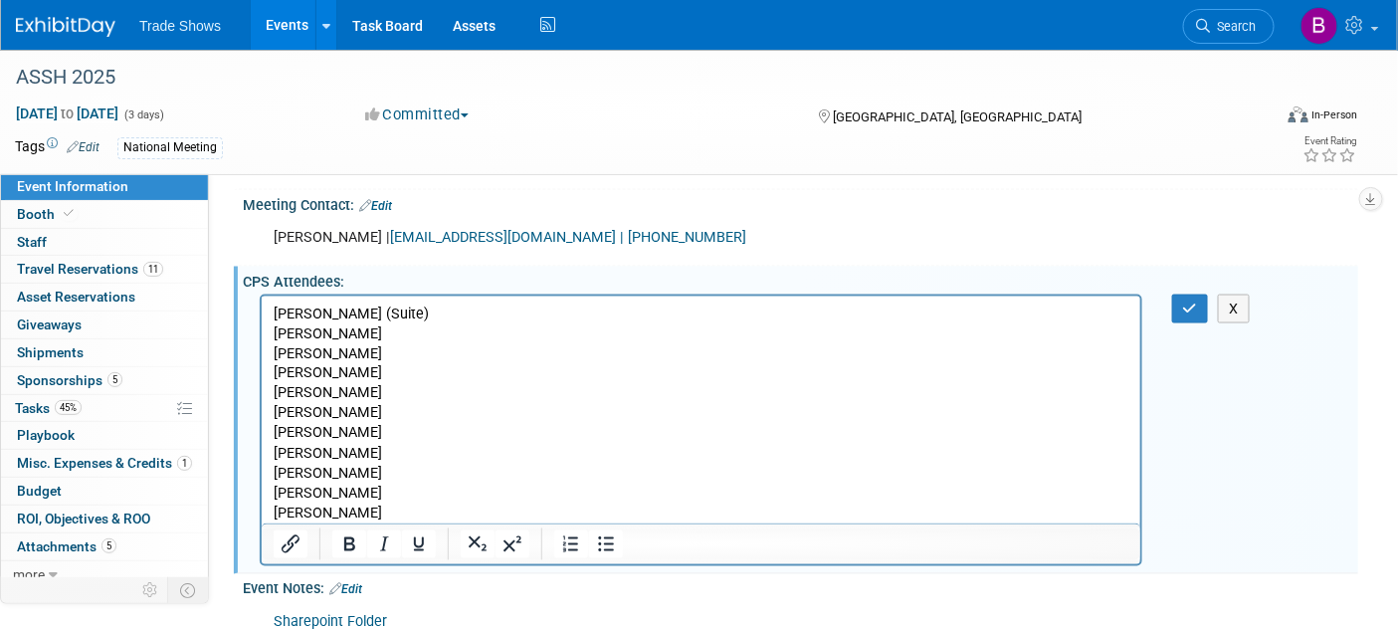
click at [421, 513] on p "Derek Lewis (Suite) Paul Hargis Zack Jones Kristin Wolff Elliott Phillips Nate …" at bounding box center [700, 413] width 855 height 220
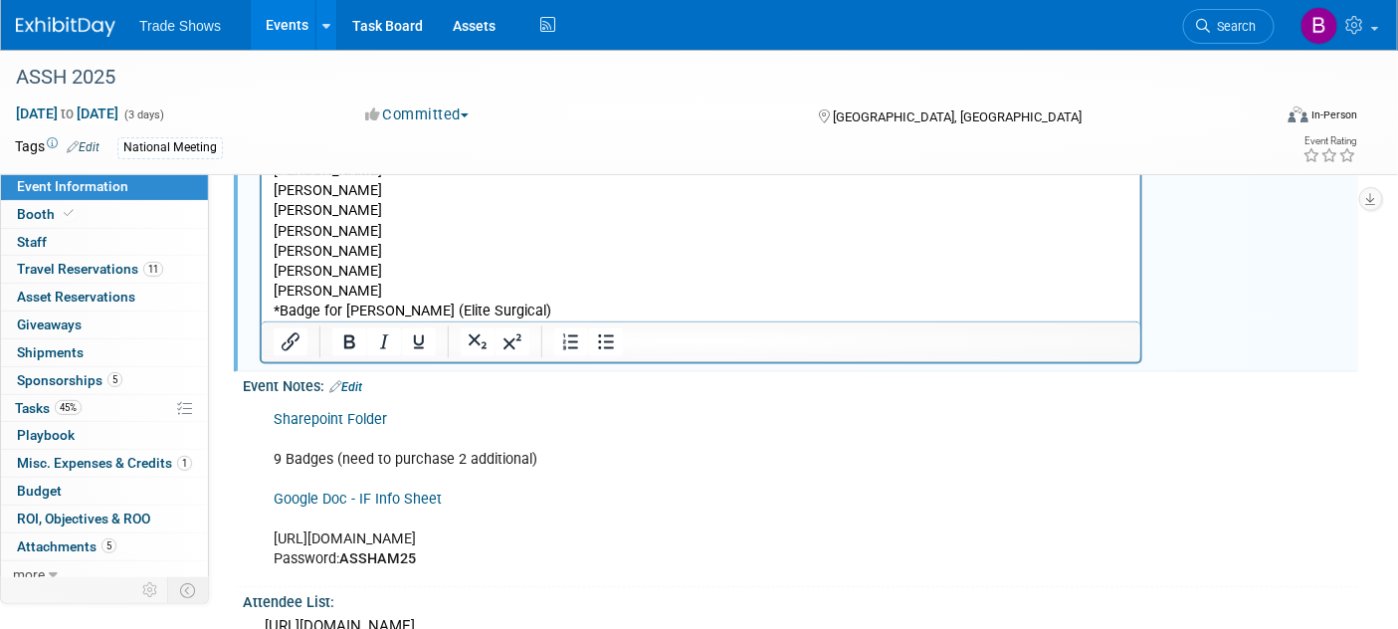
scroll to position [773, 0]
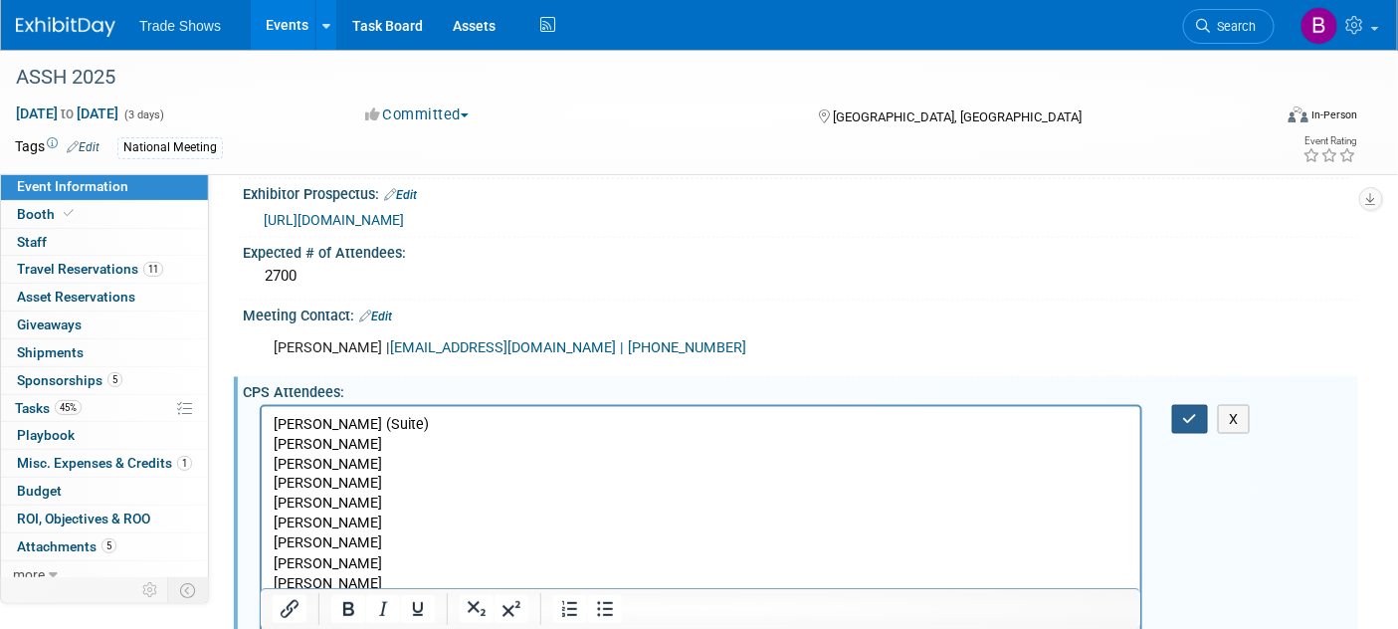
click at [1198, 405] on button "button" at bounding box center [1190, 419] width 37 height 29
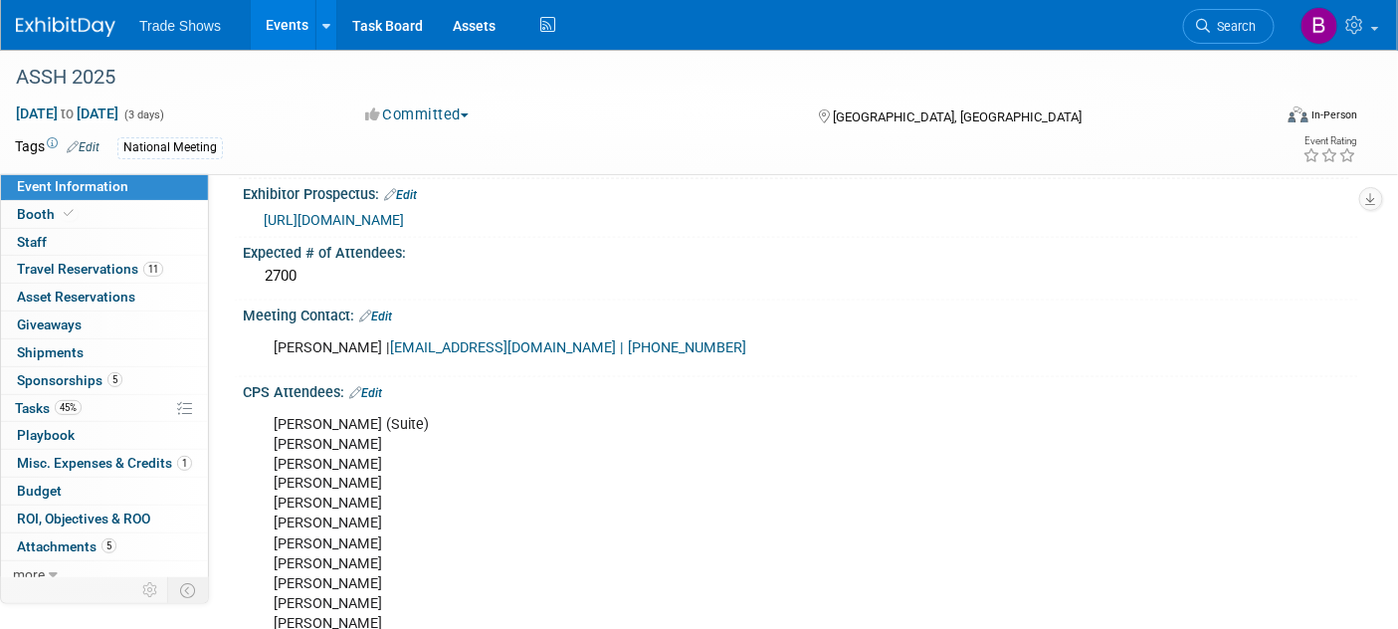
click at [1198, 404] on div "Derek Lewis (Suite) Paul Hargis Zack Jones Kristin Wolff Elliott Phillips Nate …" at bounding box center [800, 533] width 1115 height 267
